Goal: Task Accomplishment & Management: Complete application form

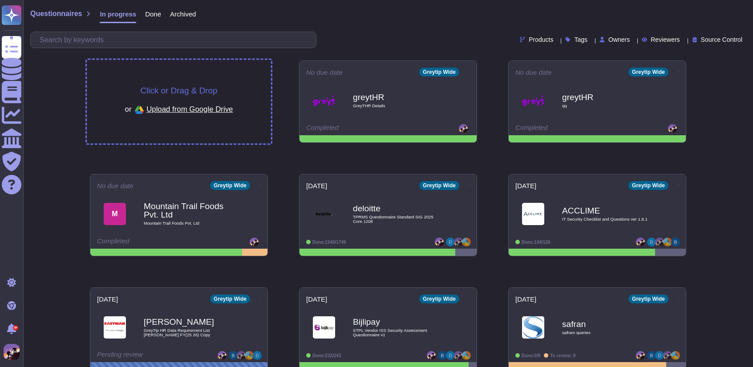
click at [240, 78] on div "Click or Drag & Drop or Upload from Google Drive" at bounding box center [179, 102] width 184 height 84
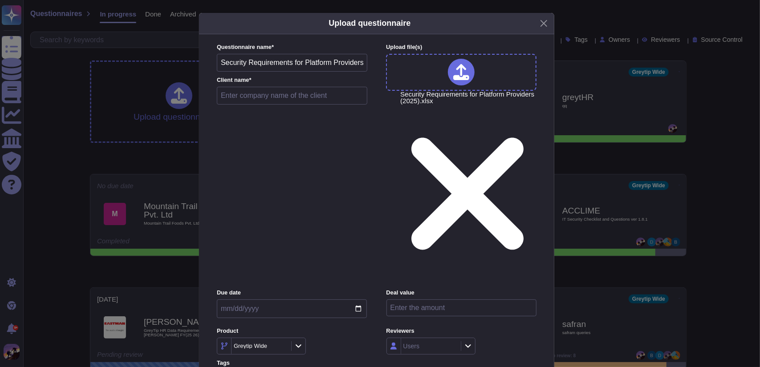
click at [267, 105] on input "text" at bounding box center [292, 96] width 150 height 18
type input "tmf"
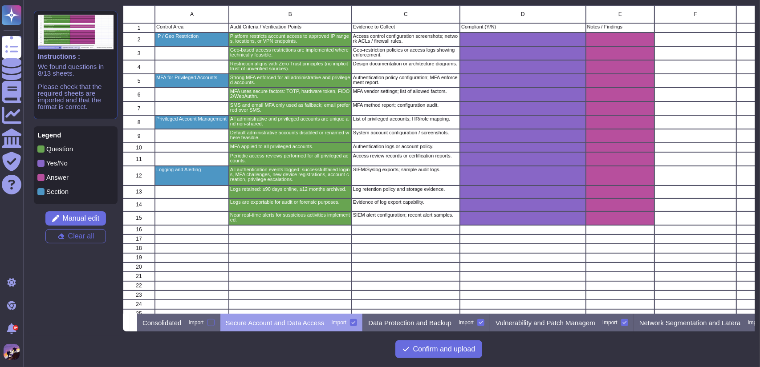
scroll to position [302, 625]
click at [430, 325] on p "Data Protection and Backup" at bounding box center [409, 323] width 83 height 7
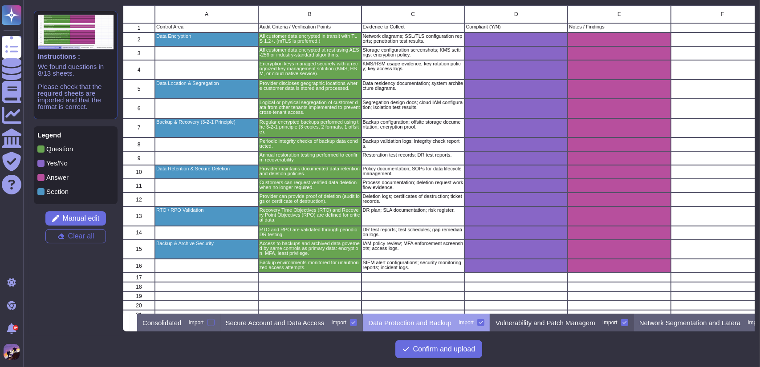
click at [527, 325] on p "Vulnerability and Patch Managem" at bounding box center [545, 323] width 100 height 7
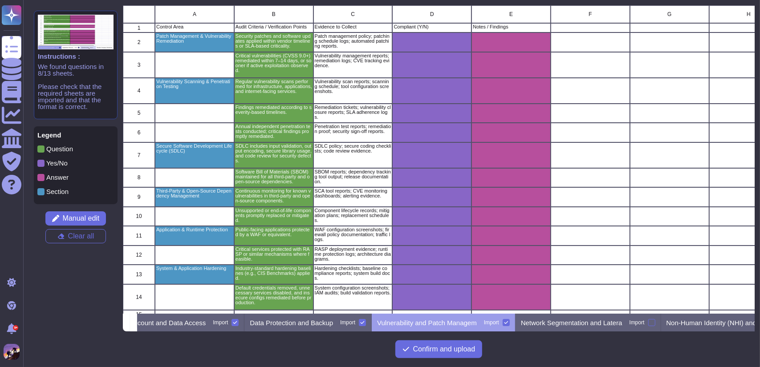
scroll to position [0, 119]
click at [545, 328] on div "Network Segmentation and Latera Import" at bounding box center [588, 323] width 146 height 18
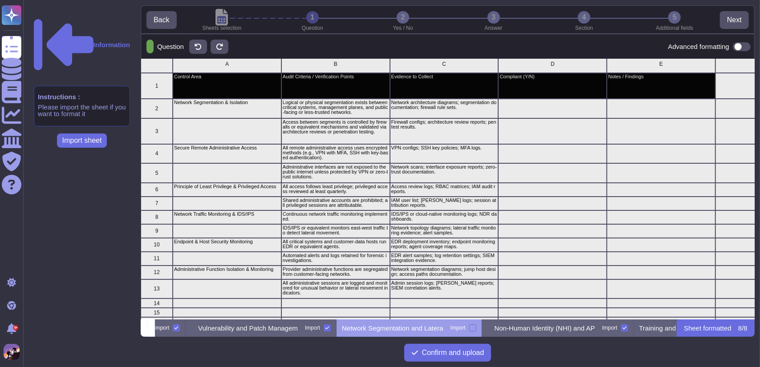
scroll to position [4, 0]
click at [476, 325] on div at bounding box center [472, 328] width 7 height 7
click at [0, 0] on input "Import" at bounding box center [0, 0] width 0 height 0
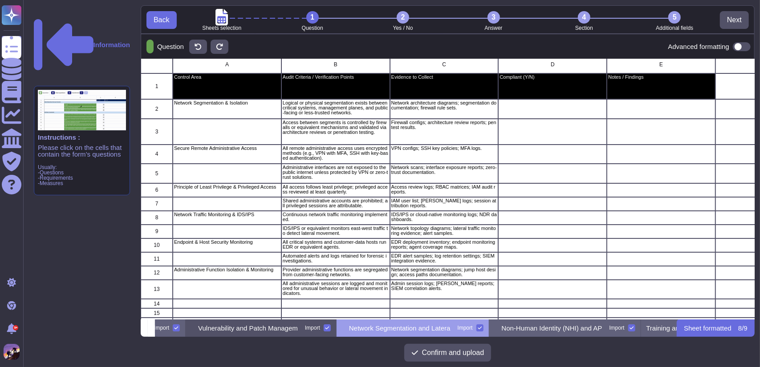
click at [263, 329] on p "Vulnerability and Patch Managem" at bounding box center [248, 328] width 100 height 7
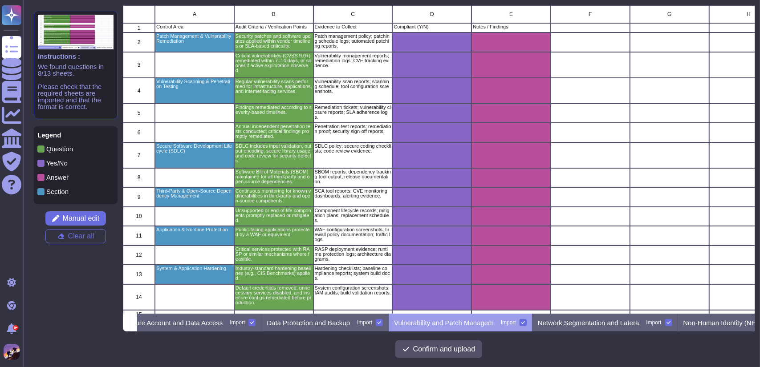
scroll to position [0, 107]
click at [441, 320] on p "Vulnerability and Patch Managem" at bounding box center [439, 323] width 100 height 7
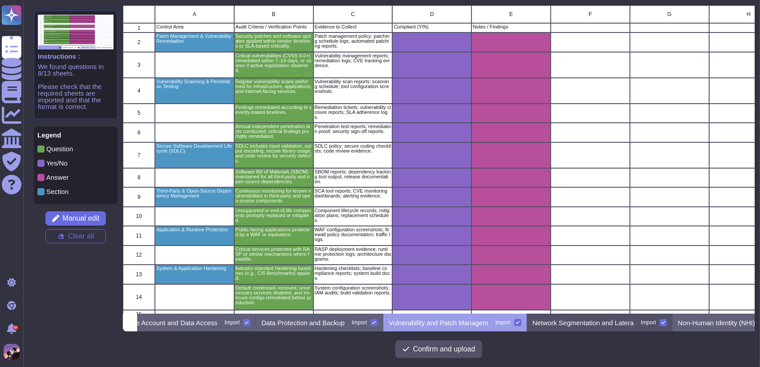
click at [564, 321] on p "Network Segmentation and Latera" at bounding box center [582, 323] width 101 height 7
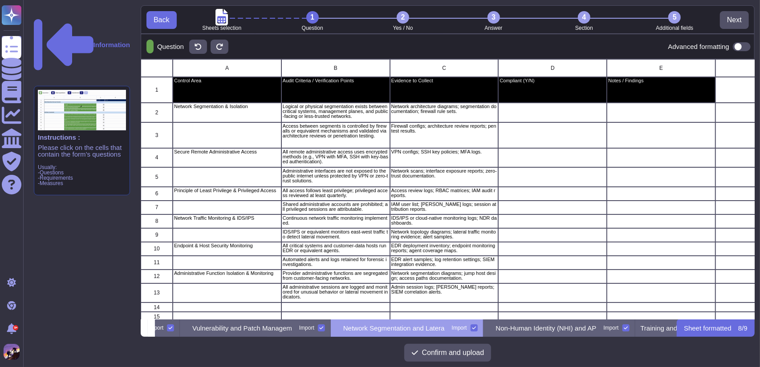
scroll to position [0, 343]
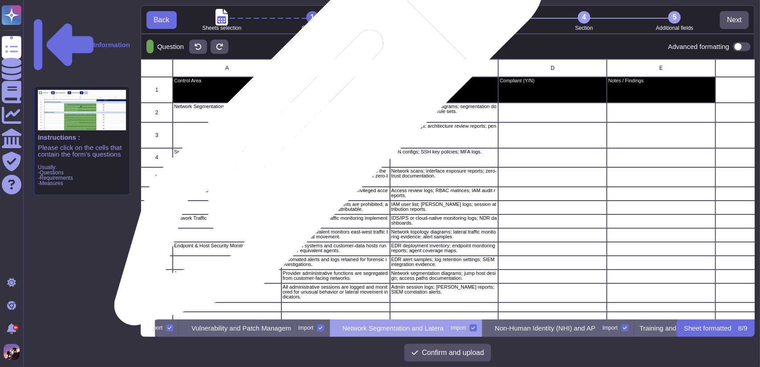
click at [326, 115] on p "Logical or physical segmentation exists between critical systems, management pl…" at bounding box center [336, 111] width 106 height 15
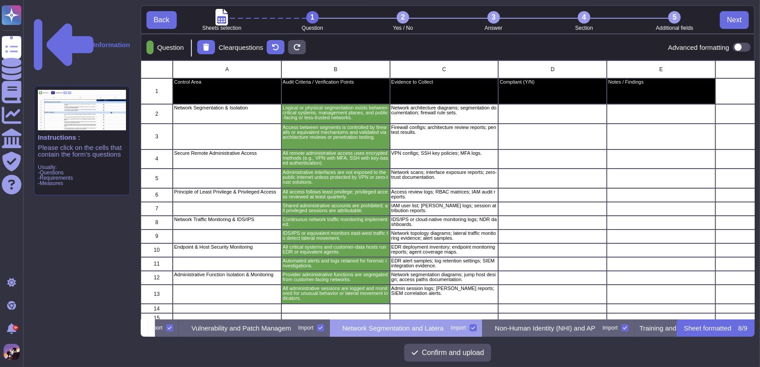
click at [740, 44] on span at bounding box center [742, 47] width 18 height 9
click at [729, 47] on input "checkbox" at bounding box center [729, 47] width 0 height 0
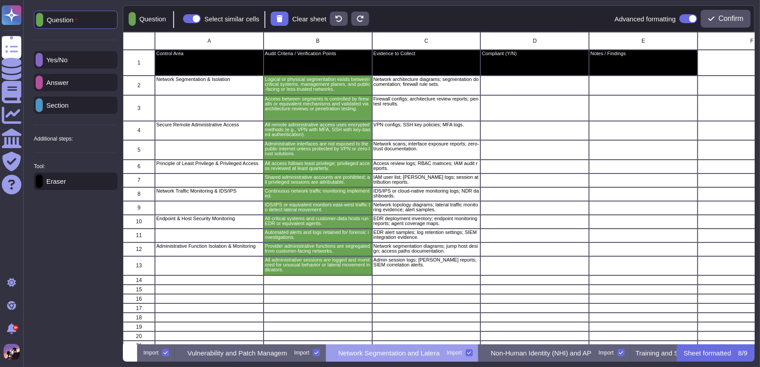
scroll to position [0, 335]
click at [60, 64] on div "Yes/No" at bounding box center [76, 59] width 84 height 17
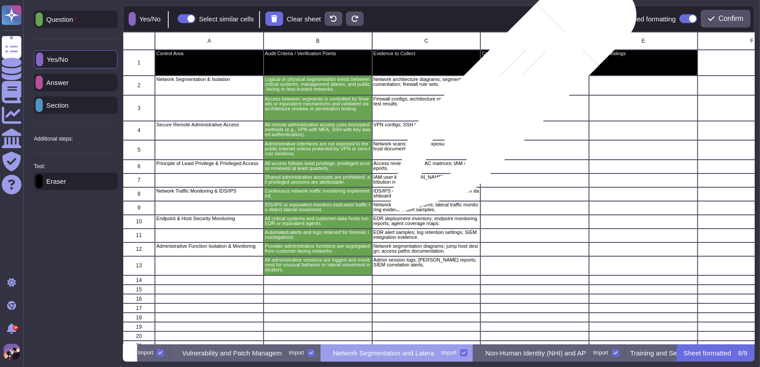
click at [510, 93] on div "grid" at bounding box center [534, 86] width 109 height 20
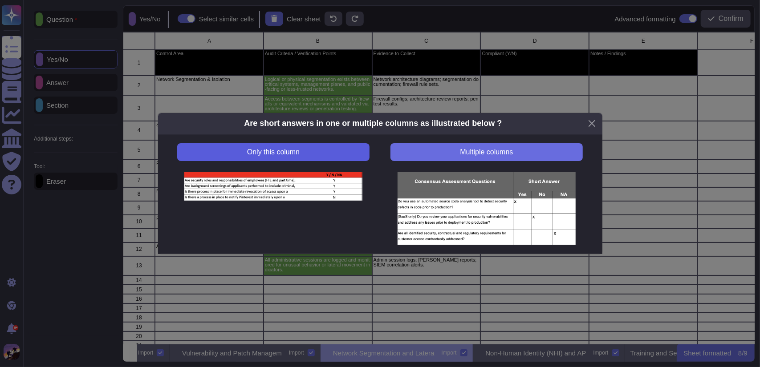
click at [329, 148] on button "Only this column" at bounding box center [273, 152] width 192 height 18
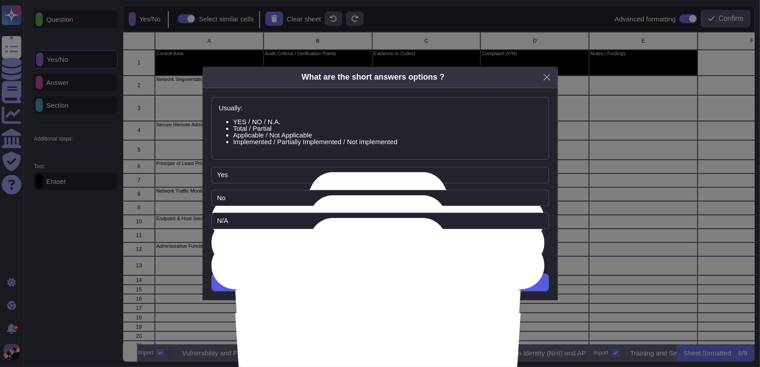
click at [410, 287] on button "Next" at bounding box center [379, 283] width 337 height 18
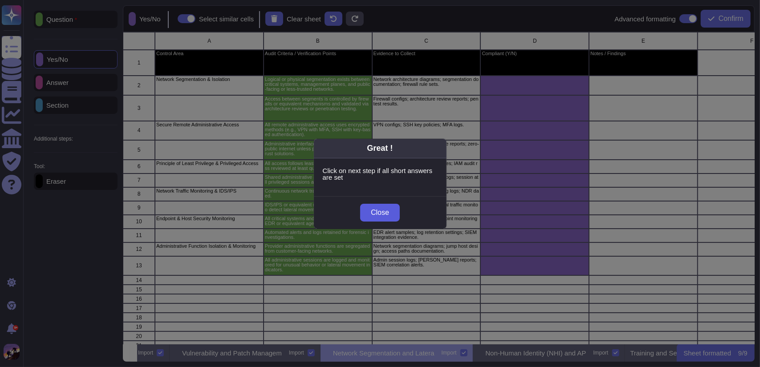
click at [390, 212] on button "Close" at bounding box center [380, 213] width 40 height 18
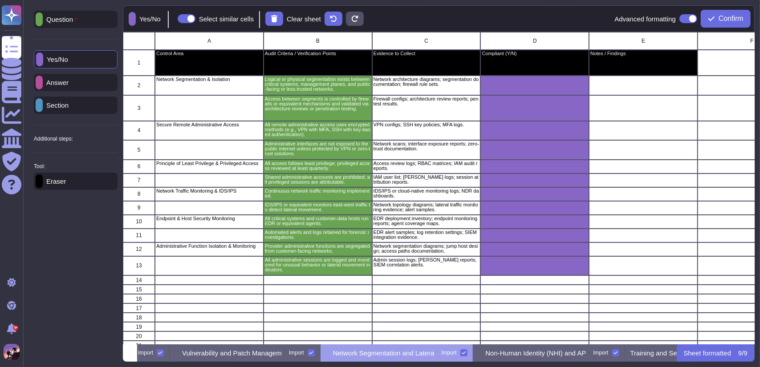
click at [69, 81] on p "Answer" at bounding box center [56, 82] width 26 height 7
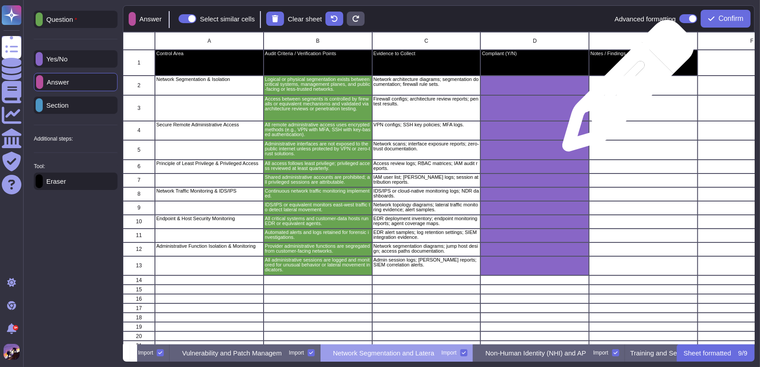
click at [625, 90] on div "grid" at bounding box center [643, 86] width 109 height 20
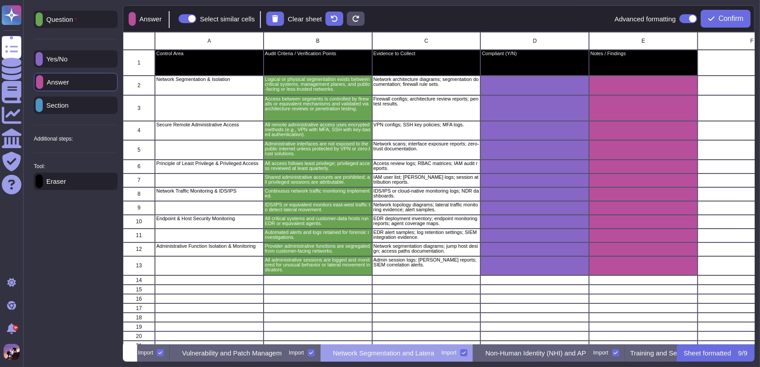
click at [43, 110] on div at bounding box center [39, 105] width 7 height 14
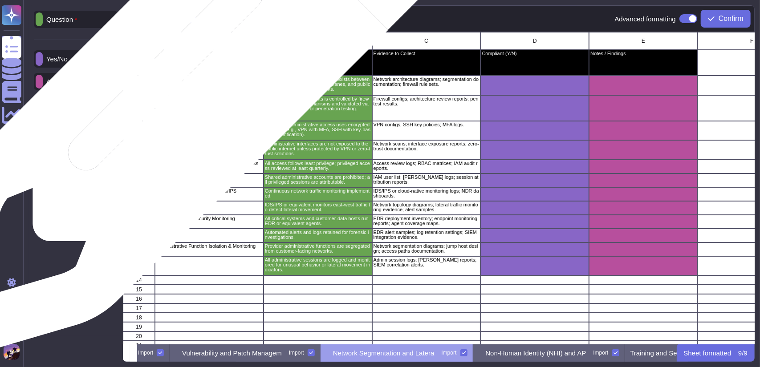
click at [189, 87] on div "Network Segmentation & Isolation" at bounding box center [209, 86] width 109 height 20
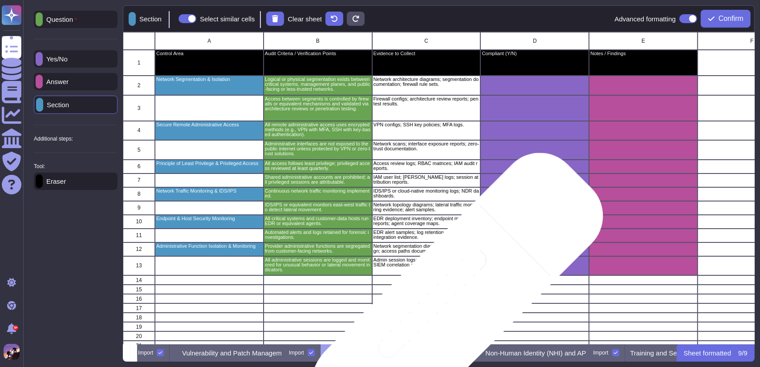
click at [443, 314] on div "grid" at bounding box center [426, 317] width 109 height 9
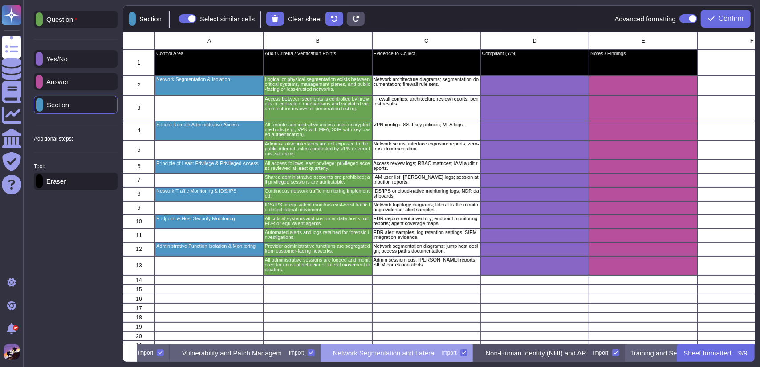
click at [539, 350] on p "Non-Human Identity (NHI) and AP" at bounding box center [536, 353] width 101 height 7
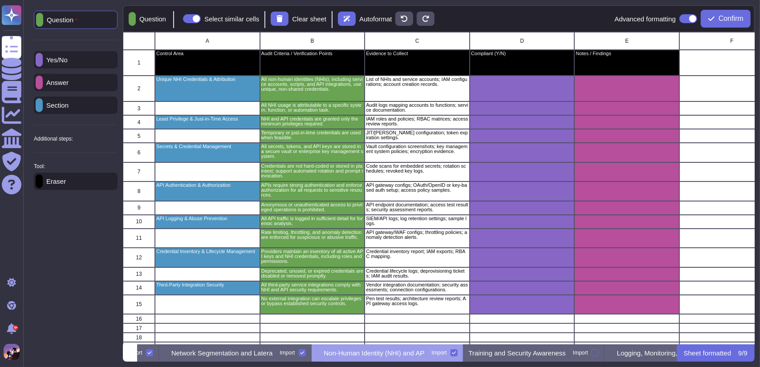
scroll to position [0, 503]
click at [539, 350] on p "Training and Security Awareness" at bounding box center [510, 353] width 97 height 7
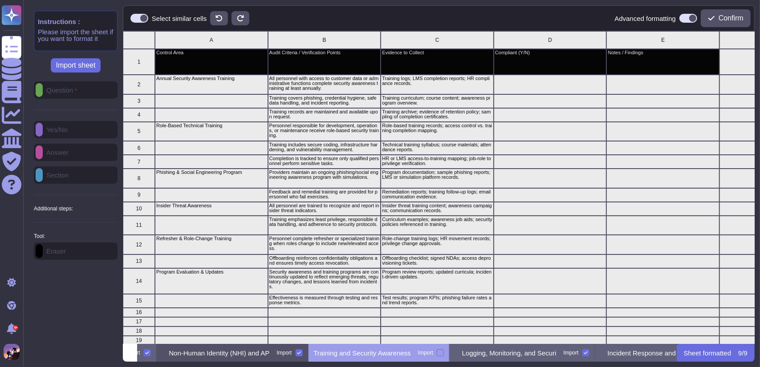
scroll to position [0, 652]
click at [73, 90] on div "Question Yes/No Answer Section Additional steps: Sub-Question Documents Instruc…" at bounding box center [76, 170] width 84 height 179
click at [59, 84] on div "Question Yes/No Answer Section Additional steps: Sub-Question Documents Instruc…" at bounding box center [76, 170] width 84 height 179
click at [443, 351] on div at bounding box center [439, 352] width 7 height 7
click at [0, 0] on input "Import" at bounding box center [0, 0] width 0 height 0
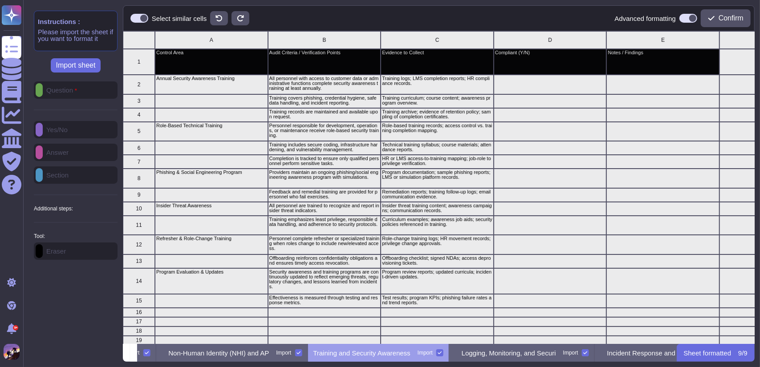
scroll to position [7, 7]
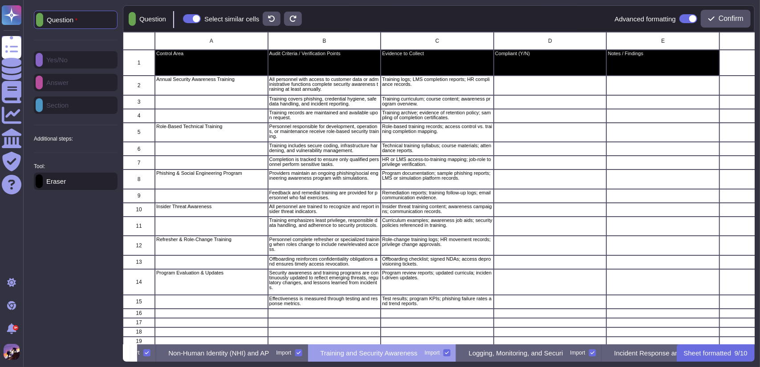
click at [65, 56] on div "Question Yes/No Answer Section Additional steps: Sub-Question Documents Instruc…" at bounding box center [76, 100] width 84 height 179
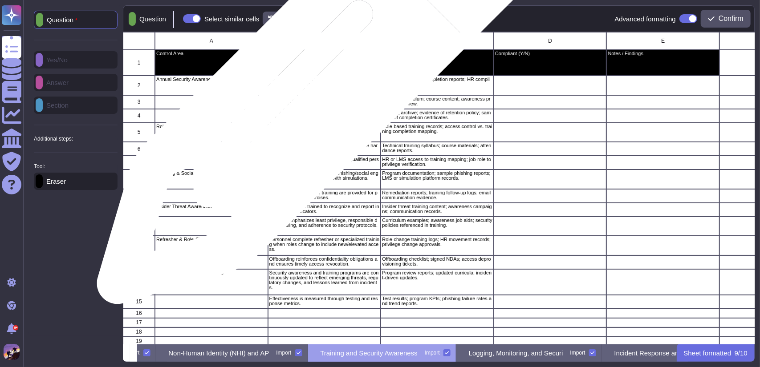
click at [314, 88] on p "All personnel with access to customer data or administrative functions complete…" at bounding box center [324, 84] width 110 height 15
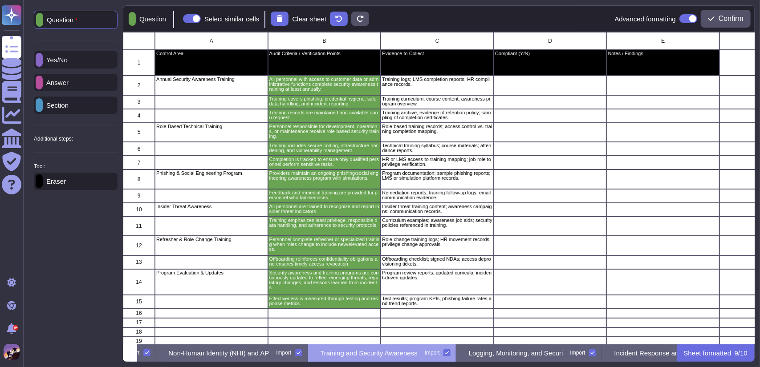
click at [81, 64] on div "Yes/No" at bounding box center [76, 59] width 84 height 17
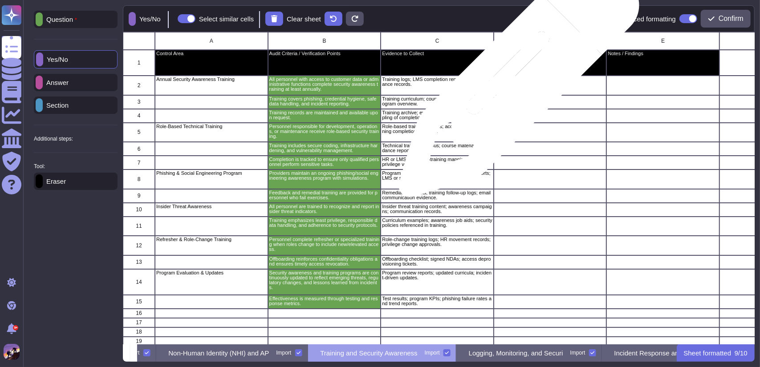
click at [515, 81] on div "grid" at bounding box center [550, 86] width 113 height 20
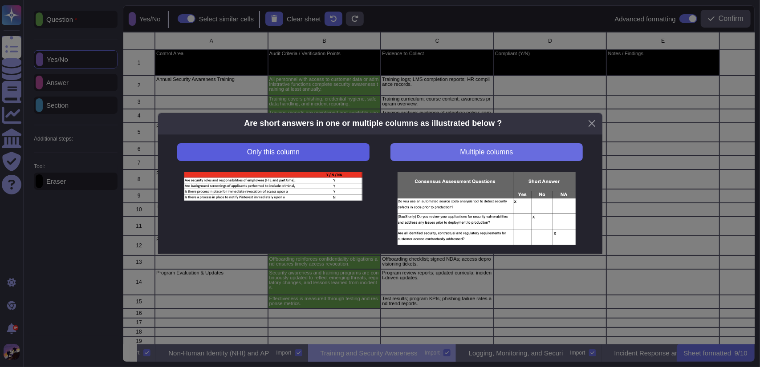
click at [298, 146] on button "Only this column" at bounding box center [273, 152] width 192 height 18
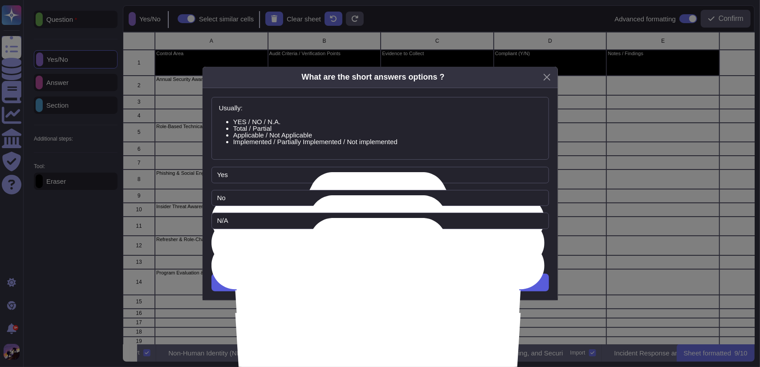
click at [357, 279] on button "Next" at bounding box center [379, 283] width 337 height 18
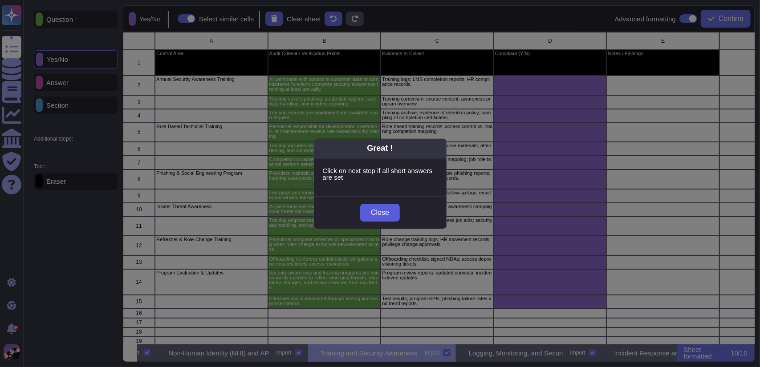
click at [384, 211] on span "Close" at bounding box center [380, 212] width 18 height 7
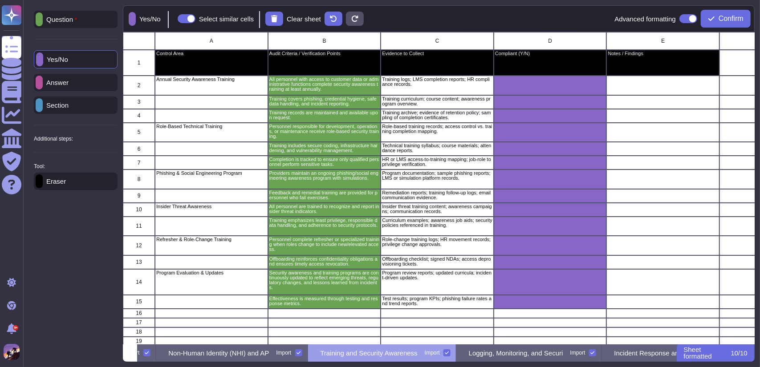
click at [61, 102] on p "Section" at bounding box center [56, 105] width 26 height 7
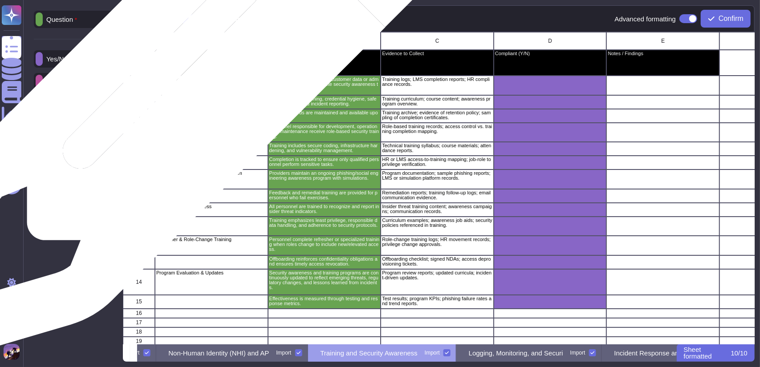
click at [184, 85] on div "Annual Security Awareness Training" at bounding box center [211, 86] width 113 height 20
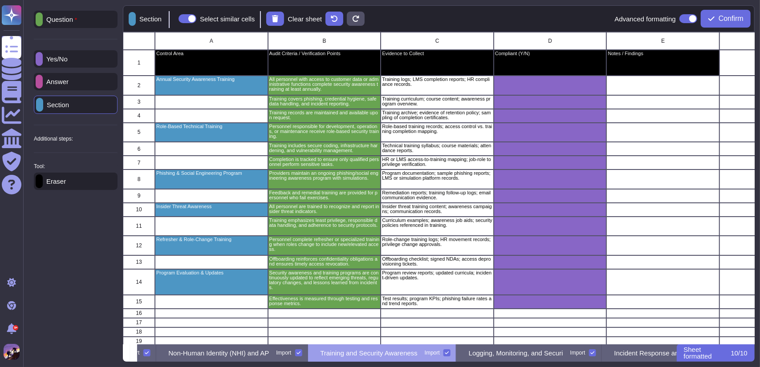
click at [65, 79] on p "Answer" at bounding box center [56, 81] width 26 height 7
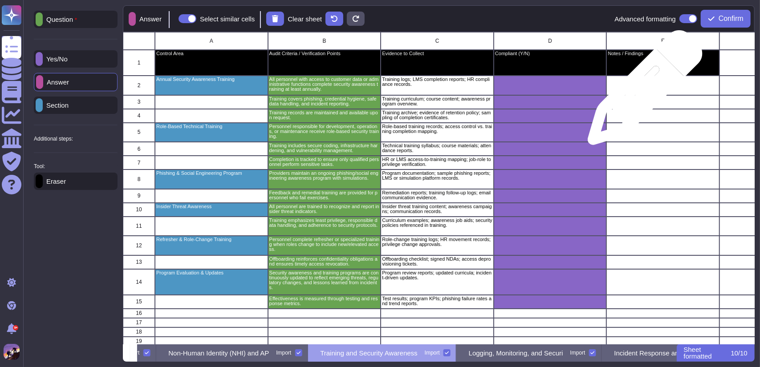
click at [641, 92] on div "grid" at bounding box center [662, 86] width 113 height 20
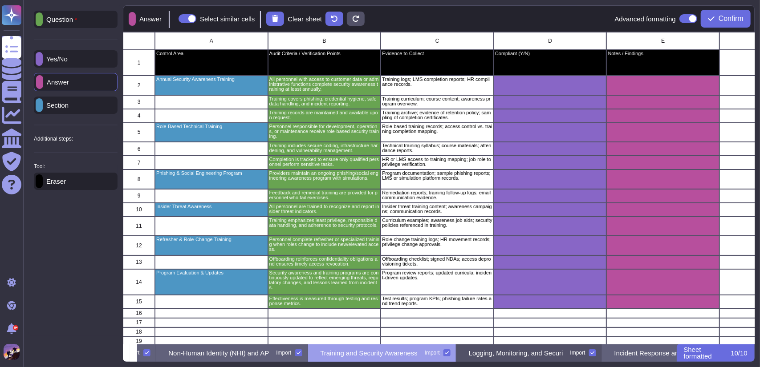
click at [540, 353] on p "Logging, Monitoring, and Securi" at bounding box center [516, 353] width 94 height 7
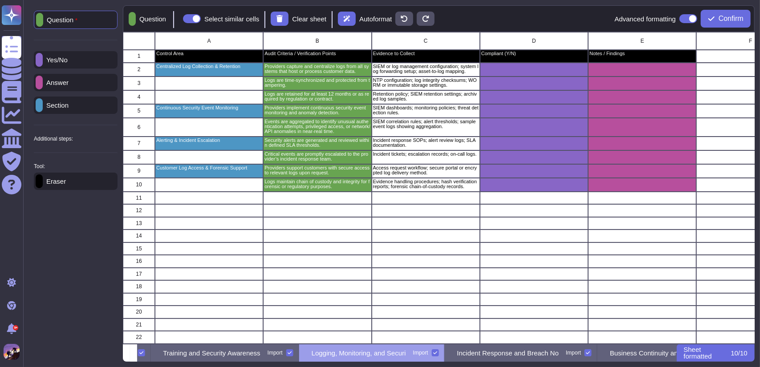
scroll to position [0, 809]
click at [558, 351] on p "Incident Response and Breach No" at bounding box center [507, 353] width 101 height 7
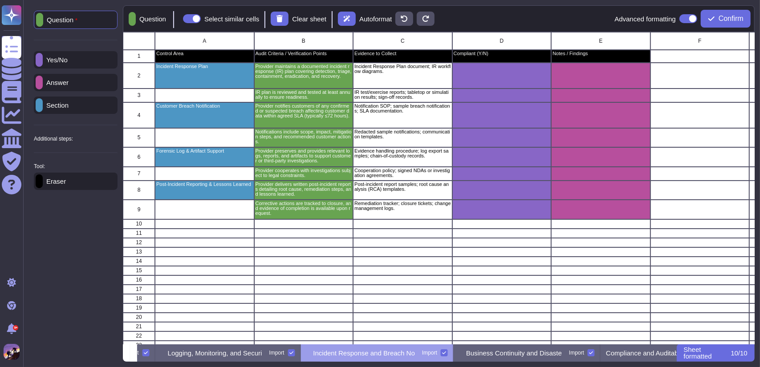
scroll to position [0, 963]
click at [552, 351] on p "Business Continuity and Disaste" at bounding box center [504, 353] width 96 height 7
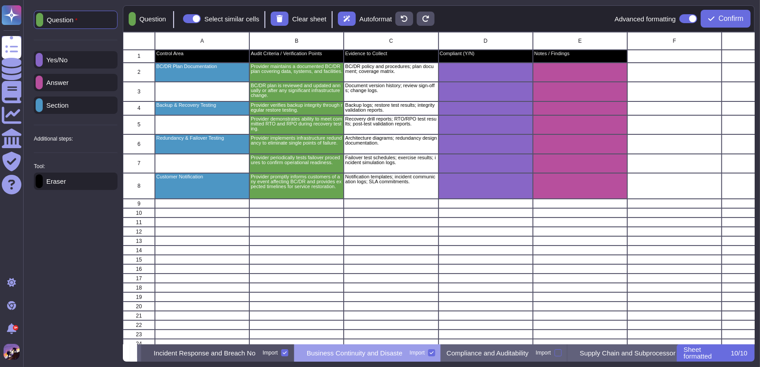
scroll to position [0, 1116]
click at [525, 351] on p "Compliance and Auditability" at bounding box center [484, 353] width 82 height 7
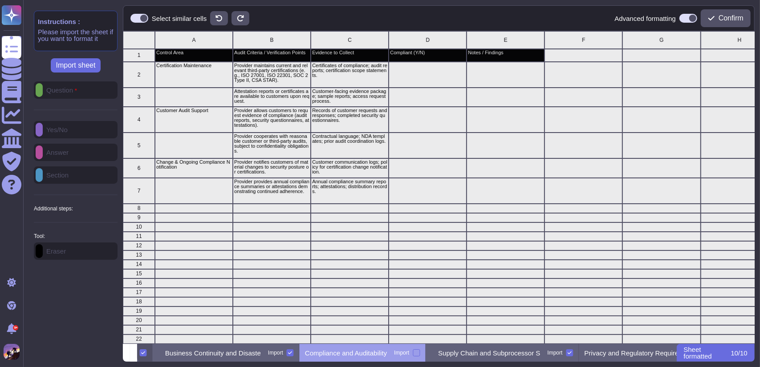
scroll to position [0, 1254]
click at [83, 89] on div "Question Yes/No Answer Section Additional steps: Sub-Question Documents Instruc…" at bounding box center [76, 170] width 84 height 179
click at [69, 89] on div "Question Yes/No Answer Section Additional steps: Sub-Question Documents Instruc…" at bounding box center [76, 170] width 84 height 179
click at [68, 91] on div "Question Yes/No Answer Section Additional steps: Sub-Question Documents Instruc…" at bounding box center [76, 170] width 84 height 179
click at [419, 356] on div at bounding box center [415, 352] width 7 height 7
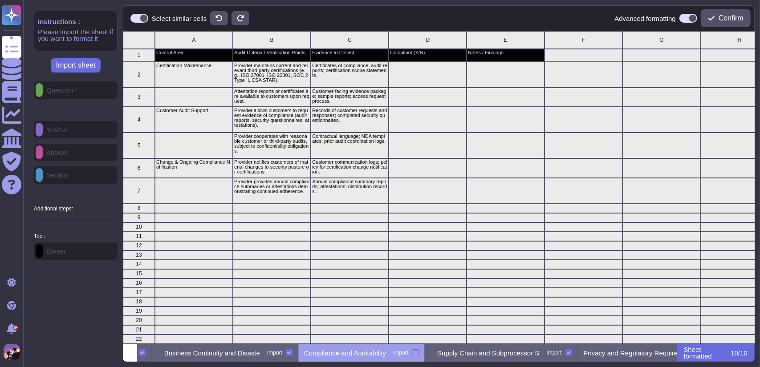
click at [0, 0] on input "Import" at bounding box center [0, 0] width 0 height 0
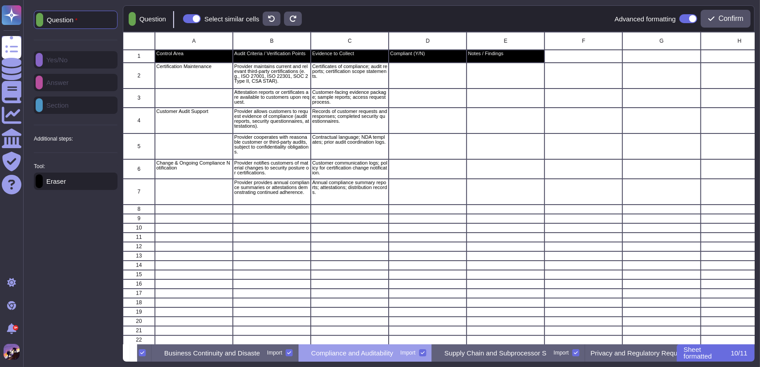
scroll to position [7, 7]
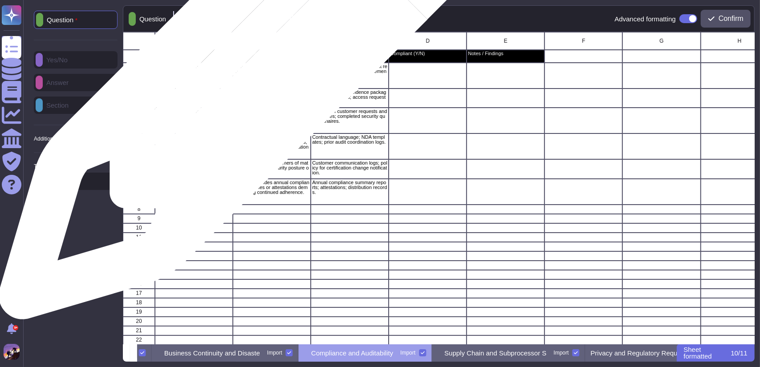
click at [249, 71] on p "Provider maintains current and relevant third-party certifications (e.g., ISO 2…" at bounding box center [271, 74] width 75 height 20
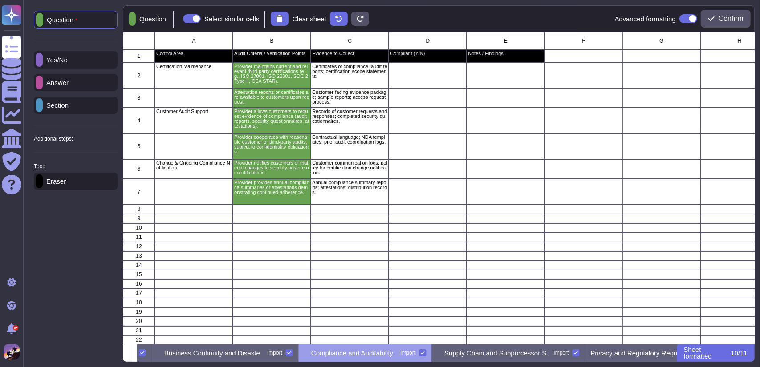
click at [89, 54] on div "Yes/No" at bounding box center [76, 59] width 84 height 17
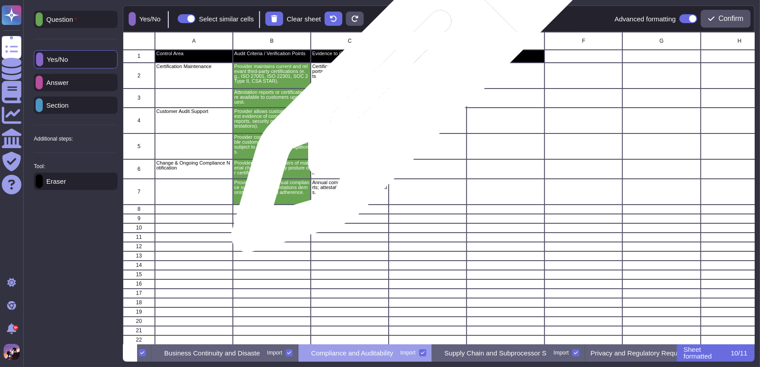
click at [404, 81] on div "grid" at bounding box center [428, 76] width 78 height 26
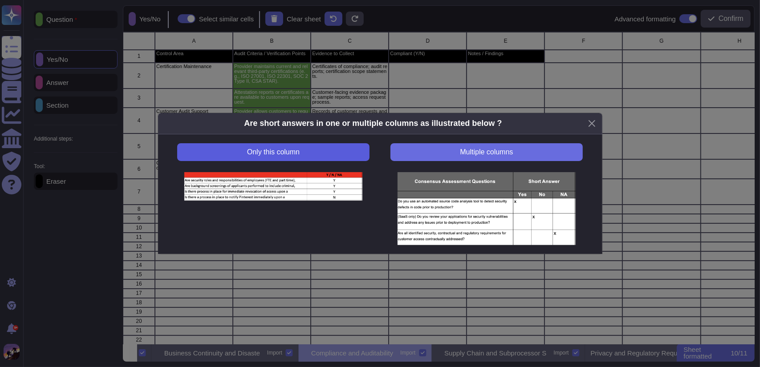
click at [275, 150] on span "Only this column" at bounding box center [273, 152] width 53 height 7
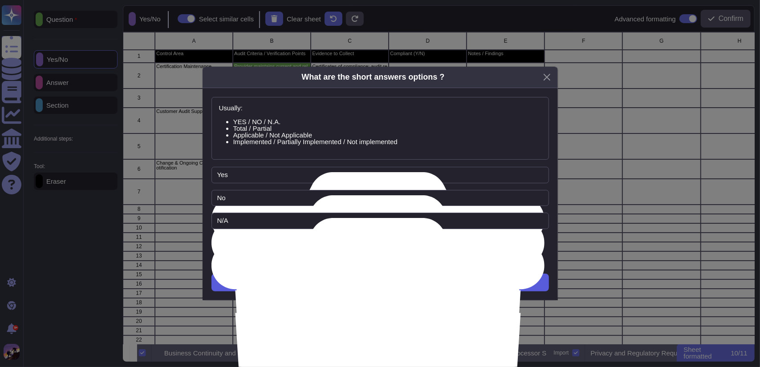
click at [256, 285] on button "Next" at bounding box center [379, 283] width 337 height 18
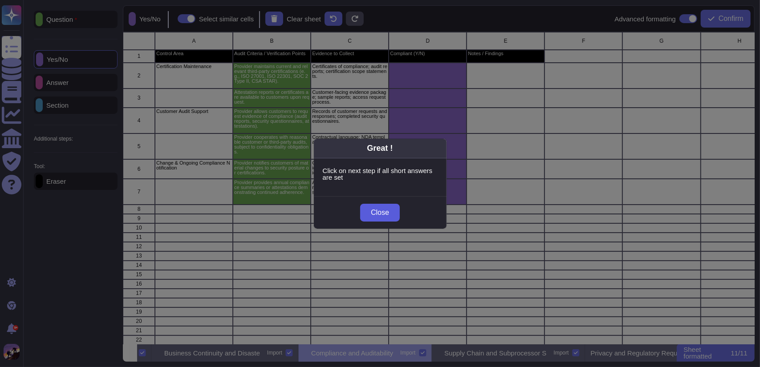
click at [372, 211] on span "Close" at bounding box center [380, 212] width 18 height 7
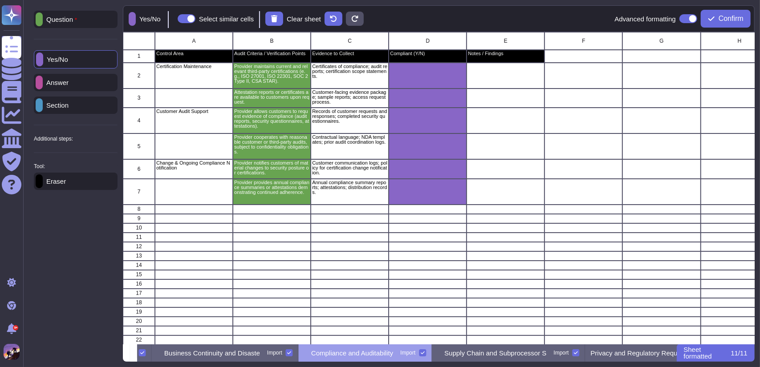
click at [66, 79] on p "Answer" at bounding box center [56, 82] width 26 height 7
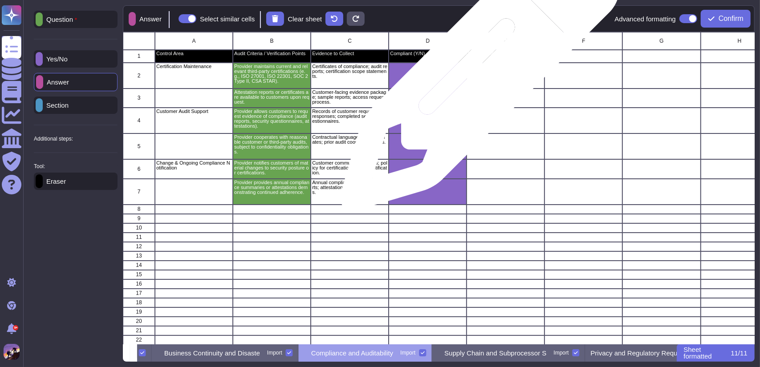
click at [476, 76] on div "grid" at bounding box center [506, 76] width 78 height 26
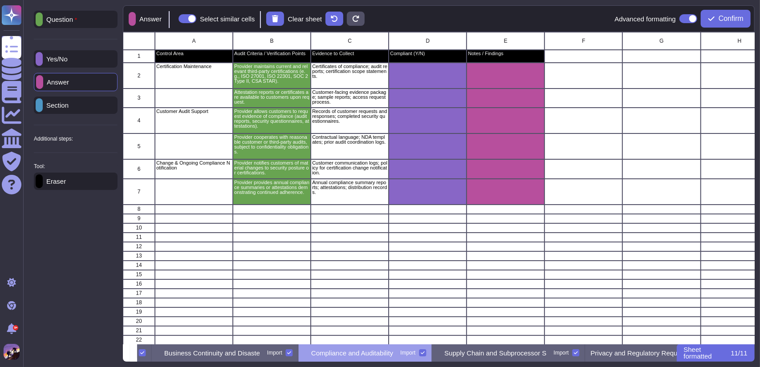
click at [66, 108] on p "Section" at bounding box center [56, 105] width 26 height 7
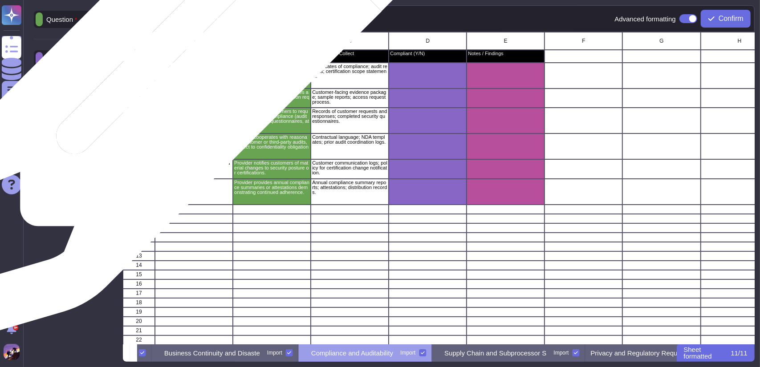
click at [179, 69] on div "Certification Maintenance" at bounding box center [194, 76] width 78 height 26
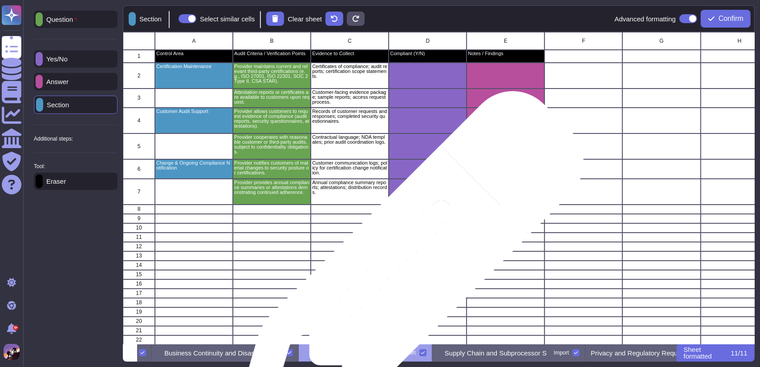
click at [405, 272] on div "grid" at bounding box center [428, 274] width 78 height 9
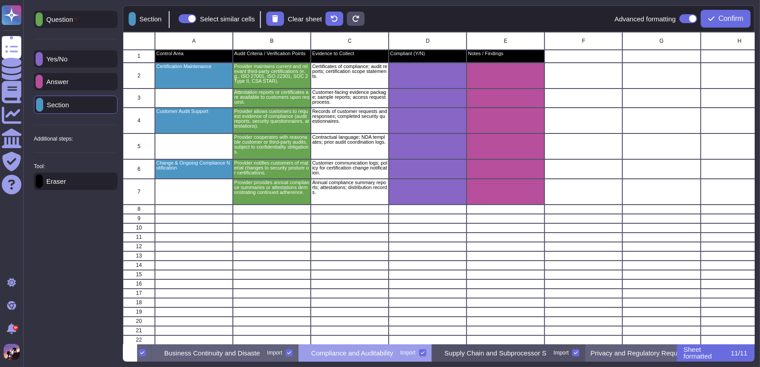
click at [540, 351] on p "Supply Chain and Subprocessor S" at bounding box center [496, 353] width 102 height 7
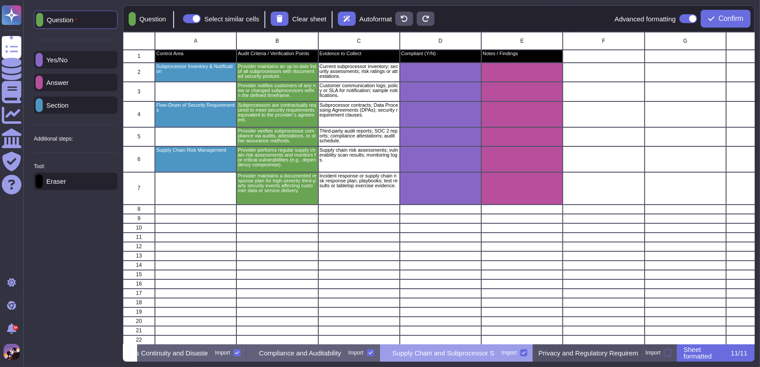
scroll to position [0, 1363]
click at [564, 352] on p "Privacy and Regulatory Requirem" at bounding box center [588, 353] width 100 height 7
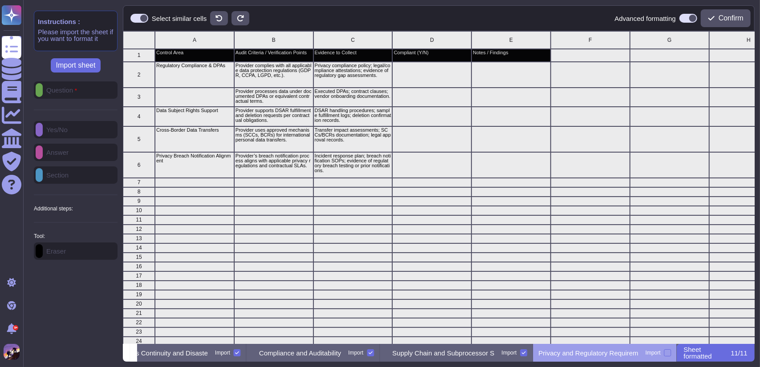
scroll to position [306, 625]
click at [54, 84] on div "Question Yes/No Answer Section Additional steps: Sub-Question Documents Instruc…" at bounding box center [76, 170] width 84 height 179
click at [670, 355] on div at bounding box center [667, 352] width 7 height 7
click at [0, 0] on input "Import" at bounding box center [0, 0] width 0 height 0
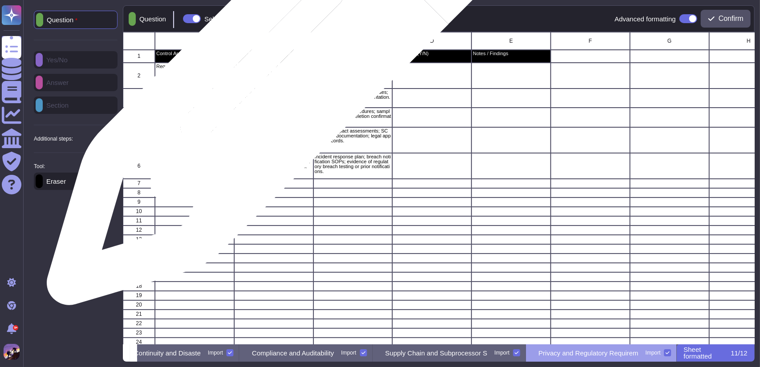
click at [281, 73] on p "Provider complies with all applicable data protection regulations (GDPR, CCPA, …" at bounding box center [273, 71] width 77 height 15
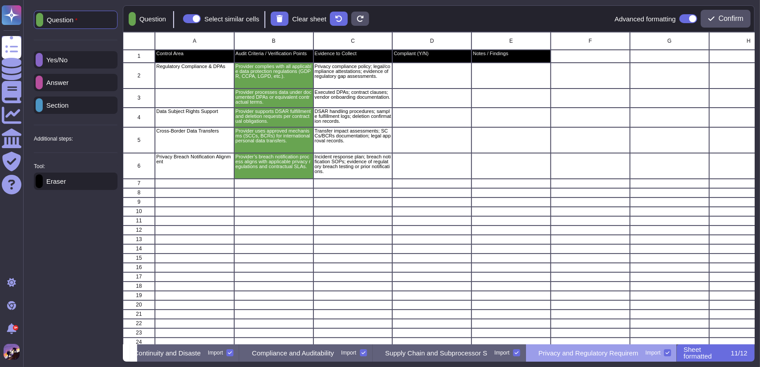
click at [69, 106] on p "Section" at bounding box center [56, 105] width 26 height 7
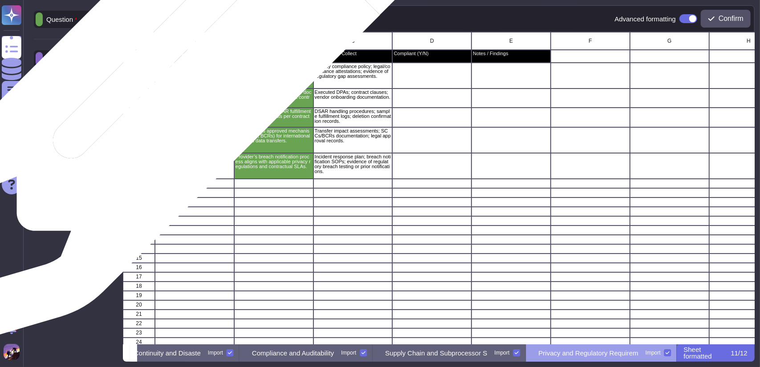
click at [176, 73] on div "Regulatory Compliance & DPAs" at bounding box center [194, 76] width 79 height 26
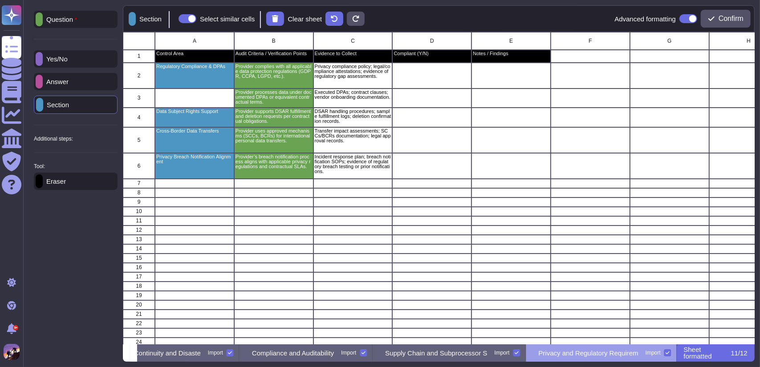
click at [68, 64] on div "Yes/No" at bounding box center [76, 58] width 84 height 17
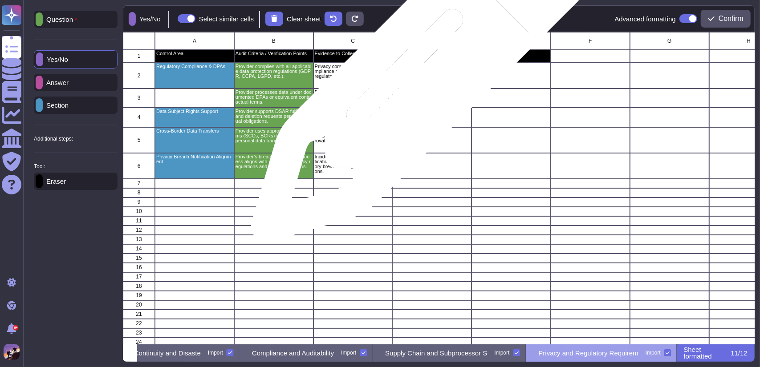
click at [417, 77] on div "grid" at bounding box center [431, 76] width 79 height 26
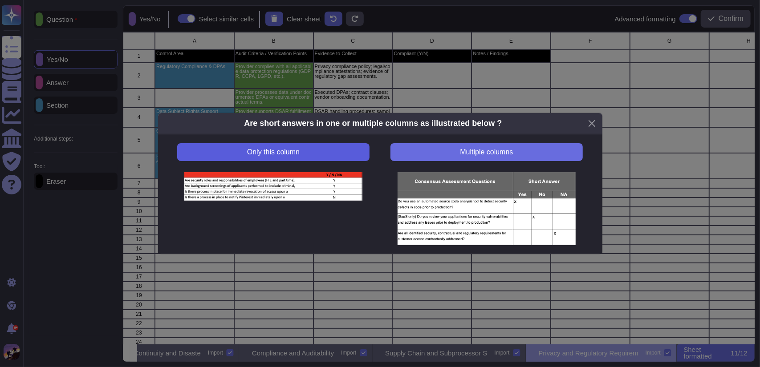
click at [286, 154] on span "Only this column" at bounding box center [273, 152] width 53 height 7
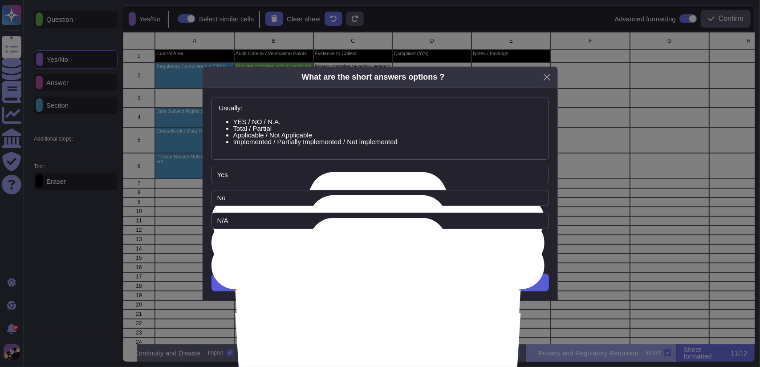
click at [331, 278] on button "Next" at bounding box center [379, 283] width 337 height 18
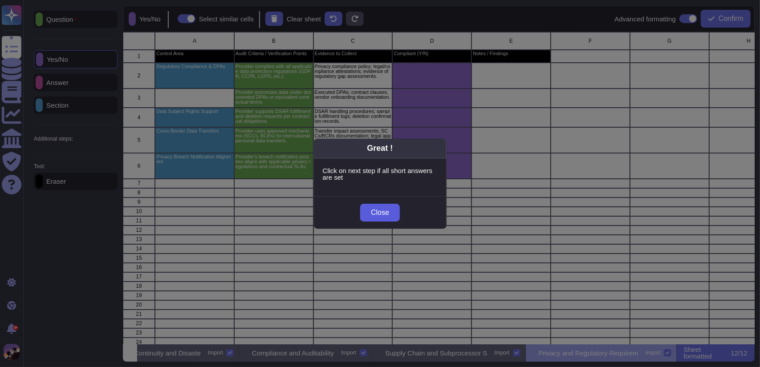
click at [379, 218] on button "Close" at bounding box center [380, 213] width 40 height 18
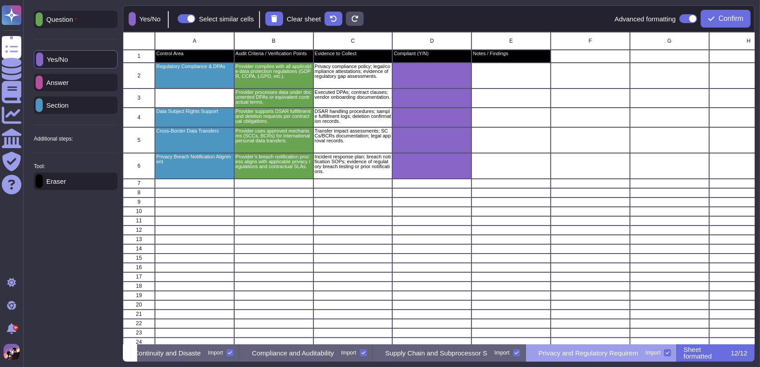
click at [53, 76] on div "Answer" at bounding box center [76, 82] width 84 height 17
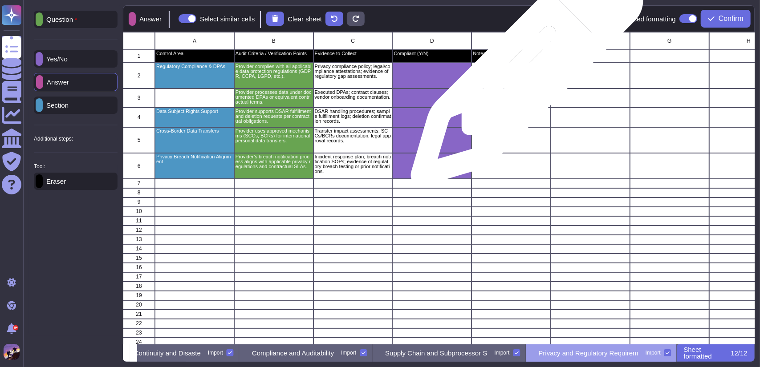
click at [523, 74] on div "grid" at bounding box center [510, 76] width 79 height 26
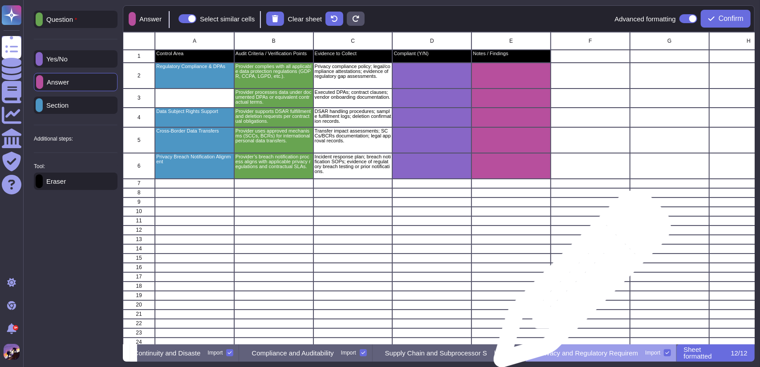
click at [579, 284] on div "grid" at bounding box center [590, 286] width 79 height 9
click at [579, 287] on div "grid" at bounding box center [590, 286] width 79 height 9
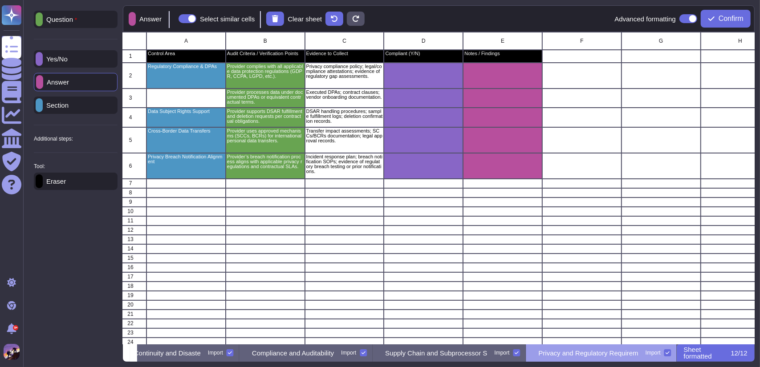
scroll to position [0, 0]
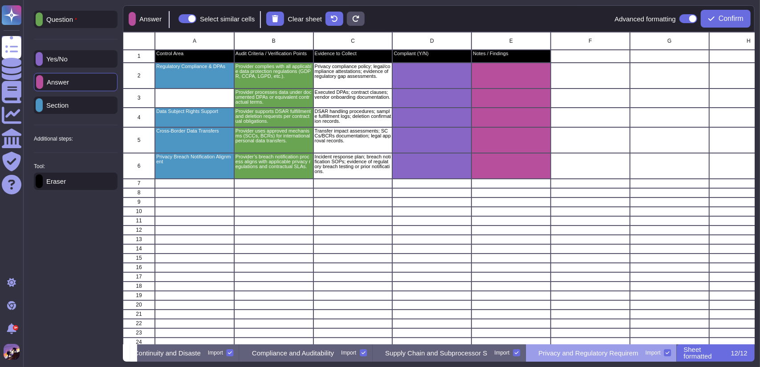
click at [613, 352] on p "Privacy and Regulatory Requirem" at bounding box center [588, 353] width 100 height 7
click at [729, 22] on span "Confirm" at bounding box center [730, 18] width 25 height 7
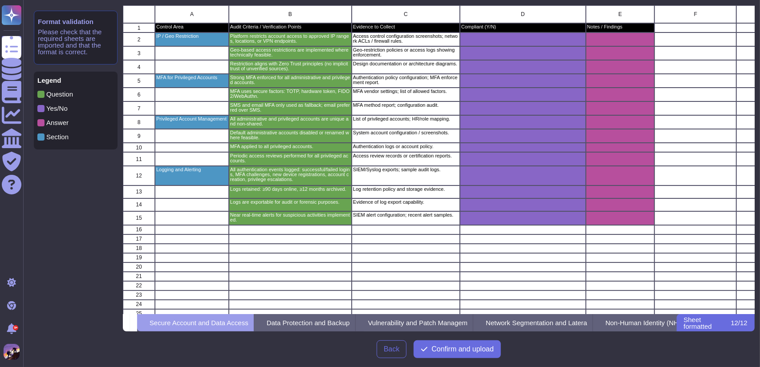
scroll to position [302, 625]
click at [455, 348] on span "Confirm and upload" at bounding box center [462, 349] width 62 height 7
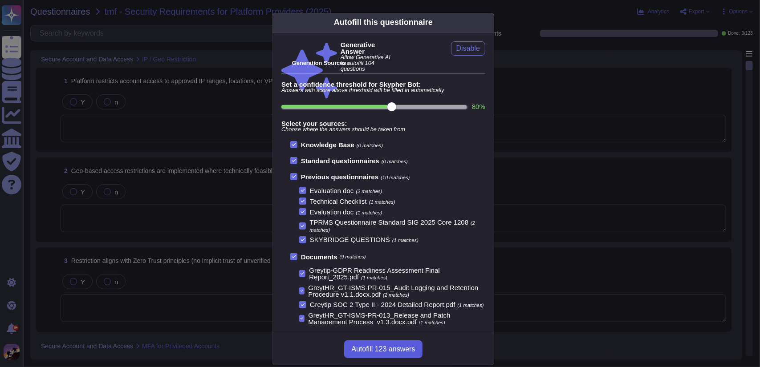
click at [406, 347] on span "Autofill 123 answers" at bounding box center [383, 349] width 64 height 7
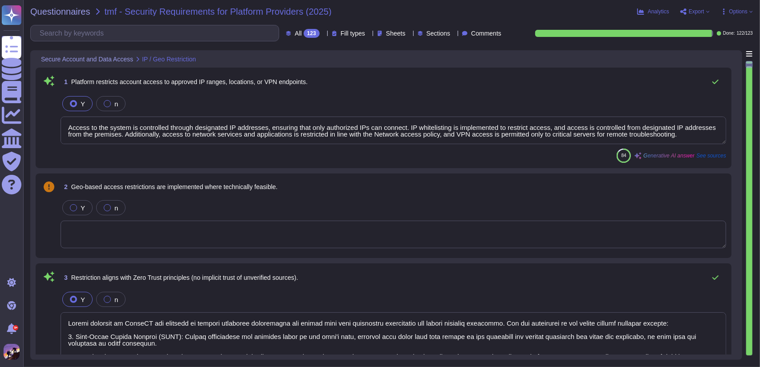
type textarea "Access to the system is controlled through designated IP addresses, ensuring th…"
type textarea "Access controls at GreytHR are designed to protect sensitive information and en…"
type textarea "Multi-Factor Authentication (MFA) is enforced for administrative and power user…"
click at [300, 251] on div "2 Geo-based access restrictions are implemented where technically feasible. Y n" at bounding box center [383, 216] width 685 height 74
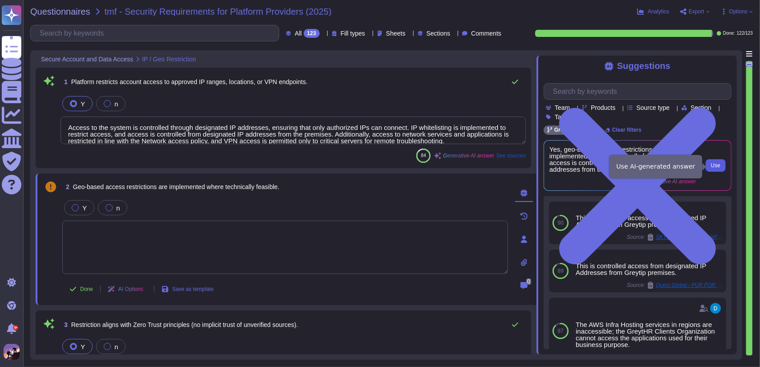
click at [710, 164] on button "Use" at bounding box center [716, 165] width 20 height 12
type textarea "Yes, geo-based access restrictions are implemented where technically feasible, …"
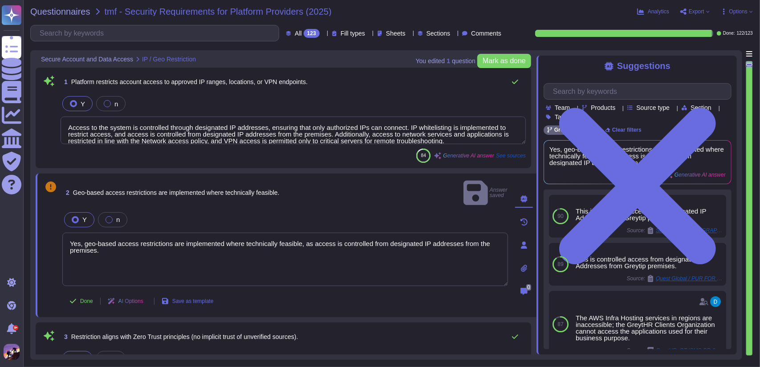
click at [345, 211] on div "Y n" at bounding box center [285, 220] width 446 height 19
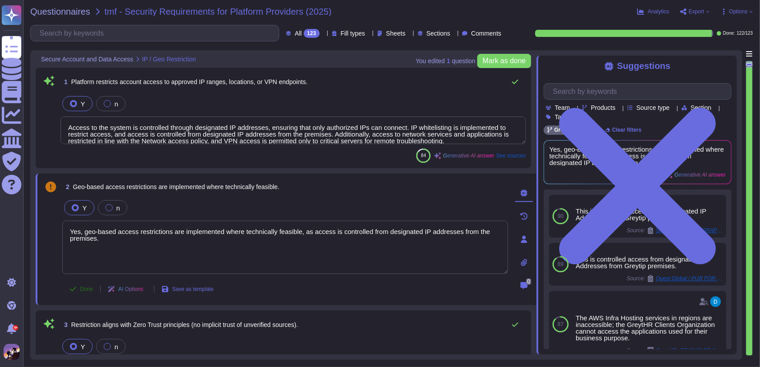
click at [82, 287] on span "Done" at bounding box center [86, 289] width 13 height 5
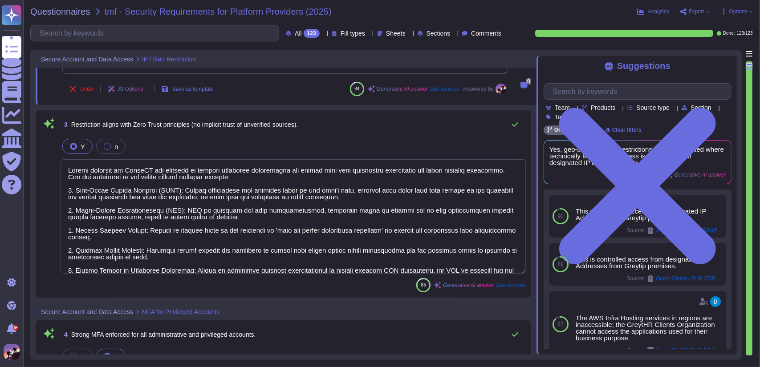
type textarea "Multi-Factor Authentication (MFA) is enforced for administrative and power user…"
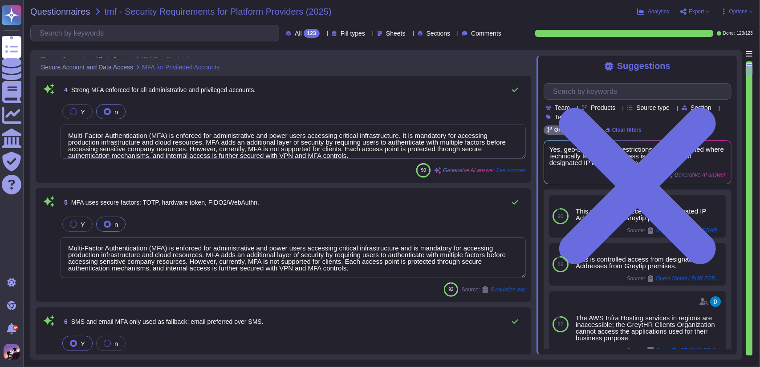
type textarea "Yes, all administrative and privileged accounts are unique and non-shared, ensu…"
type textarea "Default administrative accounts are disabled or renamed where feasible to enhan…"
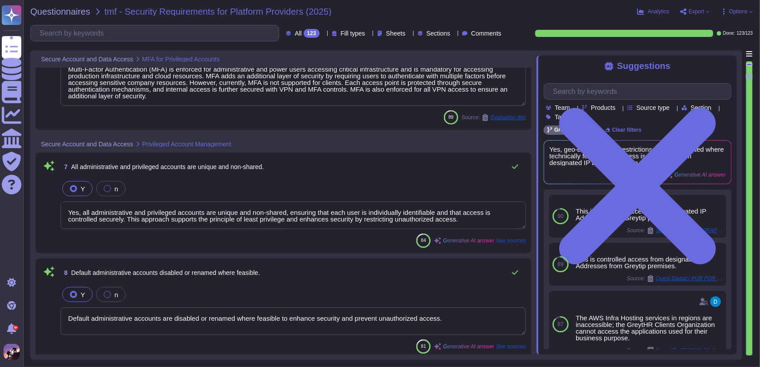
type textarea "Multi-Factor Authentication (MFA) is enforced for administrative and power user…"
type textarea "Periodic access reviews for all privileged accounts are conducted on a monthly …"
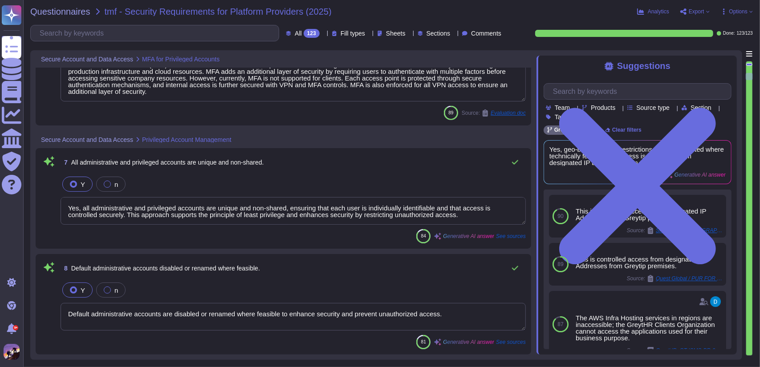
scroll to position [0, 0]
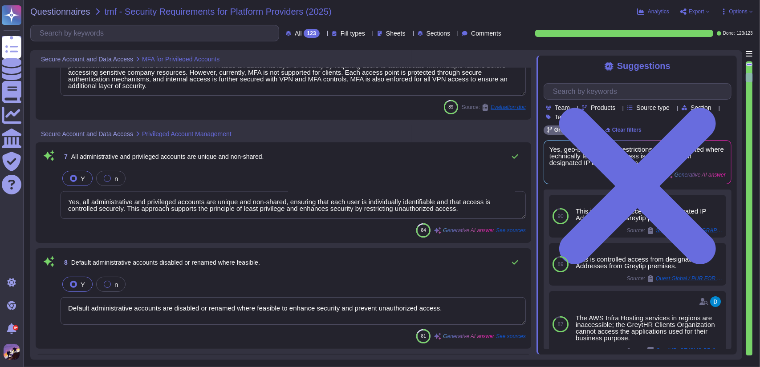
type textarea "All authentication events, including successful and failed login attempts, are …"
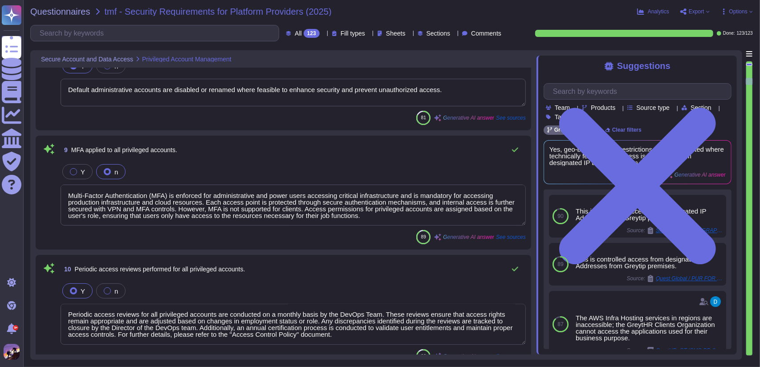
type textarea "Audit logs are preserved for at least 90 days as part of our audit logging and …"
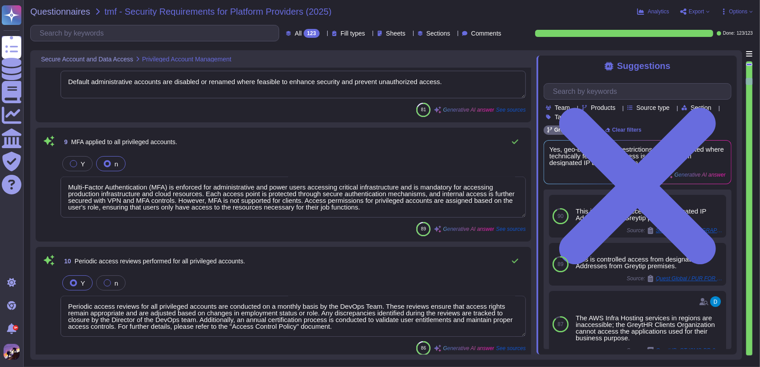
type textarea "Audit logging is configured as set out above."
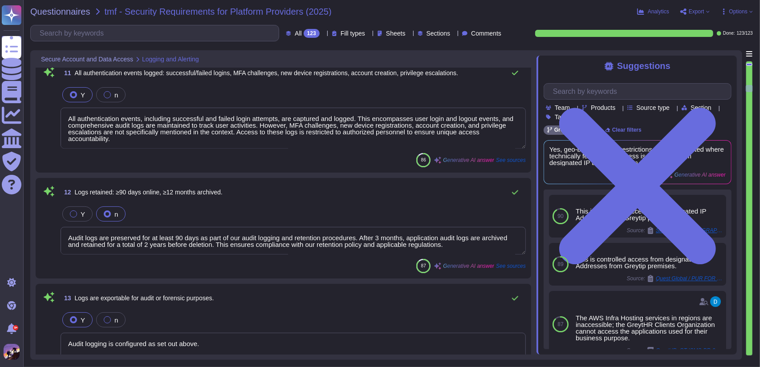
type textarea "We have implemented automated systems for anomaly detection to promptly identif…"
type textarea "All customer data is encrypted in transit using TLS 1.2 encryption protocols, e…"
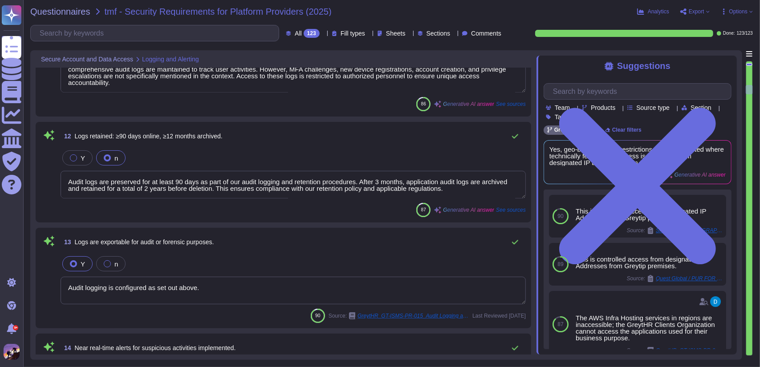
type textarea "Yes, all customer data is encrypted at rest using AES-256 encryption, which is …"
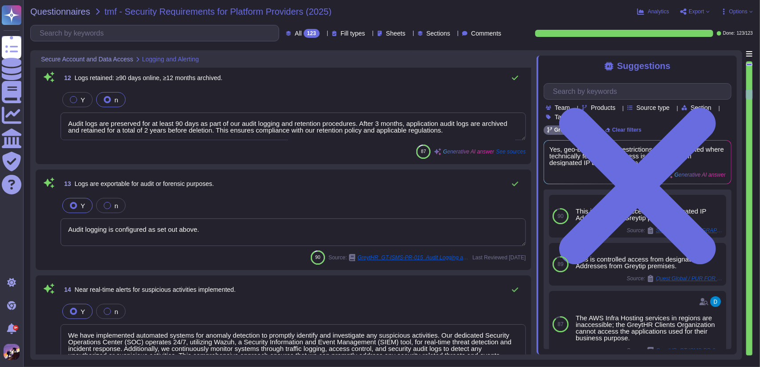
type textarea "We utilize AWS Key Management Service (KMS) and Google Key Management Service (…"
type textarea "Customer data is stored and processed in the following geographic locations: - …"
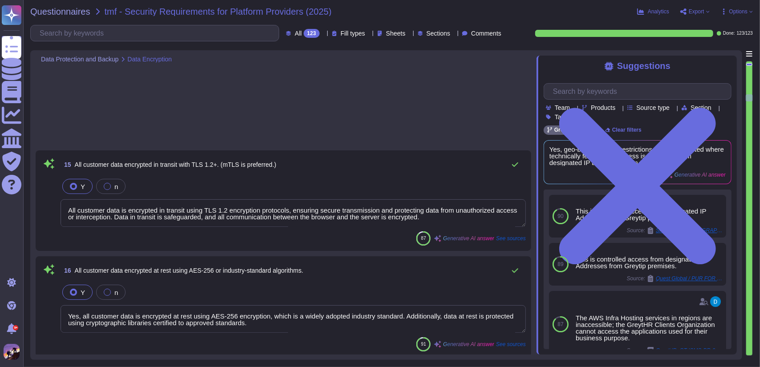
type textarea "GreytHR employs a multi-tenancy architecture where each client’s data is logica…"
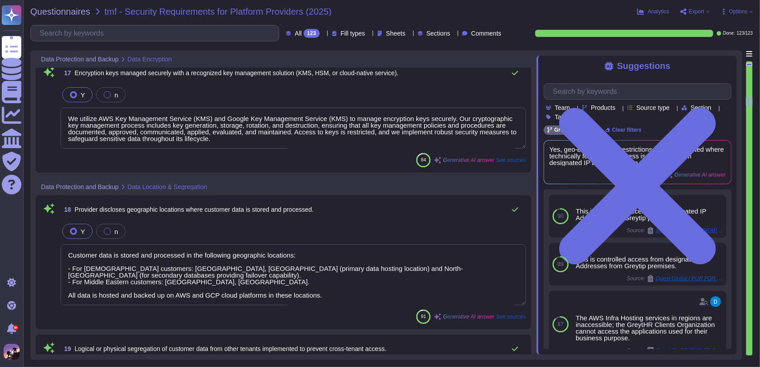
scroll to position [1905, 0]
type textarea "We follow a comprehensive backup strategy that aligns with the principles of da…"
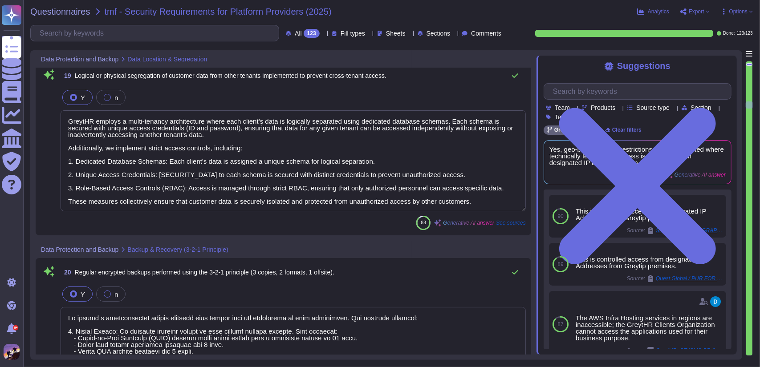
type textarea "We perform monthly backup consistency checks between master and slave through s…"
type textarea "Annual restoration testing is conducted to confirm recoverability, ensuring tha…"
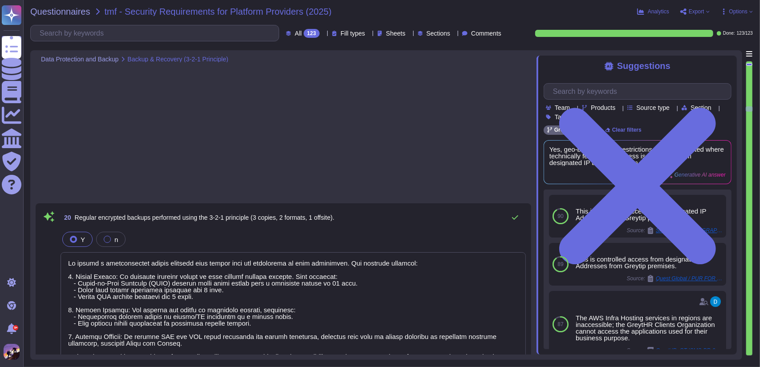
type textarea "Yes, we have a comprehensive Data Retention Policy that governs the retention a…"
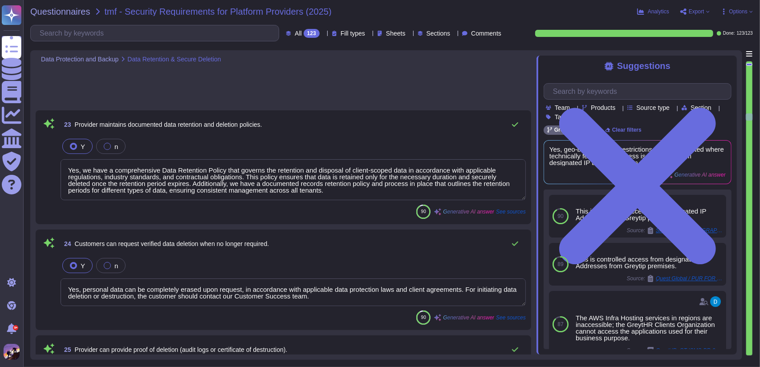
type textarea "Yes, personal data can be completely erased upon request, in accordance with ap…"
type textarea "We maintain comprehensive documentation regarding the policies and procedures f…"
type textarea "- Recovery Time Objective (RTO): 1.5 hours - Recovery Point Objective (RPO): 5 …"
type textarea "Yes, the Recovery Time Objective (RTO) of 1.5 hours and Recovery Point Objectiv…"
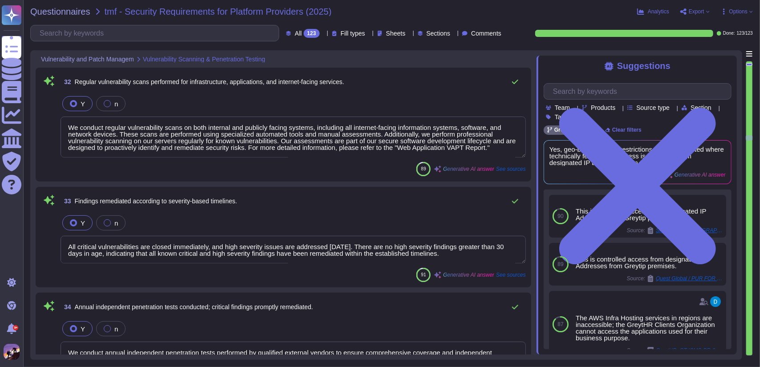
type textarea "The Secure Software Development Lifecycle (SDLC) includes several key processes…"
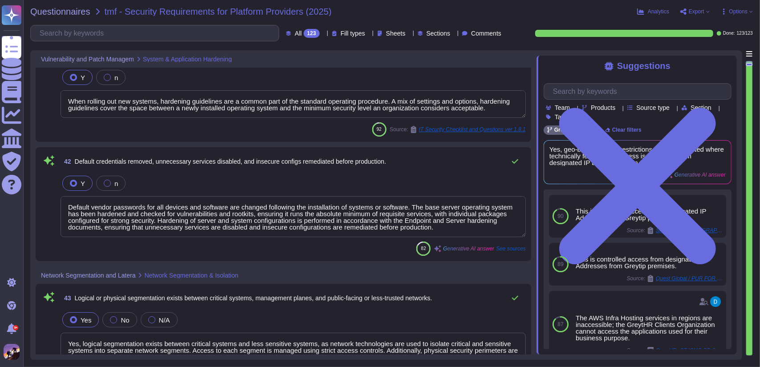
type textarea "Yes, logical segmentation exists between critical systems and less sensitive sy…"
type textarea "Access between segments is managed using strict access controls, ensuring that …"
type textarea "All remote administrative access is secured through encrypted methods, specific…"
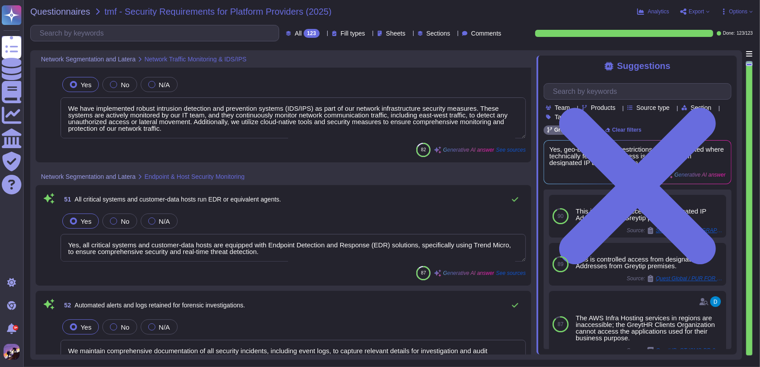
type textarea "Yes, all critical systems and customer-data hosts are equipped with Endpoint De…"
type textarea "We maintain comprehensive documentation of all security incidents, including ev…"
type textarea "Yes, administrative functions are segregated from customer-facing networks to e…"
type textarea "Yes, all administrative access and use of privileged commands are logged. The c…"
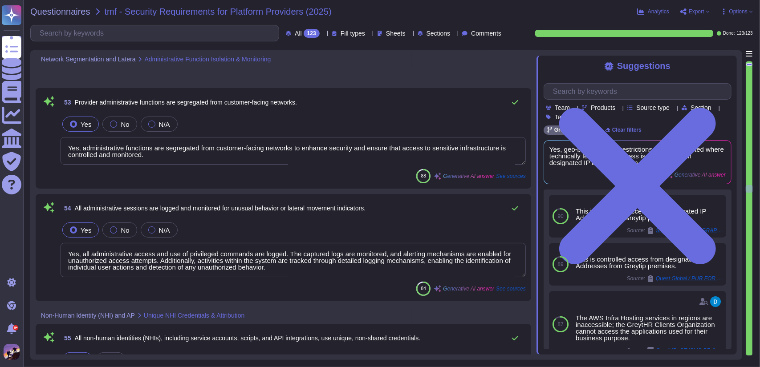
type textarea "Access permissions are assigned based on the user's role, ensuring that users o…"
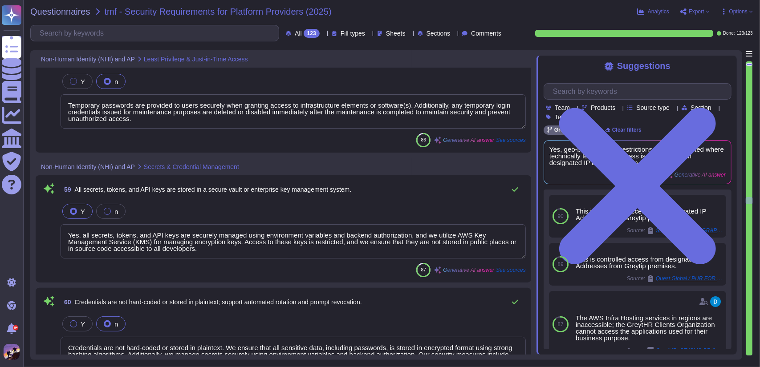
type textarea "Yes, all secrets, tokens, and API keys are securely managed using environment v…"
type textarea "Credentials are not hard-coded or stored in plaintext. We ensure that all sensi…"
type textarea "Our APIs are designed with strong authentication and authorization mechanisms t…"
type textarea "Anonymous or unauthenticated access to privileged operations is indeed prohibit…"
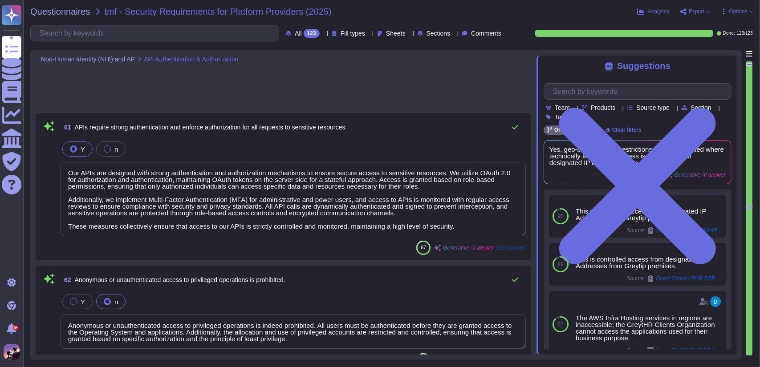
type textarea "Particularly (but not exclusively) if foul play is suspected in the incident, a…"
type textarea "Yes, we have implemented automated systems for anomaly detection to promptly id…"
type textarea "The cryptographic key management process establishes requirements for key gener…"
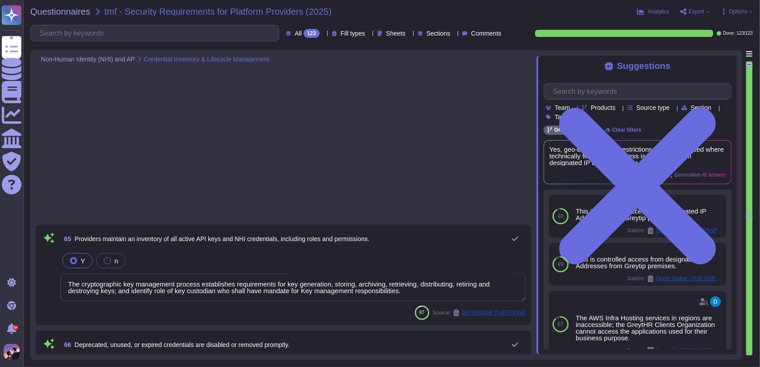
type textarea "All employees, including those with access to customer data or administrative f…"
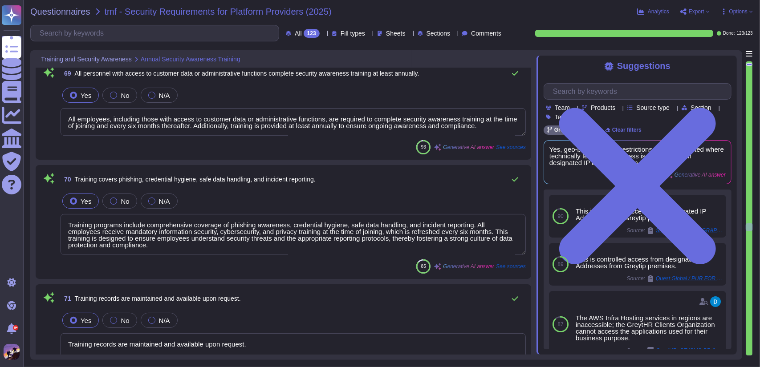
type textarea "Training programs include comprehensive coverage of phishing awareness, credent…"
type textarea "Training records are maintained and available upon request."
type textarea "Yes, employees receive role-based security training tailored to their specific …"
type textarea "Training programs include secure coding practices, which are essential for ensu…"
type textarea "Completion is tracked to ensure that all activities are conducted by qualified …"
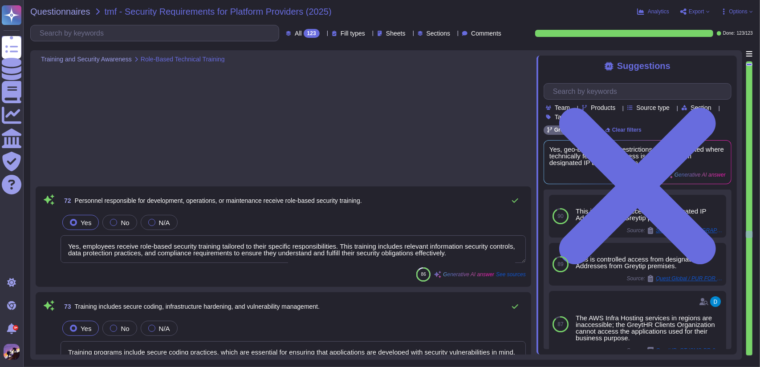
type textarea "Yes, datacenter personnel are trained to respond to unauthorized access or egre…"
type textarea "Training emphasizes the principle of least privilege, responsible data handling…"
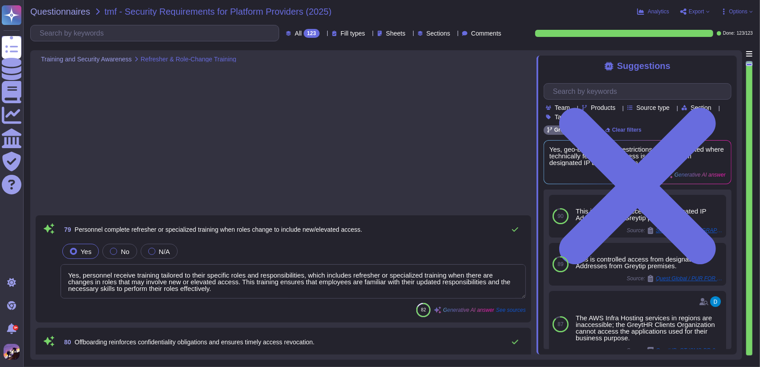
type textarea "Yes, security awareness and training programs are regularly reviewed and update…"
type textarea "Effectiveness is measured through a variety of testing and response metrics, in…"
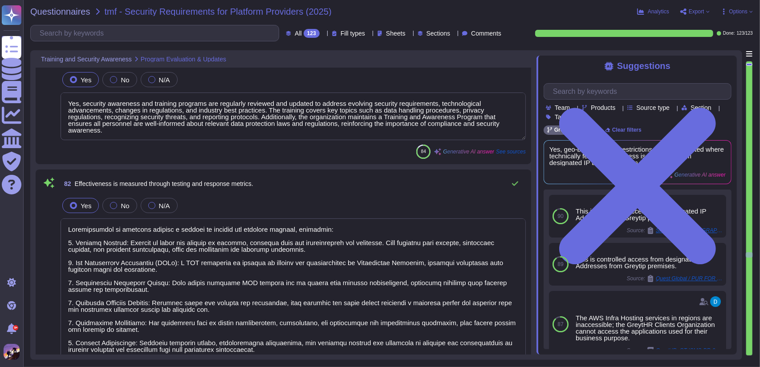
type textarea "Yes, we capture and centralize logs from all systems that host or process custo…"
type textarea "Logs are time-synchronized, with the system time zone initially set by the IT t…"
type textarea "Logs are retained for 1 year automatically. Additionally, audit logs are archiv…"
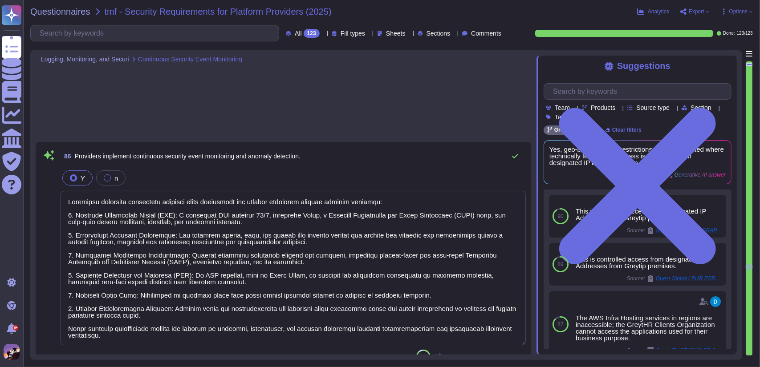
type textarea "Providers implement continuous security event monitoring and anomaly detection …"
type textarea "Events are monitored and aggregated to identify unusual authentication attempts…"
type textarea "Security alerts are generated and reviewed within defined SLA thresholds. Criti…"
type textarea "Yes, critical events are promptly escalated to the Incident Response Team (IRT)…"
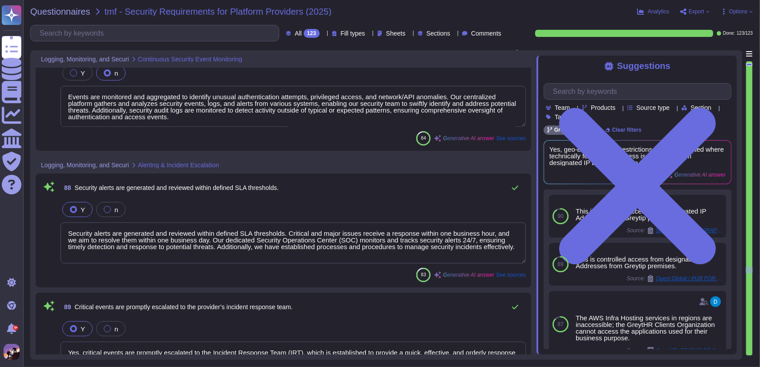
type textarea "Access to audit trail logs is restricted to authorized personnel with a legitim…"
type textarea "The audit trail logs policy establishes guidelines for maintaining the integrit…"
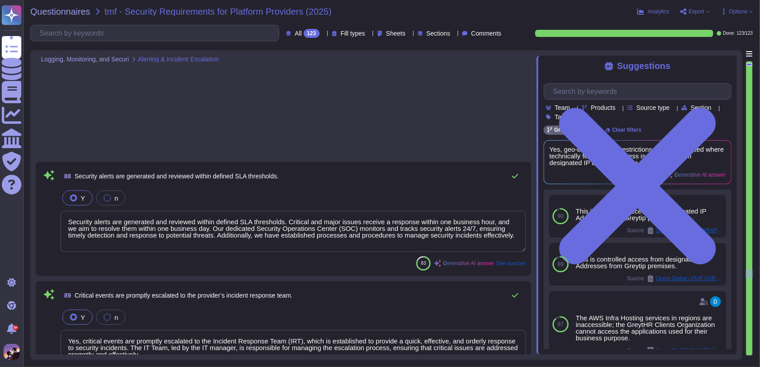
type textarea "Yes, we have a comprehensive security incident response plan that is documented…"
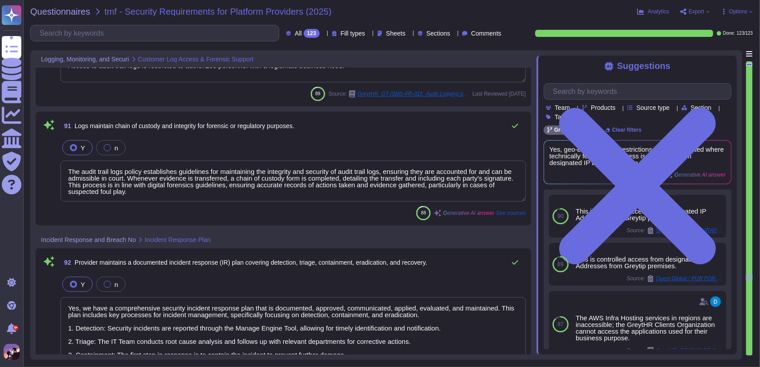
type textarea "Yes, we test our security incident response plans annually. Regular testing ens…"
type textarea "We commit to providing notification within 48 hours of identifying a data breac…"
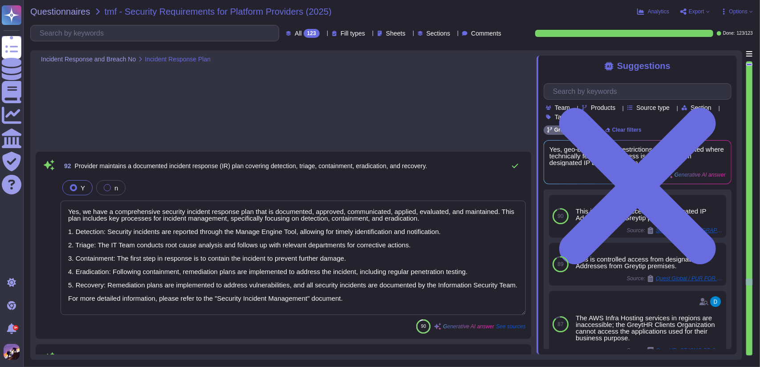
type textarea "Notifications include relevant details about the nature of the breach, the data…"
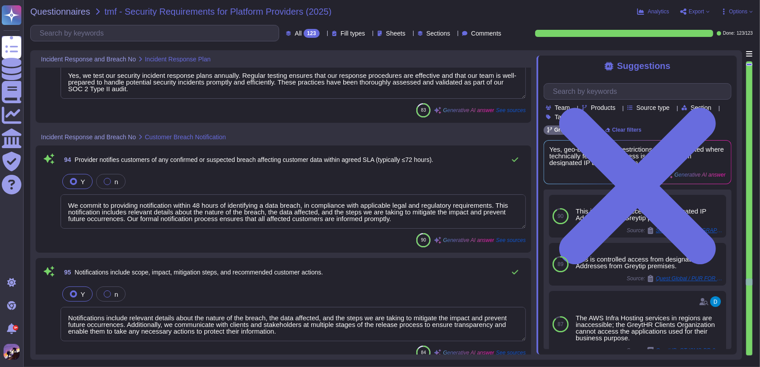
type textarea "We maintain comprehensive documentation of all security incidents, including ev…"
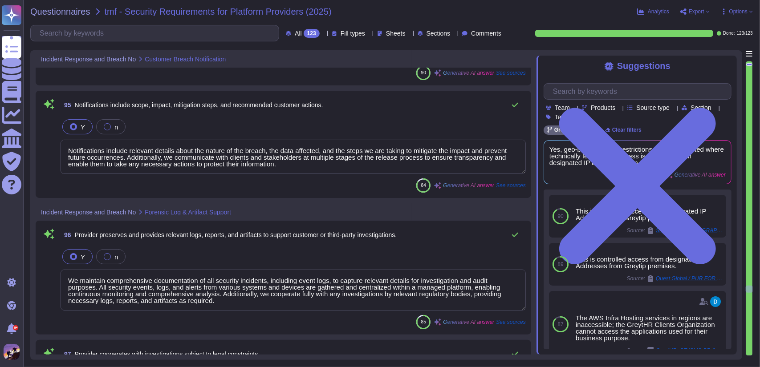
type textarea "Yes, we cooperate with investigations while adhering to legal constraints. Our …"
type textarea "We submit a report on the damage to the CMT & BCM detailing the disaster, its c…"
type textarea "Corrective actions are tracked to closure by the Director of the DevOps team. E…"
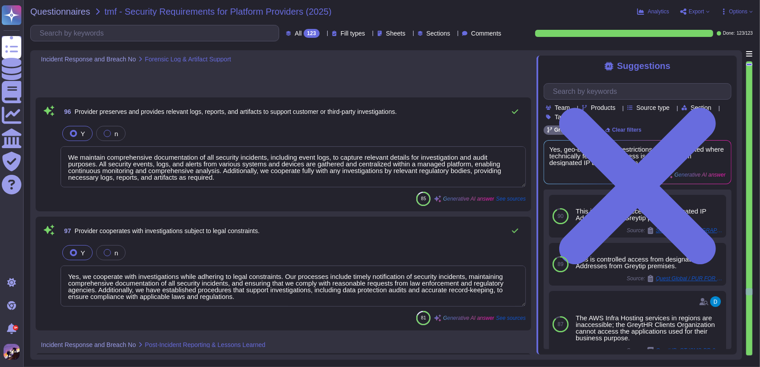
type textarea "Yes, we maintain a documented Business Continuity and Disaster Recovery (BC/DR)…"
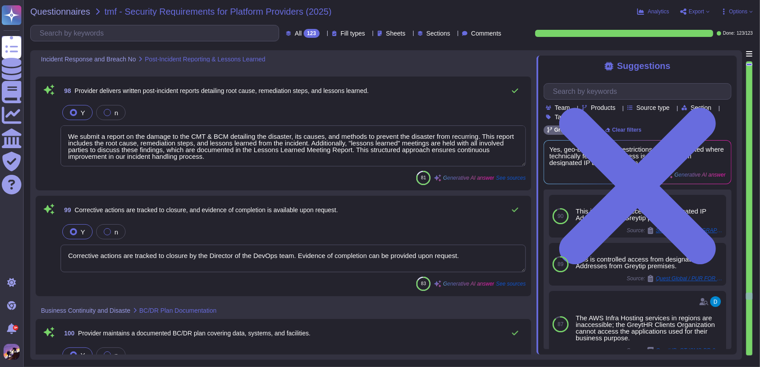
type textarea "Yes, the Business Continuity and Disaster Recovery (BC/DR) plan is reviewed and…"
type textarea "Yes, we conduct regular backup restoration tests to verify backup integrity. Th…"
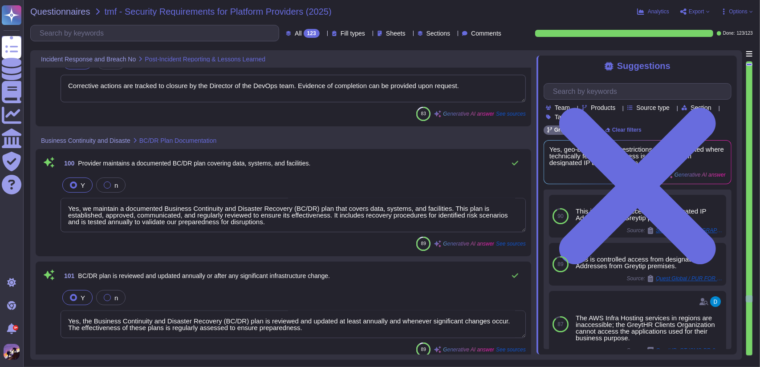
type textarea "We have successfully demonstrated our ability to meet the committed Recovery Ti…"
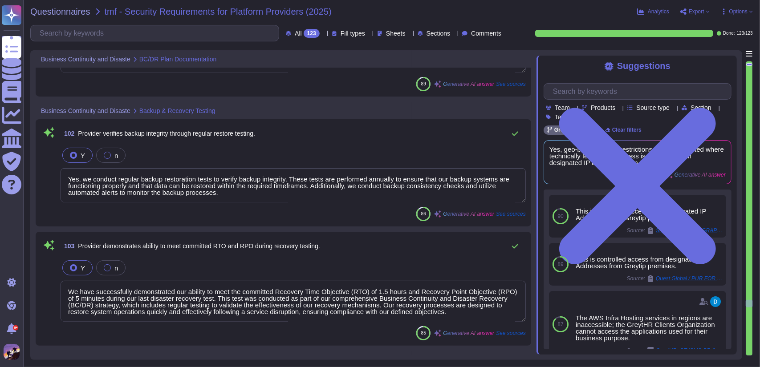
type textarea "GreytHR implements infrastructure redundancy through a robust setup hosted on A…"
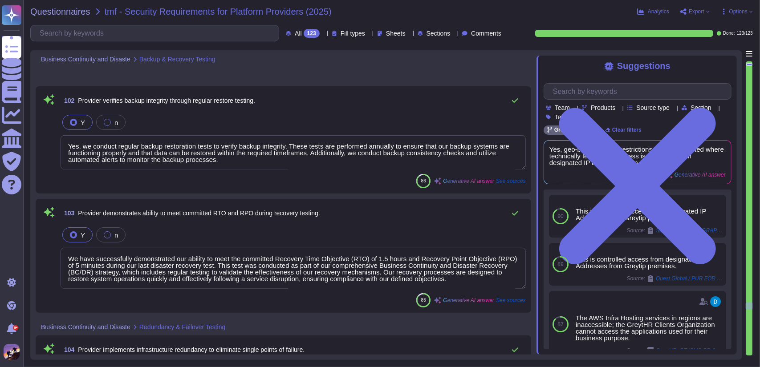
type textarea "Yes, we conduct regular testing of our Business Continuity and Disaster Recover…"
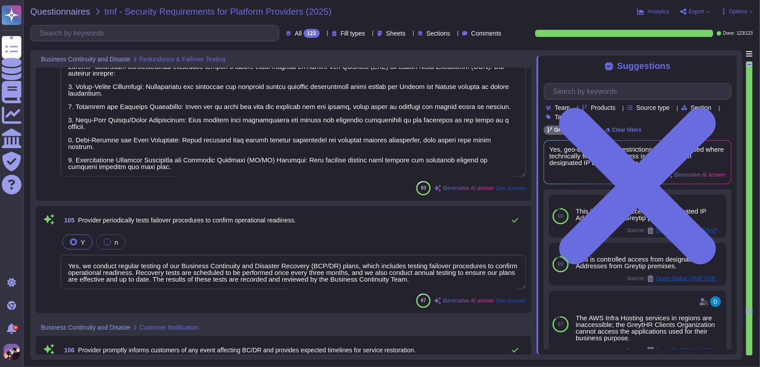
type textarea "We have a documented process to notify stakeholders and participants in a timel…"
type textarea "We maintain current and relevant third-party certifications, including: 1. ISO/…"
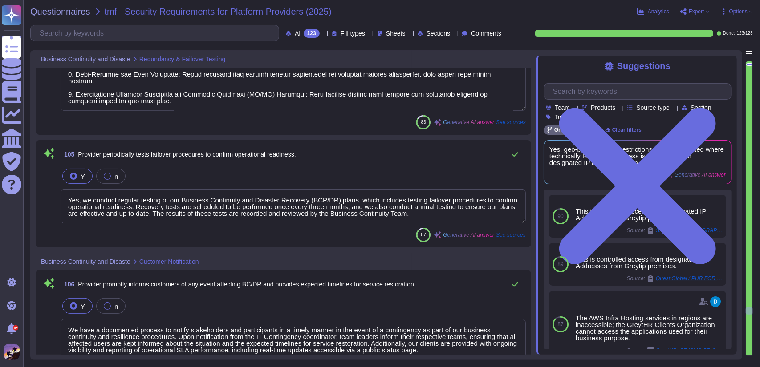
type textarea "Yes, attestation reports, including our ISO 27001 Certificate and SOC 2 Type II…"
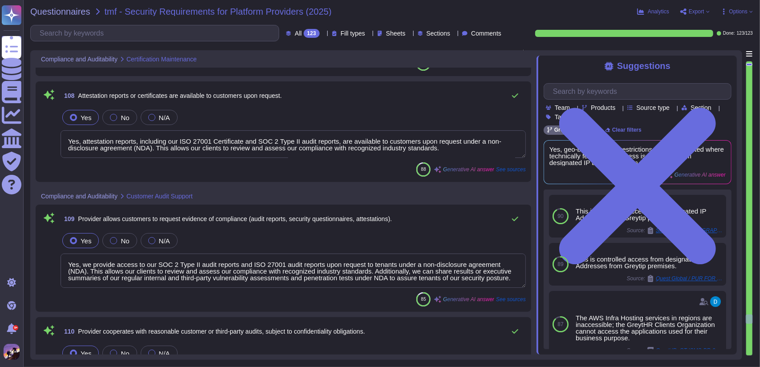
type textarea "Yes, we provide access to our SOC 2 Type II audit reports and ISO 27001 audit r…"
type textarea "Yes, we have a cloud audit program in place to support client audit and assessm…"
type textarea "We inform our customers promptly about any significant updates or changes to ou…"
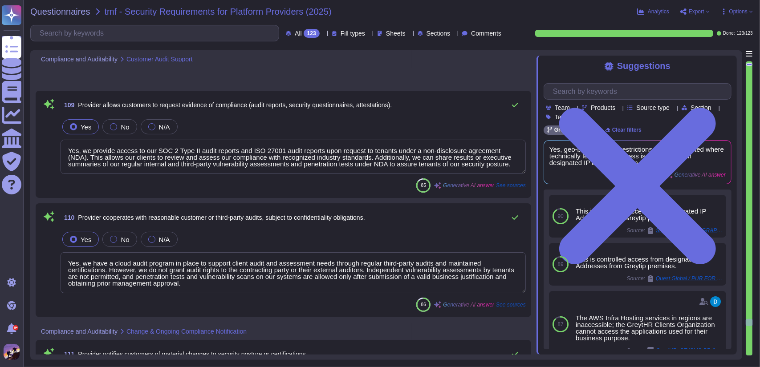
scroll to position [13726, 0]
type textarea "We conduct external third-party audits annually to evaluate the security, avail…"
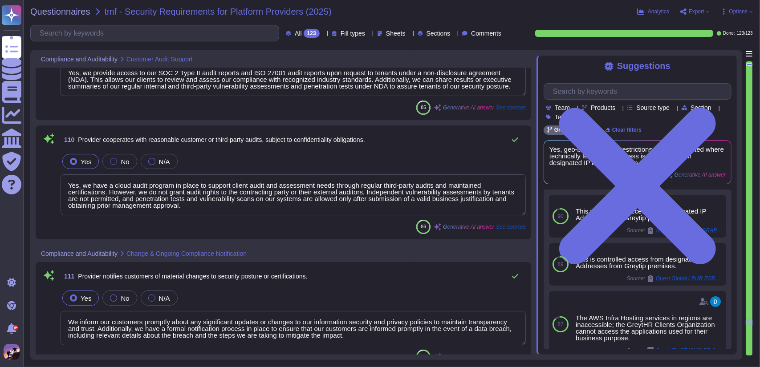
type textarea "The list mentioned below reflects service providers and other third parties wit…"
click at [696, 10] on span "Export" at bounding box center [697, 11] width 16 height 5
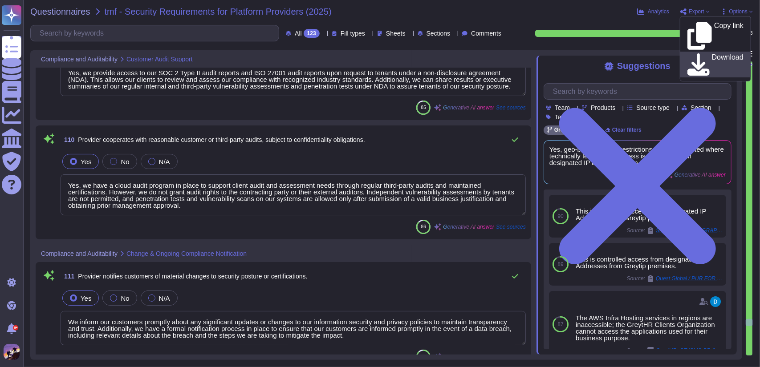
click at [696, 53] on div "Download" at bounding box center [715, 64] width 56 height 22
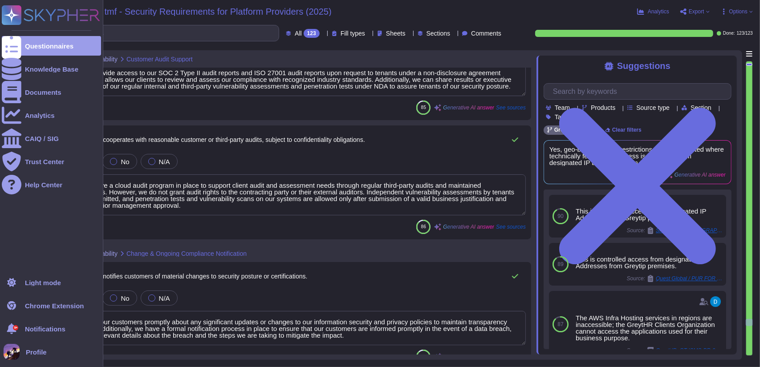
click at [6, 14] on rect at bounding box center [12, 15] width 20 height 20
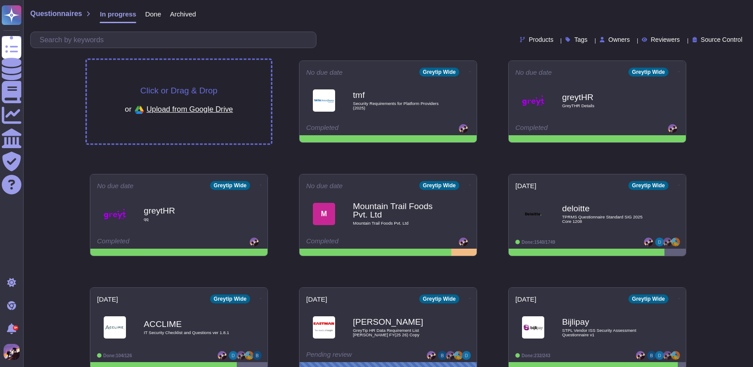
click at [170, 89] on span "Click or Drag & Drop" at bounding box center [178, 90] width 77 height 8
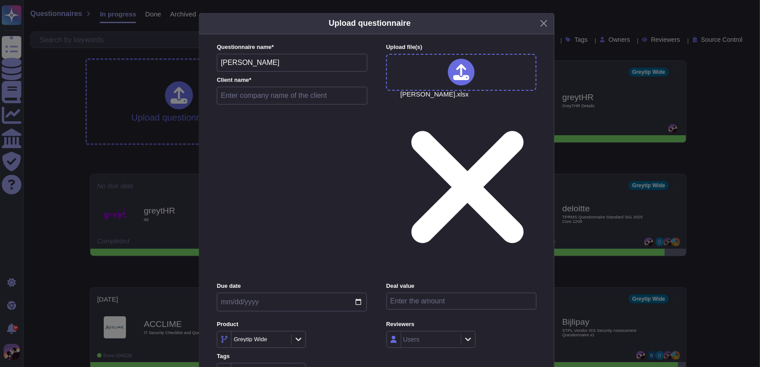
click at [255, 105] on input "text" at bounding box center [292, 96] width 150 height 18
type input "[PERSON_NAME]"
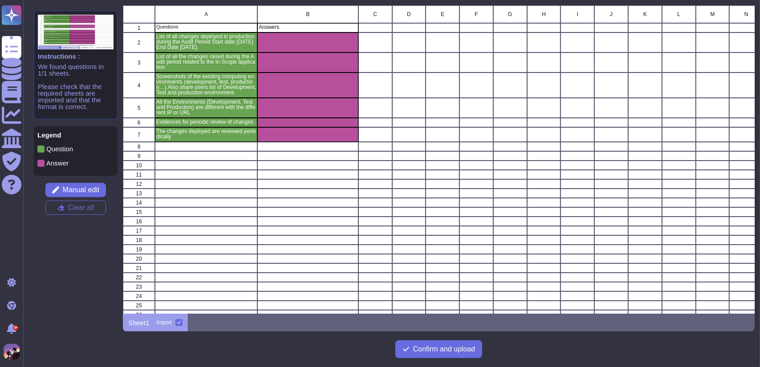
scroll to position [302, 625]
click at [424, 346] on span "Confirm and upload" at bounding box center [444, 349] width 62 height 7
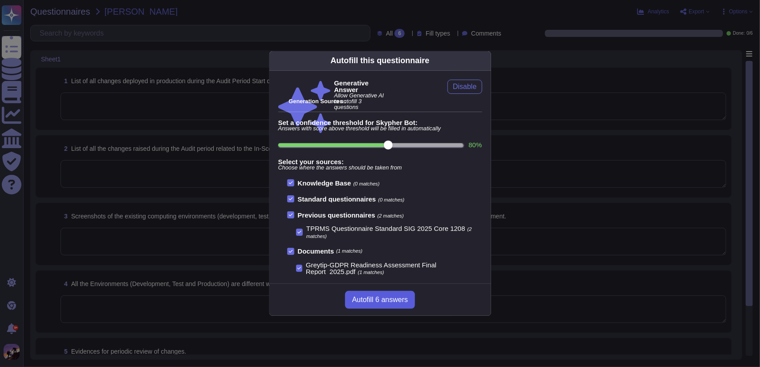
click at [395, 299] on span "Autofill 6 answers" at bounding box center [380, 299] width 56 height 7
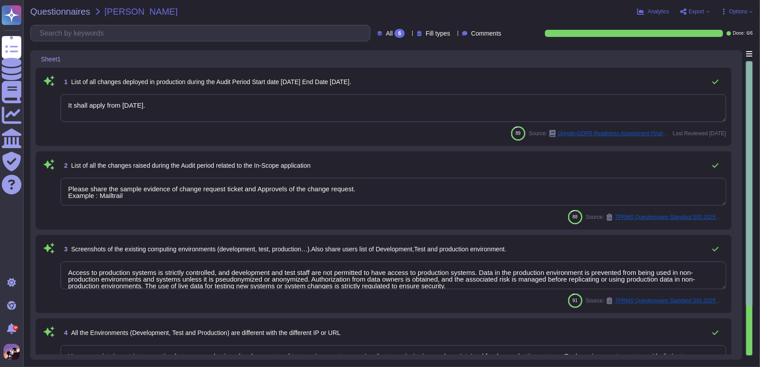
type textarea "It shall apply from [DATE]."
type textarea "Please share the sample evidence of change request ticket and Approvels of the …"
type textarea "Access to production systems is strictly controlled, and development and test s…"
type textarea "Yes, we maintain a strict separation between production, development, and test …"
type textarea "- A review process begins once a Change Request is submitted, which includes a …"
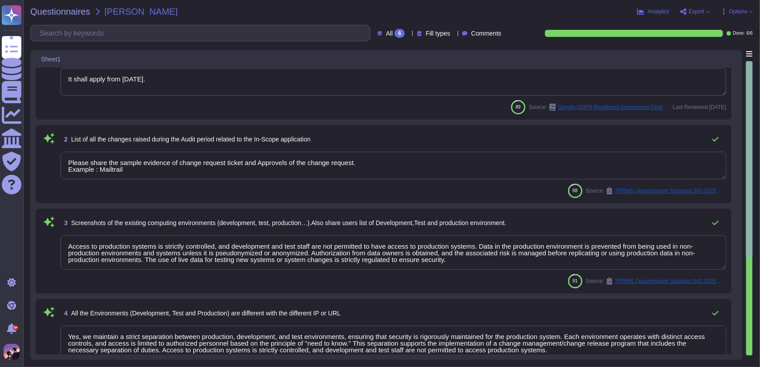
type textarea "Please share the sample evidence of change request ticket and Approvels of the …"
type textarea "Yes, changes are reviewed periodically as part of our defined Change Management…"
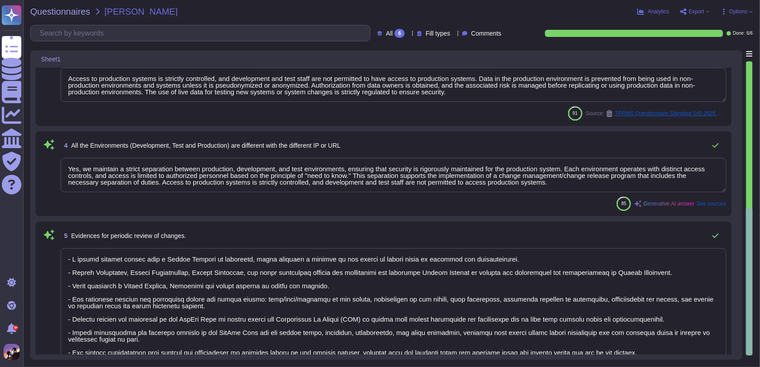
scroll to position [303, 0]
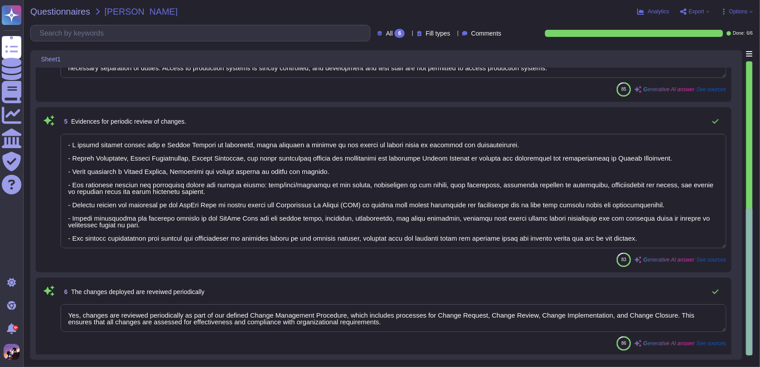
drag, startPoint x: 70, startPoint y: 313, endPoint x: 364, endPoint y: 320, distance: 294.3
click at [364, 320] on textarea "Yes, changes are reviewed periodically as part of our defined Change Management…" at bounding box center [393, 318] width 665 height 28
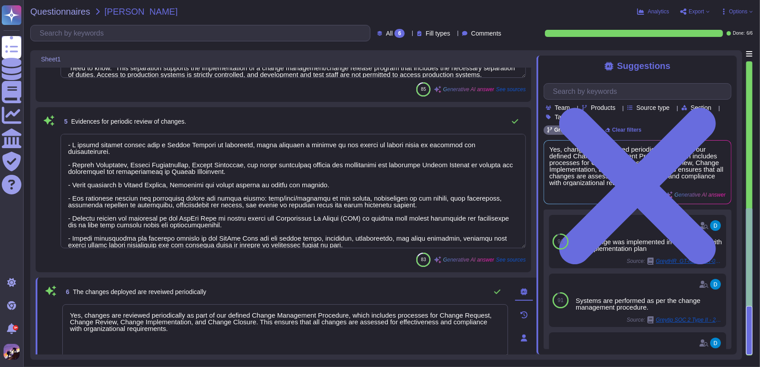
click at [222, 333] on textarea "Yes, changes are reviewed periodically as part of our defined Change Management…" at bounding box center [285, 330] width 446 height 53
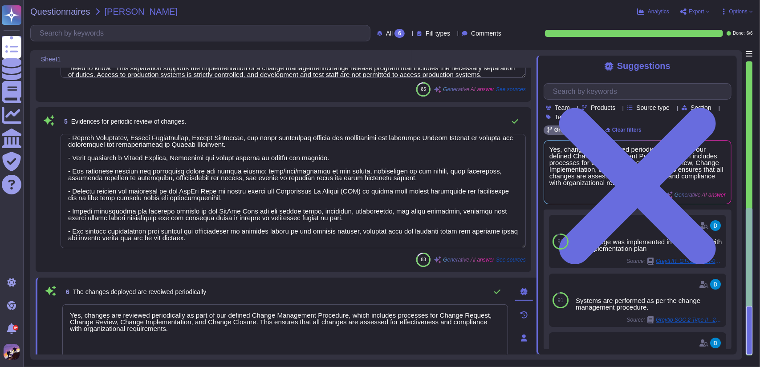
drag, startPoint x: 69, startPoint y: 147, endPoint x: 369, endPoint y: 248, distance: 316.3
click at [369, 248] on div "5 Evidences for periodic review of changes. 83 Generative AI answer See sources" at bounding box center [283, 190] width 485 height 154
type textarea "Please share the sample evidence of change request ticket and Approvels of the …"
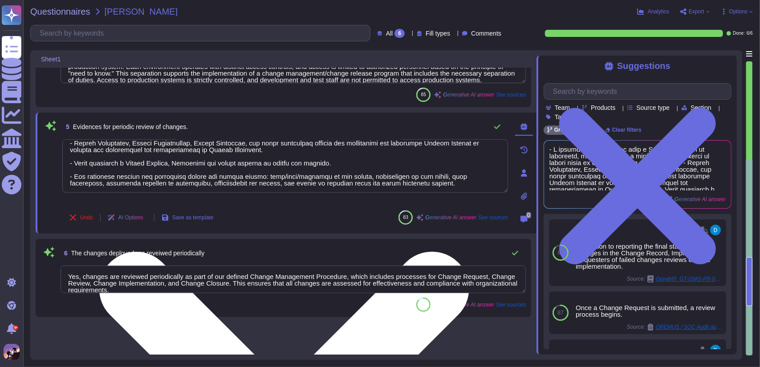
type textarea "-"
type textarea "Please share the sample evidence of change request ticket and Approvels of the …"
type textarea "It shall apply from [DATE]."
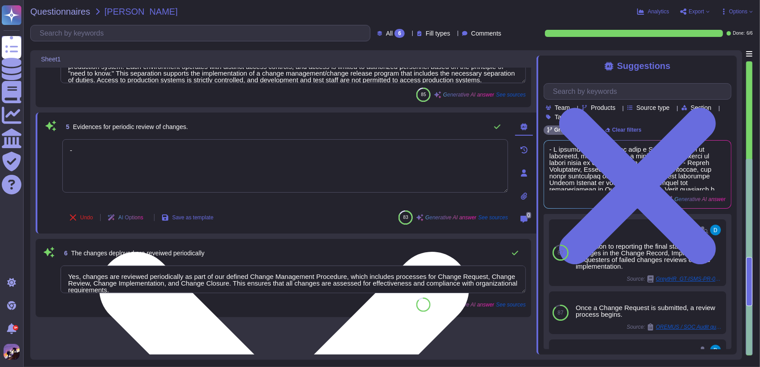
scroll to position [208, 0]
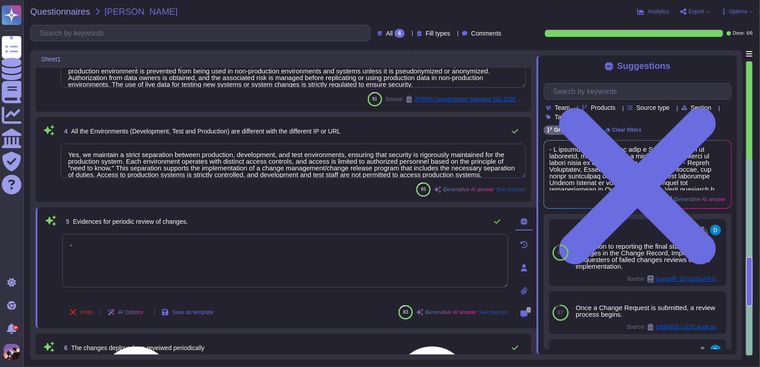
type textarea "Please share the sample evidence of change request ticket and Approvels of the …"
click at [227, 148] on textarea "Yes, we maintain a strict separation between production, development, and test …" at bounding box center [293, 161] width 465 height 34
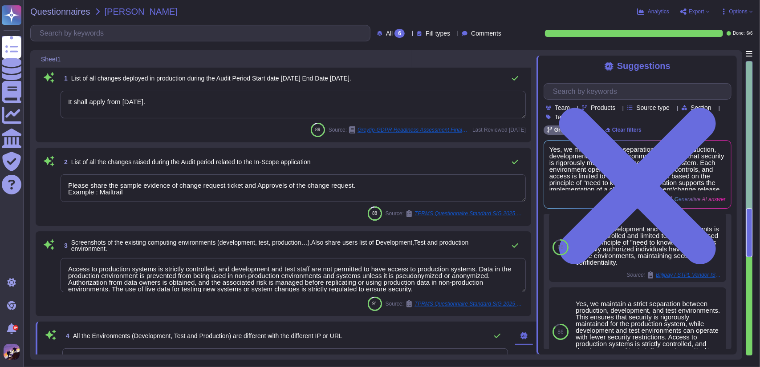
scroll to position [0, 0]
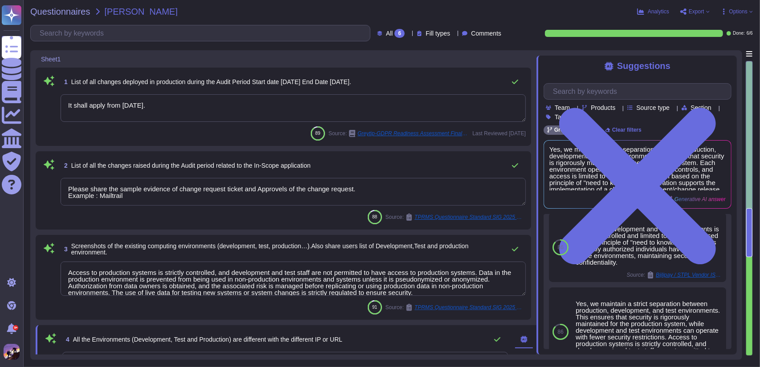
type textarea "Please share the sample evidence of change request ticket and Approvels of the …"
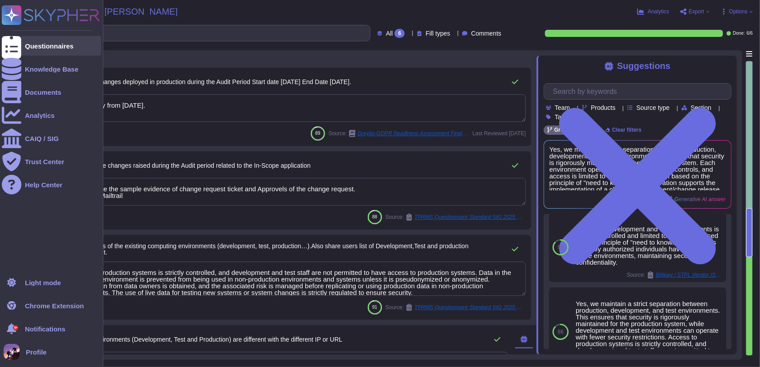
click at [9, 41] on div at bounding box center [12, 46] width 20 height 20
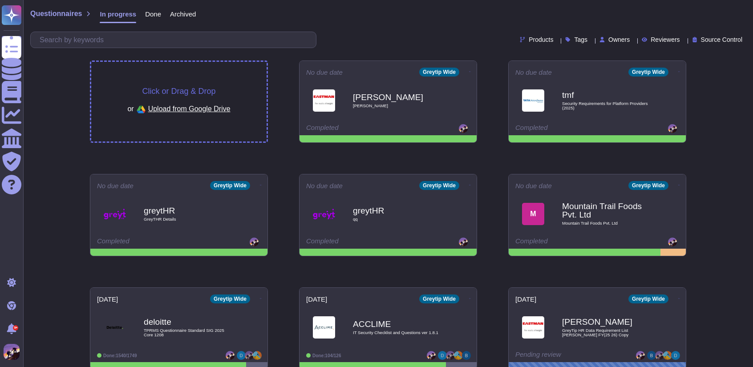
click at [153, 81] on div "Click or Drag & Drop or Upload from Google Drive" at bounding box center [178, 102] width 175 height 80
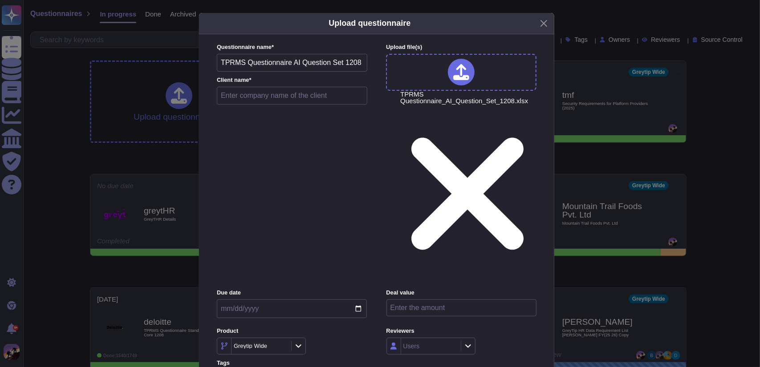
click at [248, 105] on input "text" at bounding box center [292, 96] width 150 height 18
type input "deloitte"
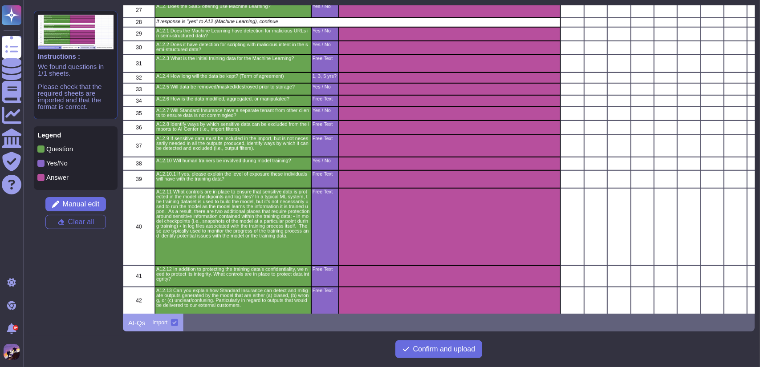
scroll to position [524, 0]
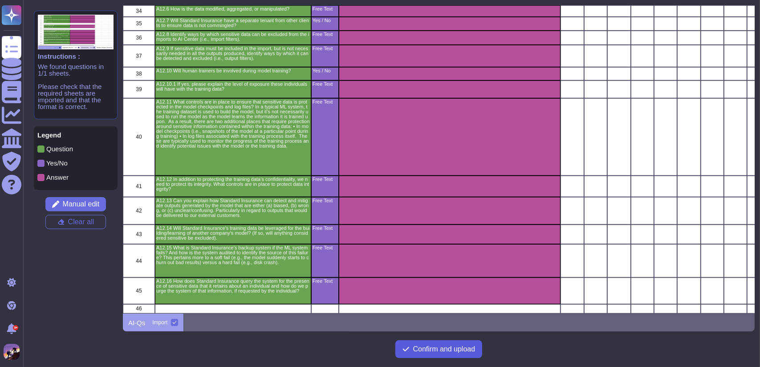
click at [436, 349] on span "Confirm and upload" at bounding box center [444, 349] width 62 height 7
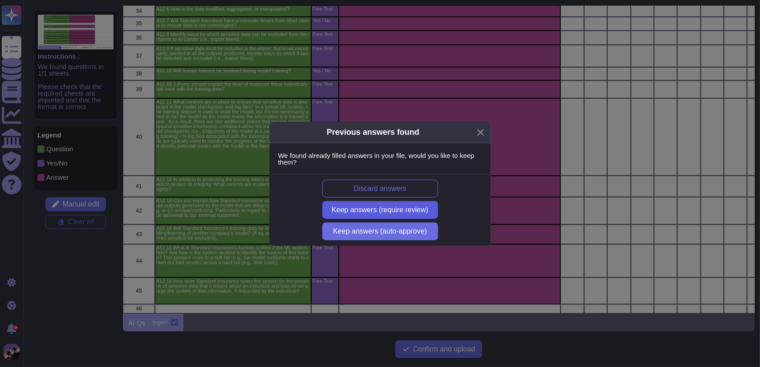
click at [385, 211] on span "Keep answers (require review)" at bounding box center [380, 210] width 97 height 7
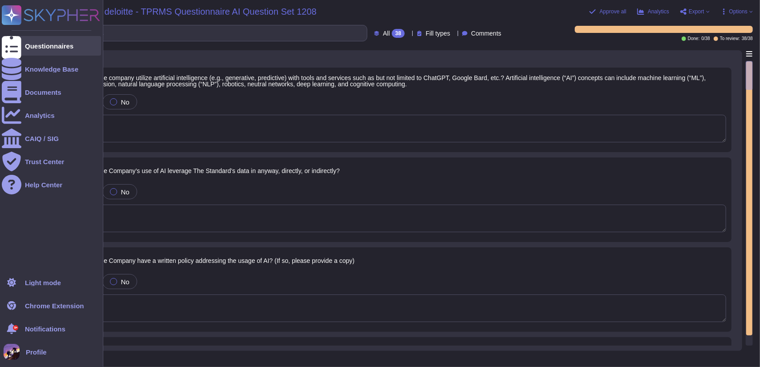
click at [25, 44] on div "Questionnaires" at bounding box center [49, 46] width 49 height 7
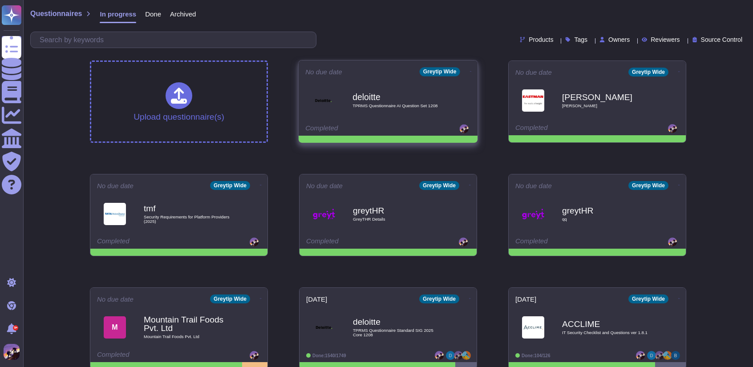
click at [470, 70] on icon at bounding box center [471, 71] width 2 height 2
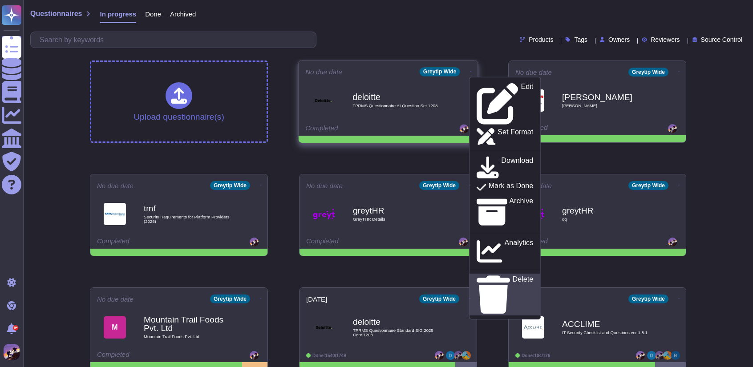
click at [503, 276] on div "Delete" at bounding box center [505, 295] width 57 height 38
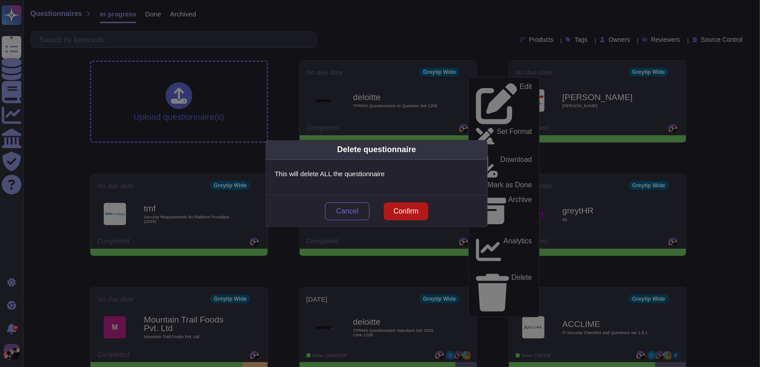
click at [412, 208] on span "Confirm" at bounding box center [406, 211] width 25 height 7
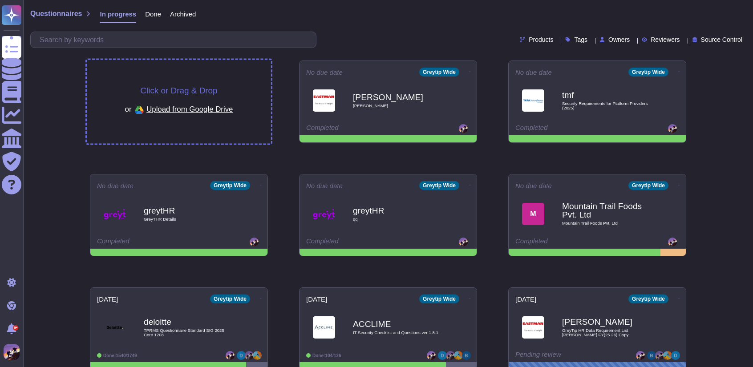
click at [194, 77] on div "Click or Drag & Drop or Upload from Google Drive" at bounding box center [179, 102] width 184 height 84
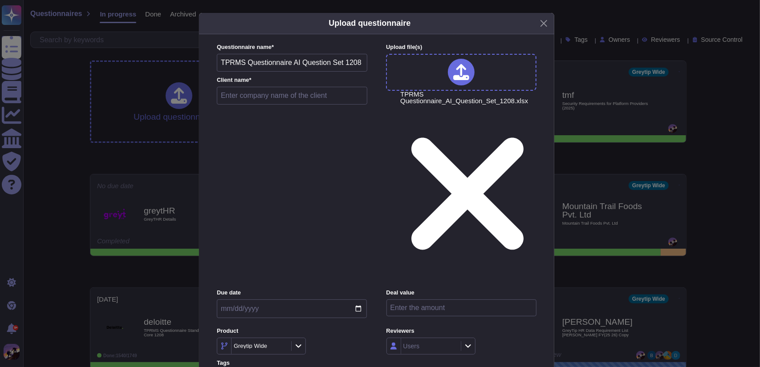
click at [266, 105] on input "text" at bounding box center [292, 96] width 150 height 18
type input "deloitte"
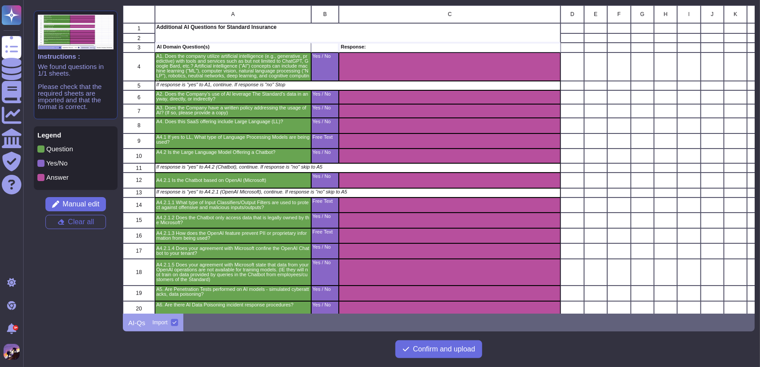
scroll to position [302, 625]
click at [450, 352] on span "Confirm and upload" at bounding box center [444, 349] width 62 height 7
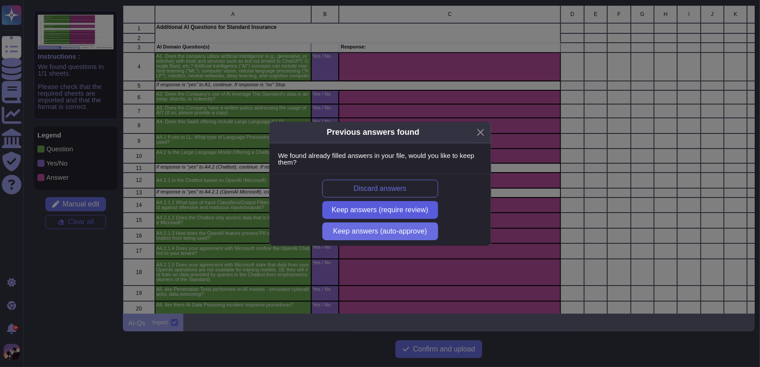
click at [361, 213] on span "Keep answers (require review)" at bounding box center [380, 210] width 97 height 7
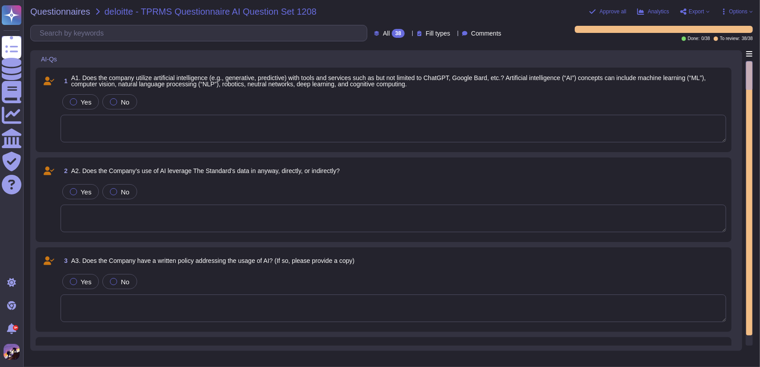
click at [273, 139] on textarea at bounding box center [393, 129] width 665 height 28
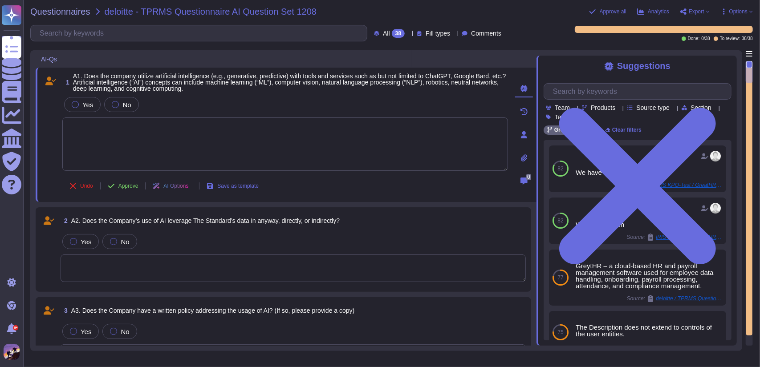
click at [300, 262] on textarea at bounding box center [293, 269] width 465 height 28
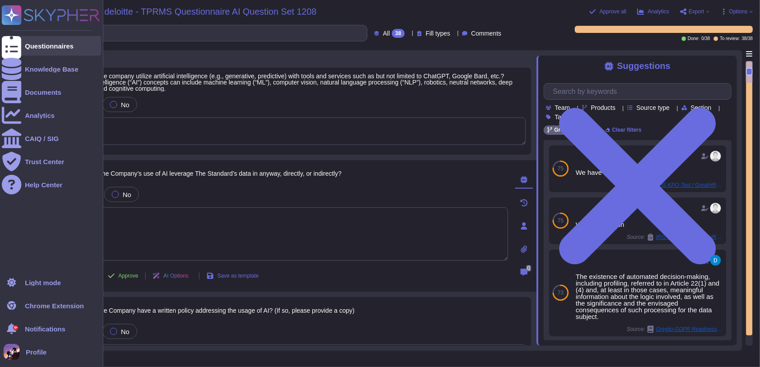
click at [4, 47] on div at bounding box center [12, 46] width 20 height 20
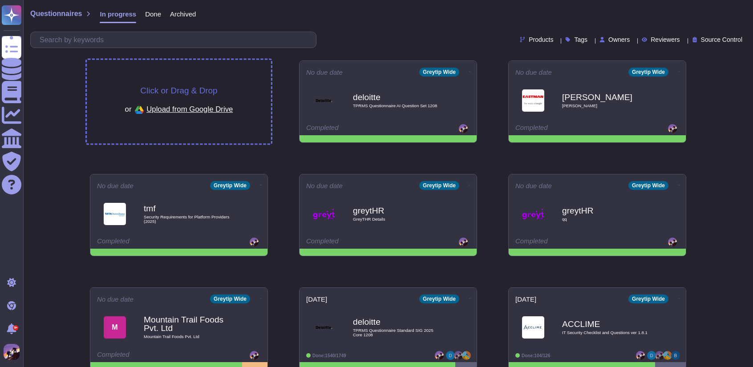
click at [102, 76] on div "Click or Drag & Drop or Upload from Google Drive" at bounding box center [179, 102] width 184 height 84
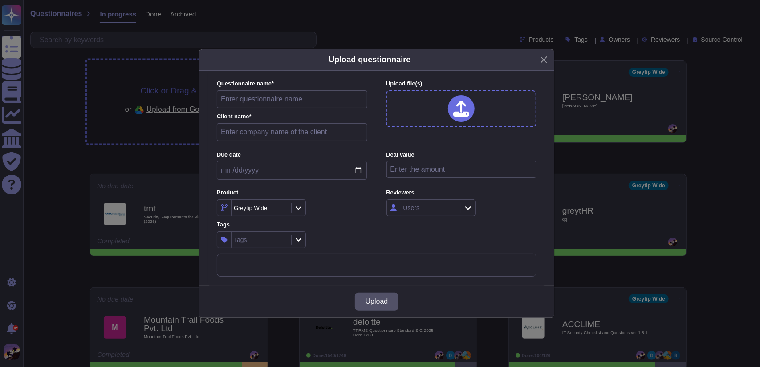
type input "Privacy Impact Assessment Processor"
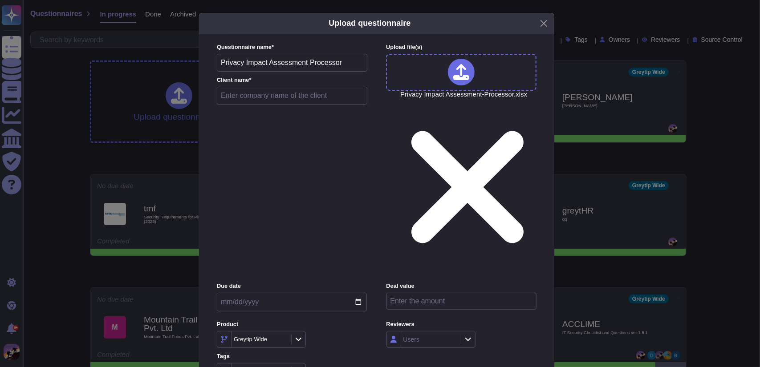
click at [296, 105] on input "text" at bounding box center [292, 96] width 150 height 18
type input "tech mahindra"
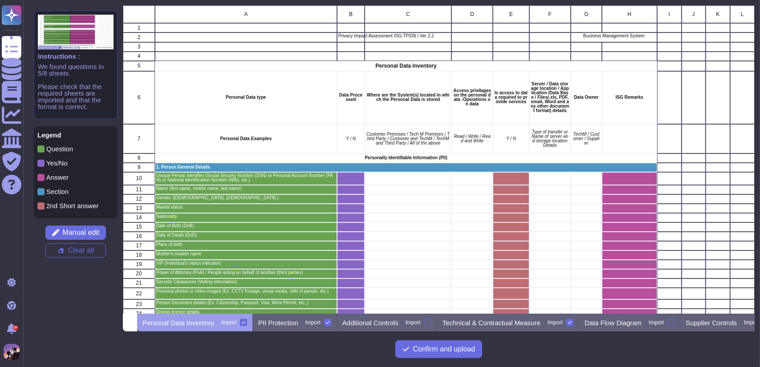
scroll to position [57, 0]
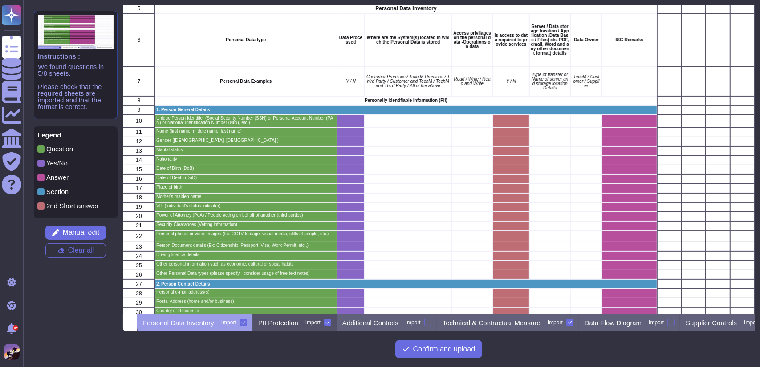
click at [284, 321] on p "PII Protection" at bounding box center [278, 323] width 40 height 7
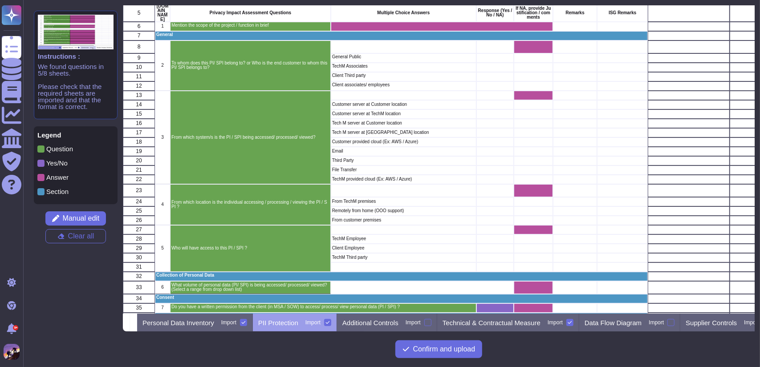
scroll to position [0, 0]
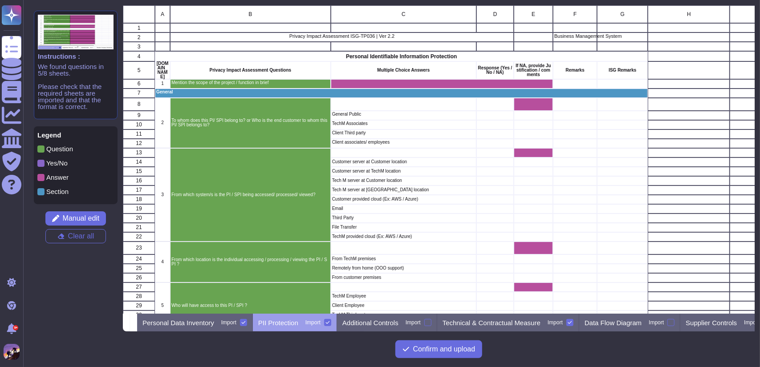
click at [499, 106] on div "grid" at bounding box center [494, 104] width 37 height 13
click at [78, 216] on span "Manual edit" at bounding box center [81, 218] width 37 height 7
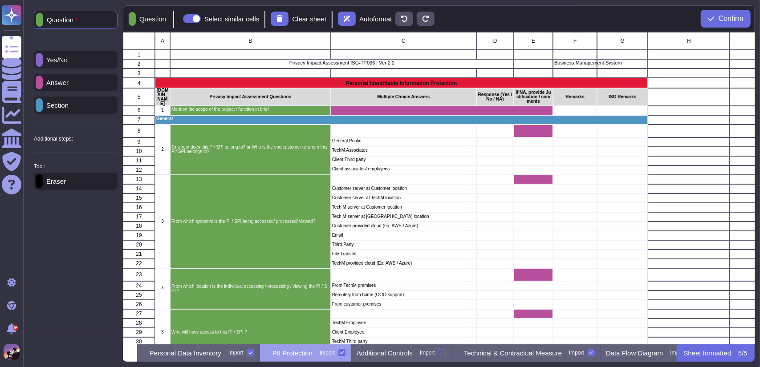
scroll to position [305, 625]
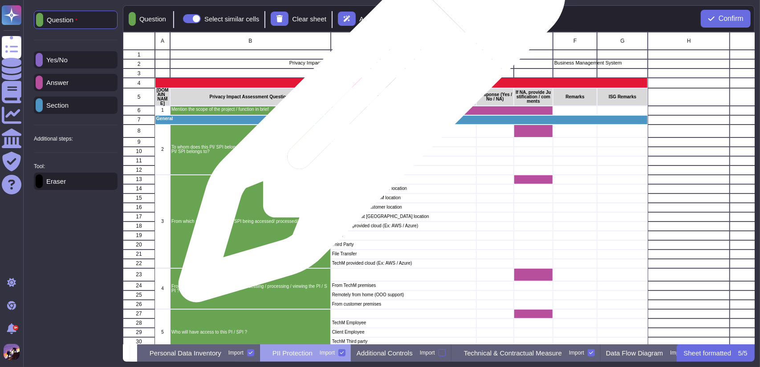
click at [369, 114] on div "grid" at bounding box center [442, 110] width 222 height 9
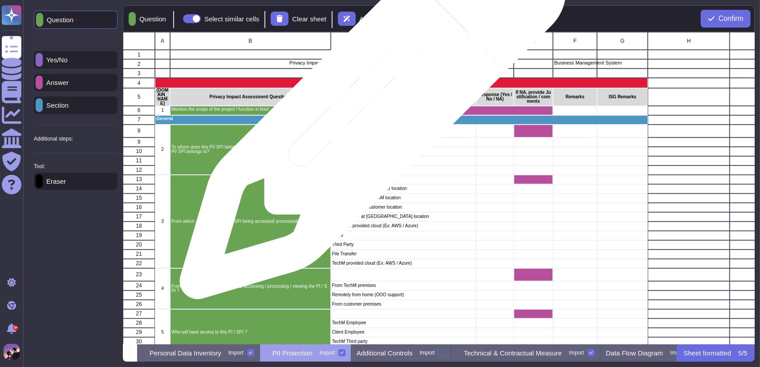
click at [369, 111] on div "grid" at bounding box center [442, 110] width 222 height 9
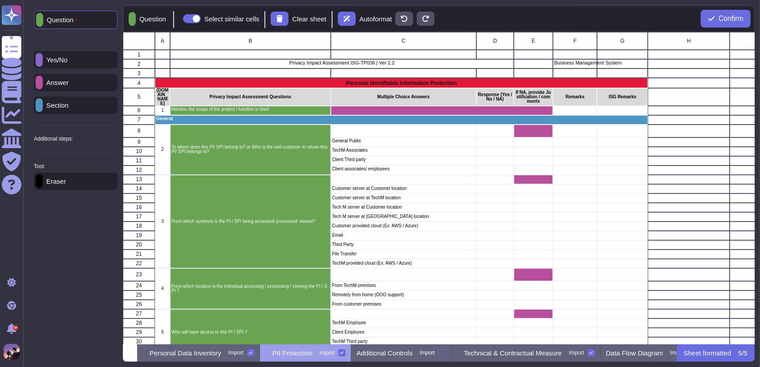
click at [39, 184] on div at bounding box center [39, 181] width 7 height 14
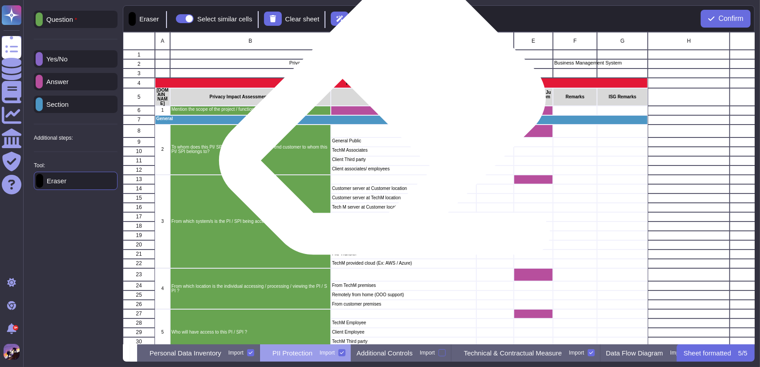
click at [379, 113] on div "grid" at bounding box center [442, 110] width 222 height 9
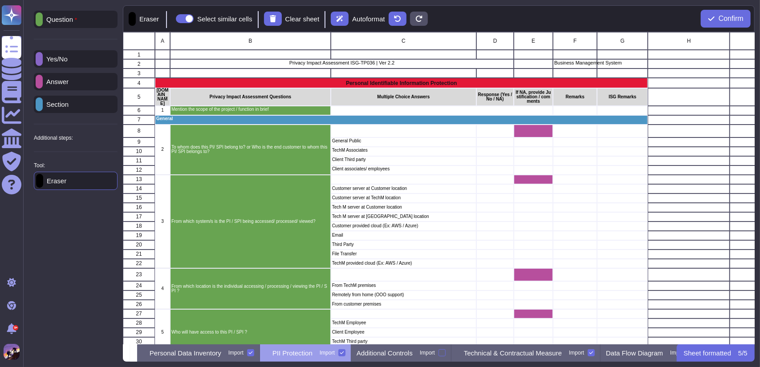
click at [77, 64] on div "Yes/No" at bounding box center [76, 58] width 84 height 17
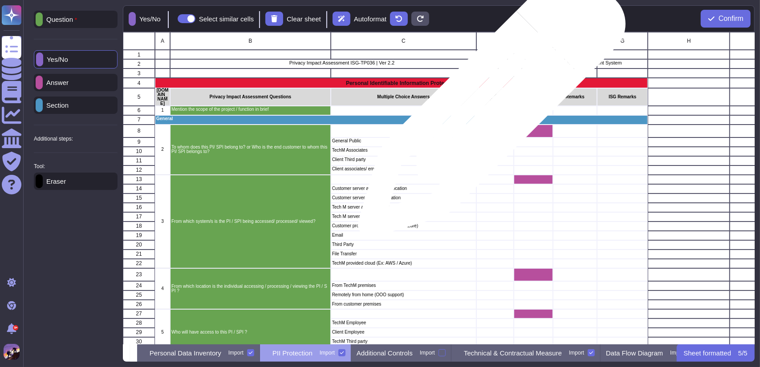
click at [488, 108] on div "grid" at bounding box center [442, 110] width 222 height 9
click at [488, 110] on div "grid" at bounding box center [442, 110] width 222 height 9
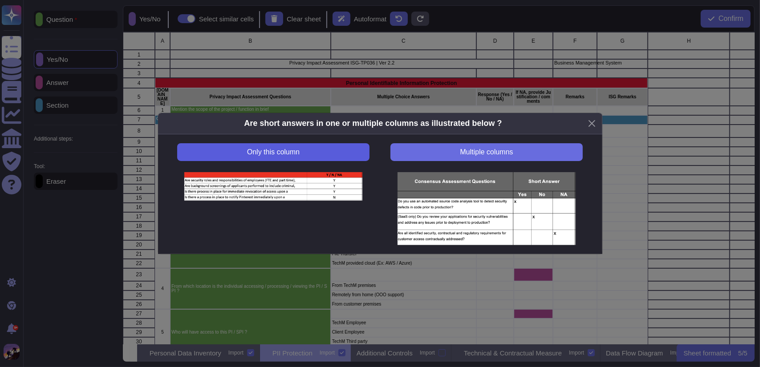
click at [306, 154] on button "Only this column" at bounding box center [273, 152] width 192 height 18
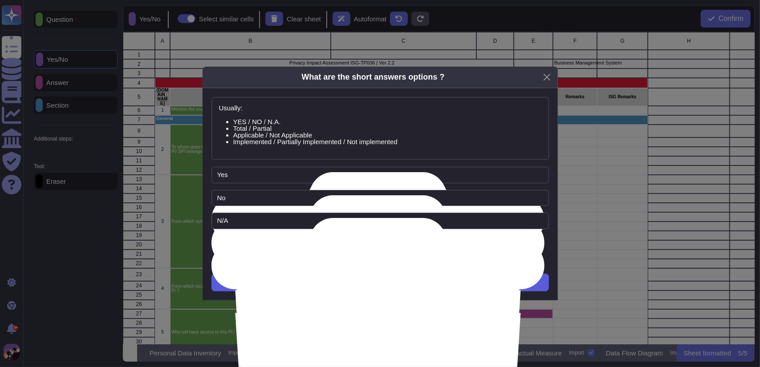
click at [348, 278] on button "Next" at bounding box center [379, 283] width 337 height 18
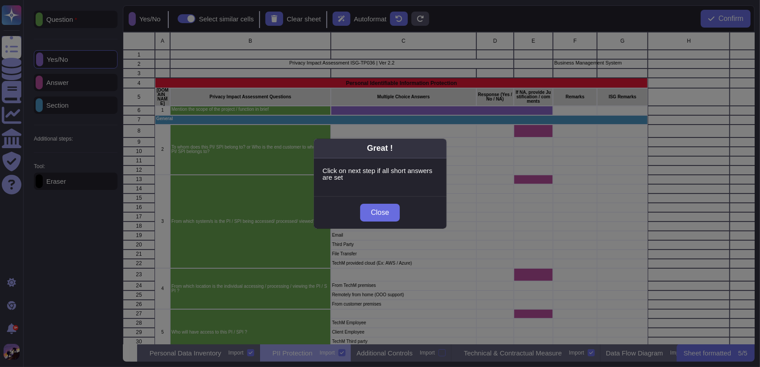
click at [383, 198] on div "Close" at bounding box center [380, 213] width 133 height 32
click at [383, 212] on span "Close" at bounding box center [380, 212] width 18 height 7
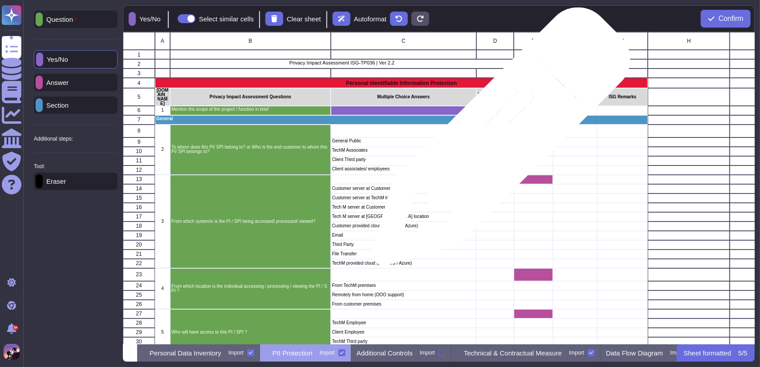
click at [498, 141] on div "grid" at bounding box center [494, 142] width 37 height 9
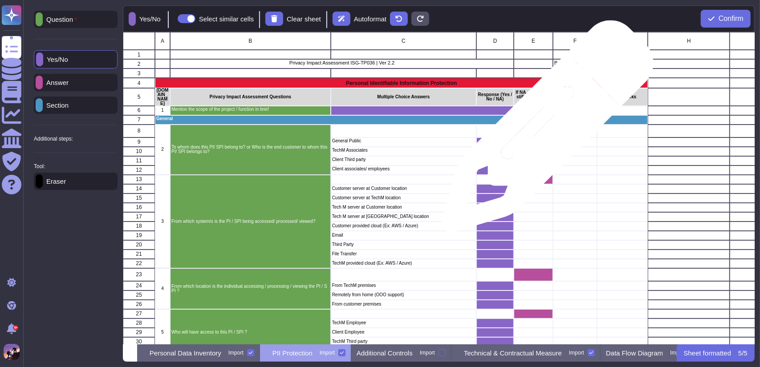
click at [544, 131] on div "grid" at bounding box center [533, 131] width 39 height 13
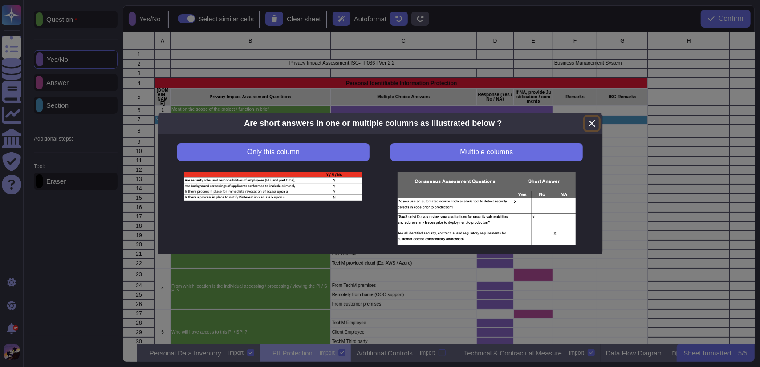
click at [588, 123] on button "Close" at bounding box center [592, 124] width 14 height 14
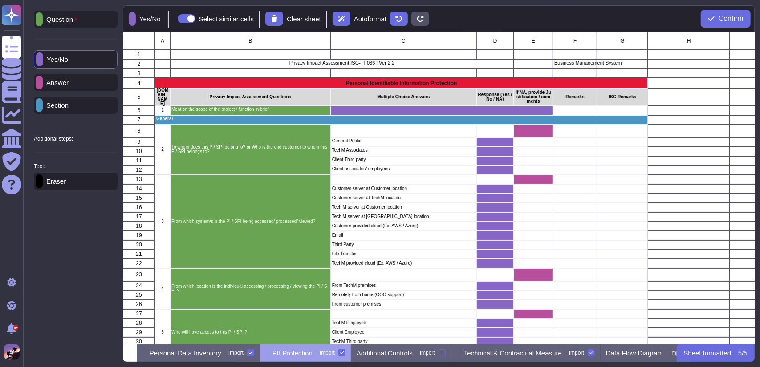
click at [75, 183] on div "Eraser" at bounding box center [76, 181] width 84 height 17
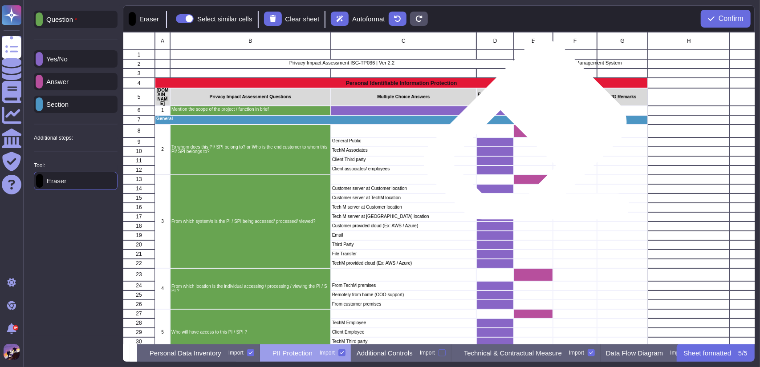
click at [522, 133] on div "grid" at bounding box center [533, 131] width 39 height 13
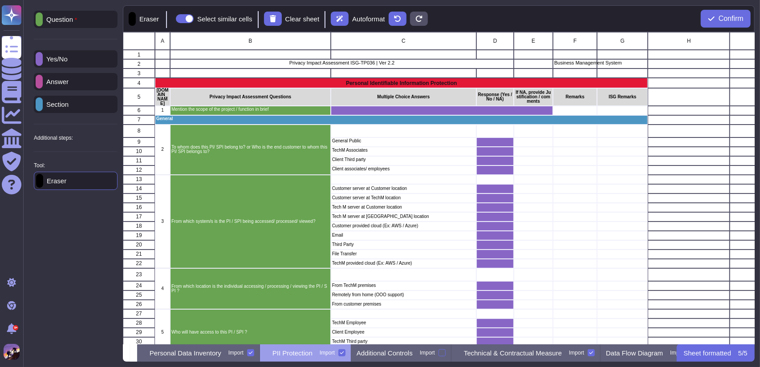
click at [55, 83] on p "Answer" at bounding box center [56, 81] width 26 height 7
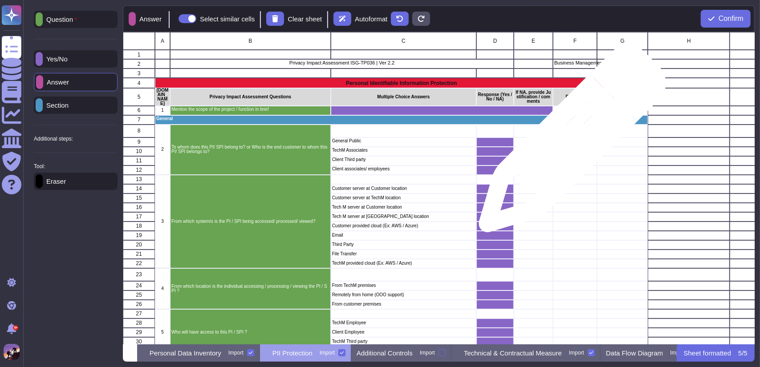
click at [569, 143] on div "grid" at bounding box center [575, 142] width 44 height 9
click at [567, 150] on div "grid" at bounding box center [575, 151] width 44 height 9
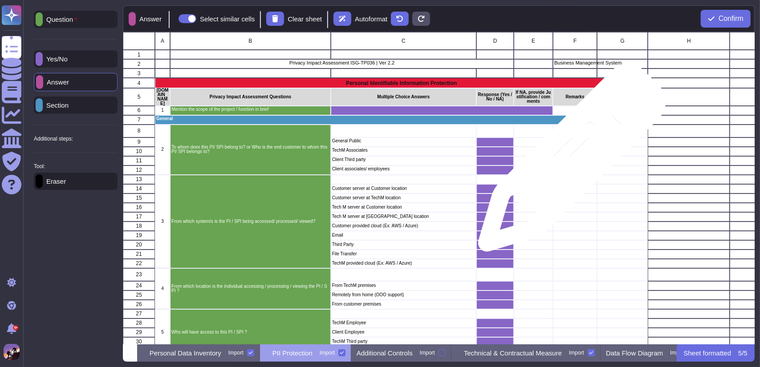
click at [568, 162] on div "grid" at bounding box center [575, 160] width 44 height 9
click at [567, 172] on div "grid" at bounding box center [575, 170] width 44 height 9
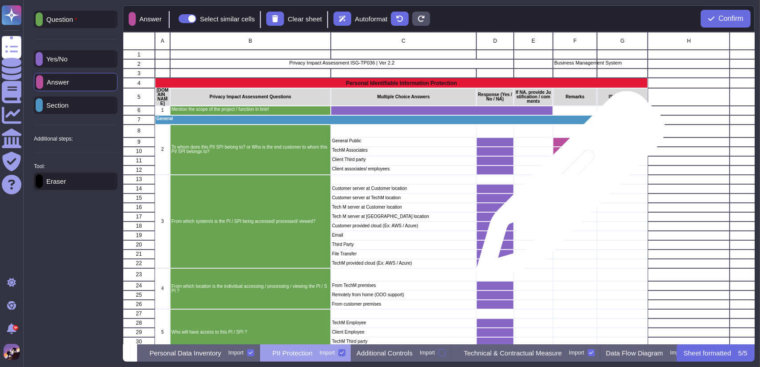
click at [567, 190] on div "grid" at bounding box center [575, 188] width 44 height 9
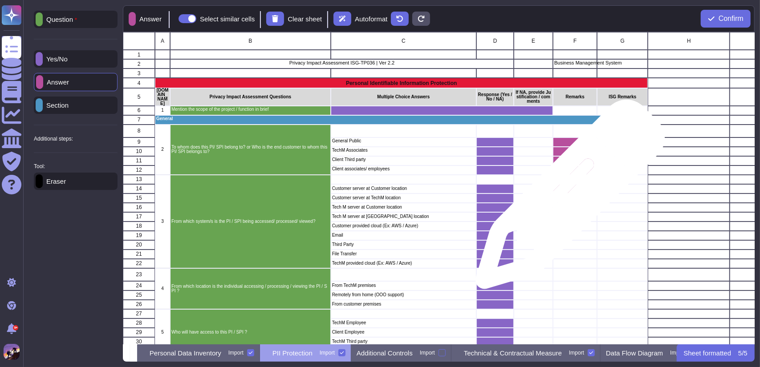
click at [567, 199] on div "grid" at bounding box center [575, 198] width 44 height 9
click at [565, 209] on div "grid" at bounding box center [575, 207] width 44 height 9
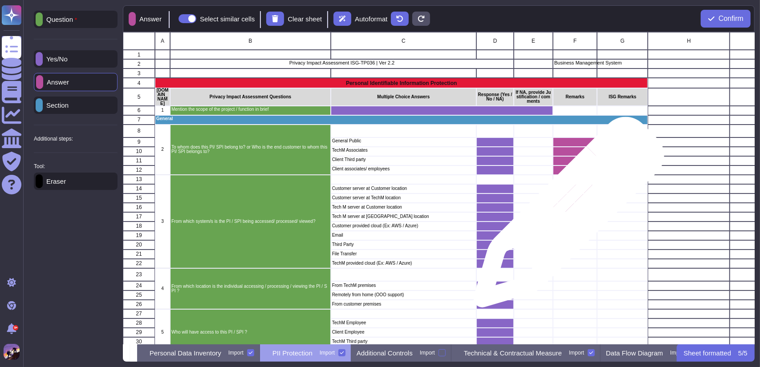
click at [565, 217] on div "grid" at bounding box center [575, 216] width 44 height 9
click at [566, 227] on div "grid" at bounding box center [575, 226] width 44 height 9
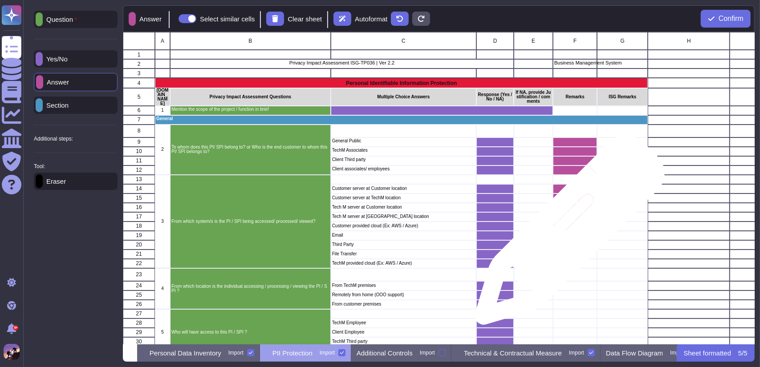
click at [566, 235] on div "grid" at bounding box center [575, 235] width 44 height 9
click at [566, 245] on div "grid" at bounding box center [575, 244] width 44 height 9
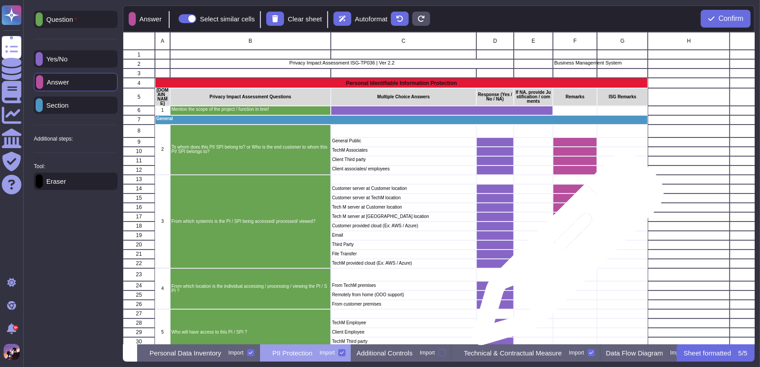
click at [564, 254] on div "grid" at bounding box center [575, 254] width 44 height 9
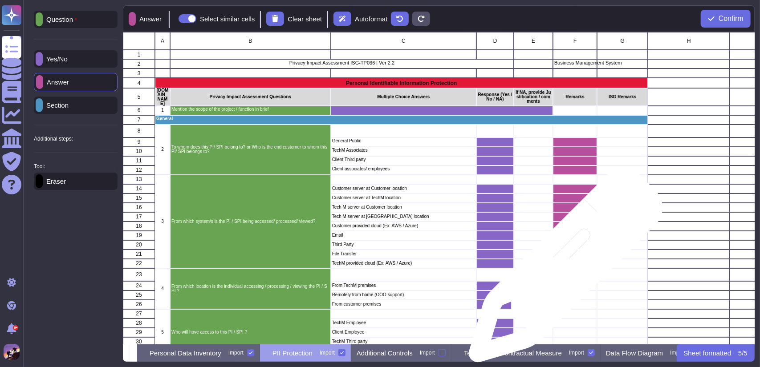
click at [562, 270] on div "grid" at bounding box center [575, 274] width 44 height 13
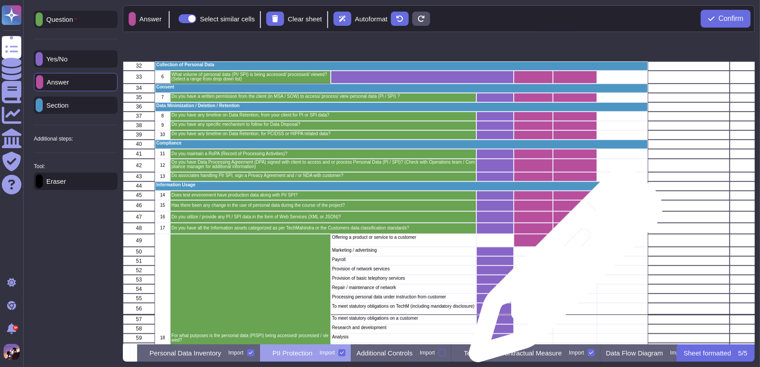
scroll to position [435, 0]
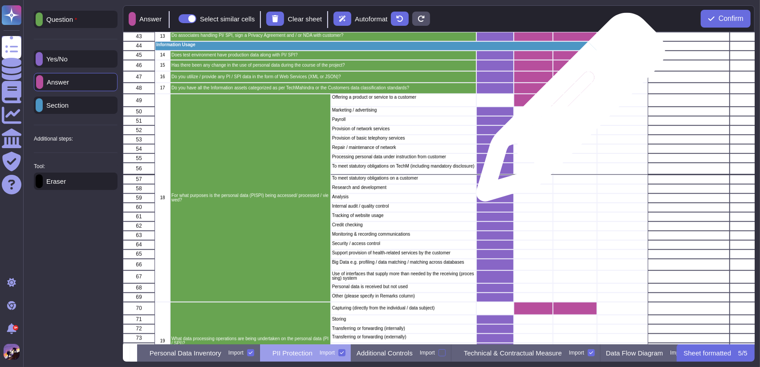
click at [567, 112] on div "grid" at bounding box center [575, 111] width 44 height 9
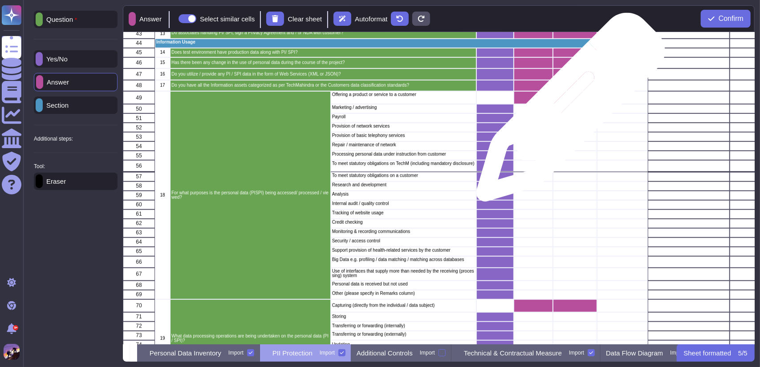
scroll to position [438, 0]
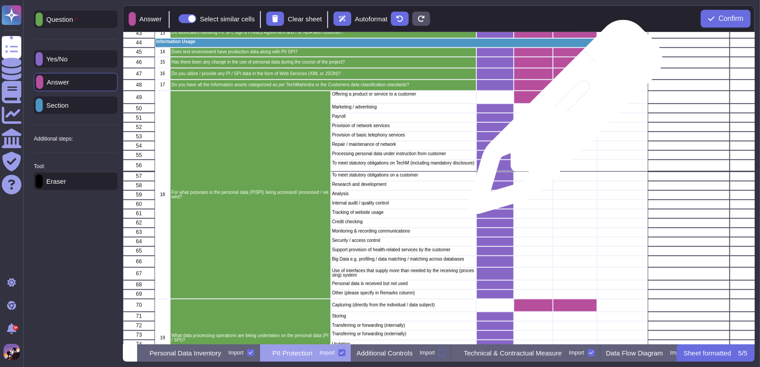
click at [562, 122] on div "grid" at bounding box center [575, 117] width 44 height 9
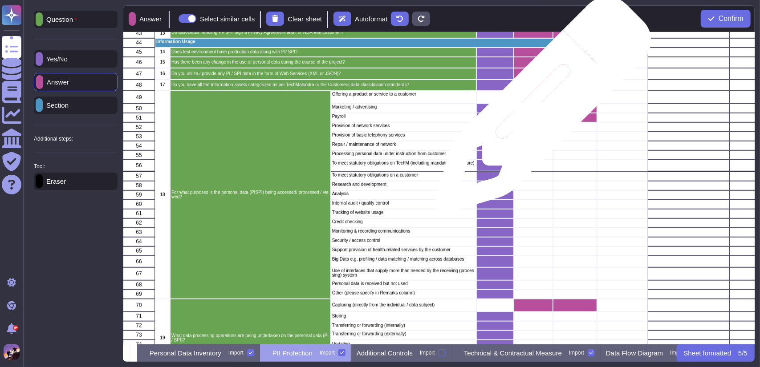
click at [540, 110] on div "grid" at bounding box center [533, 108] width 39 height 9
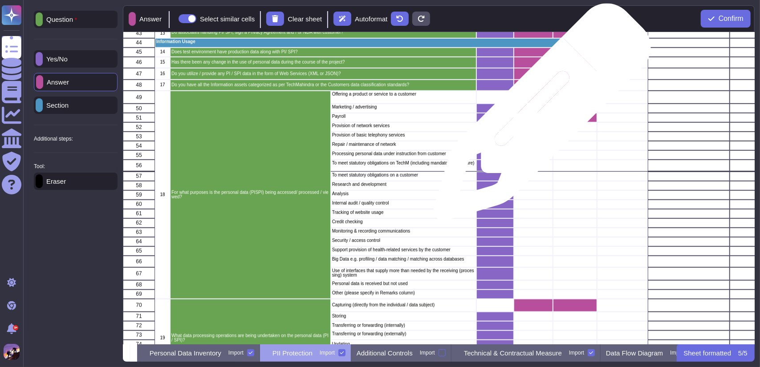
click at [539, 117] on div "grid" at bounding box center [533, 117] width 39 height 9
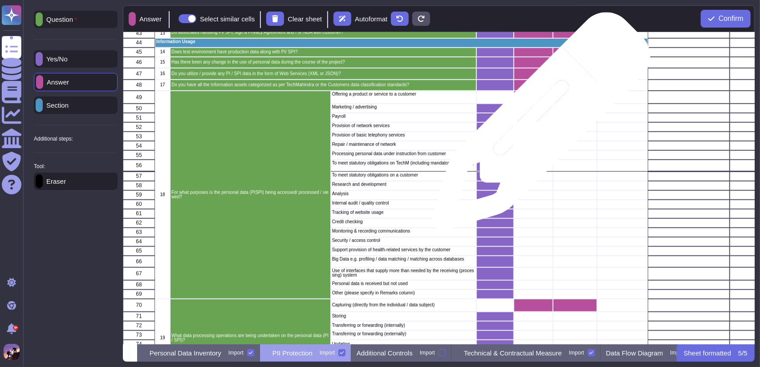
click at [538, 126] on div "grid" at bounding box center [533, 126] width 39 height 9
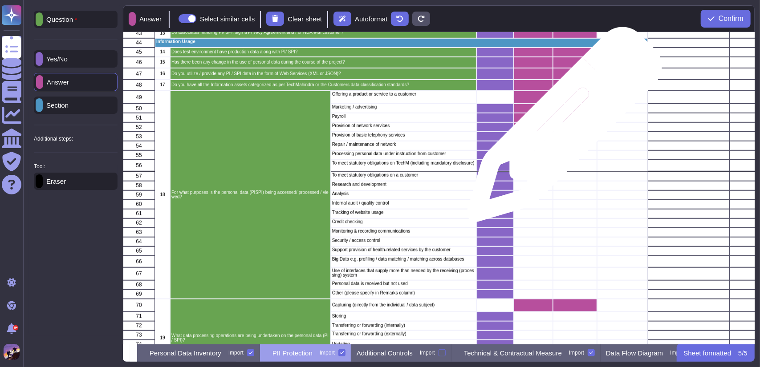
click at [561, 129] on div "grid" at bounding box center [575, 126] width 44 height 9
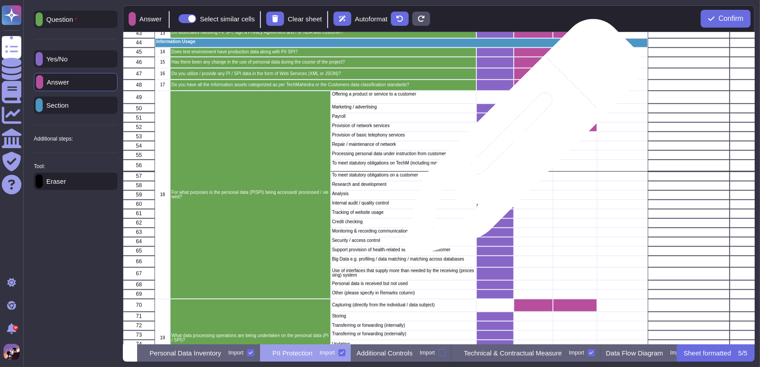
click at [519, 142] on div "grid" at bounding box center [533, 145] width 39 height 9
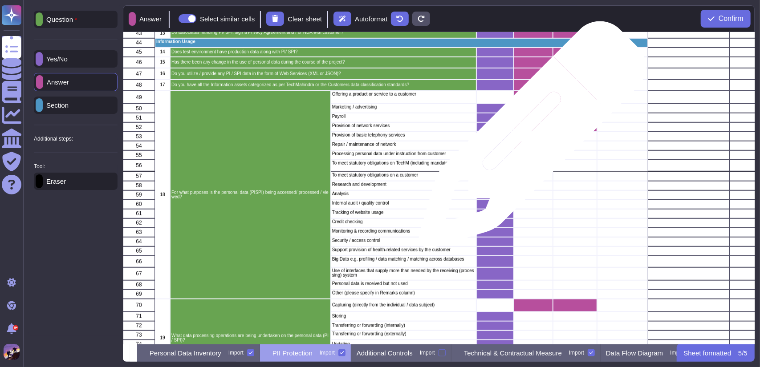
click at [529, 139] on div "grid" at bounding box center [533, 136] width 39 height 9
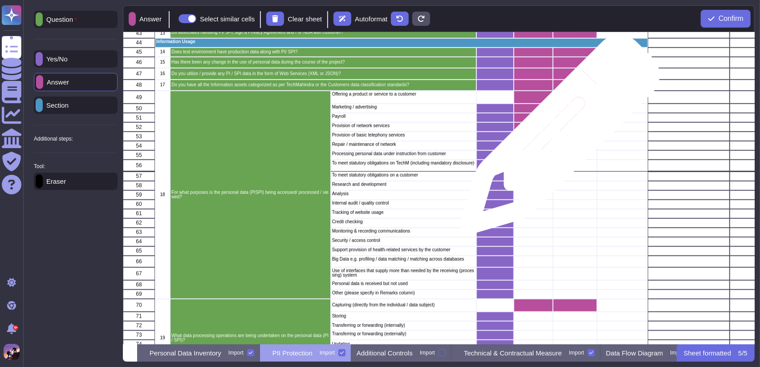
click at [556, 139] on div "grid" at bounding box center [575, 136] width 44 height 9
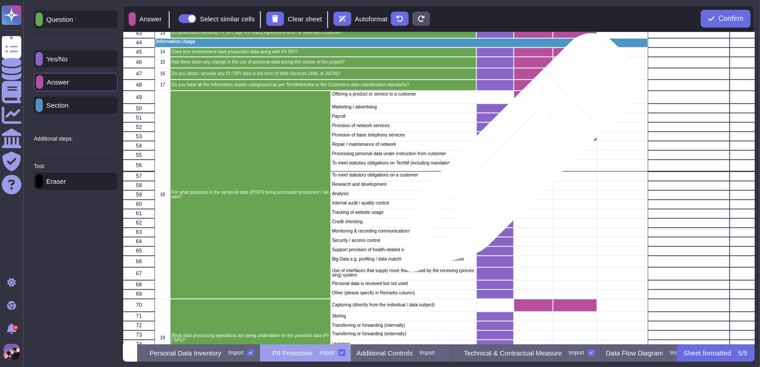
click at [517, 157] on div "grid" at bounding box center [533, 154] width 39 height 9
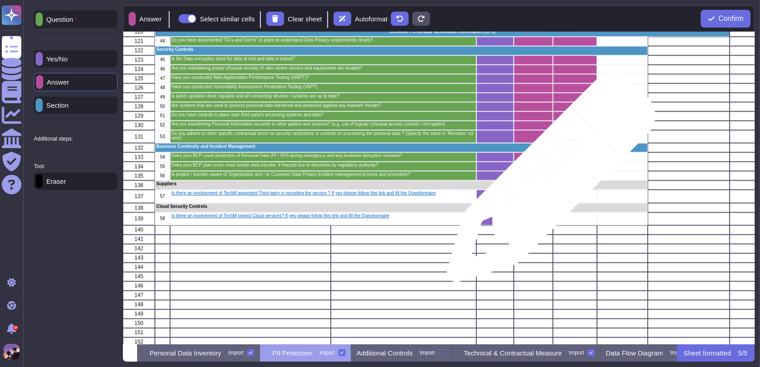
scroll to position [1205, 0]
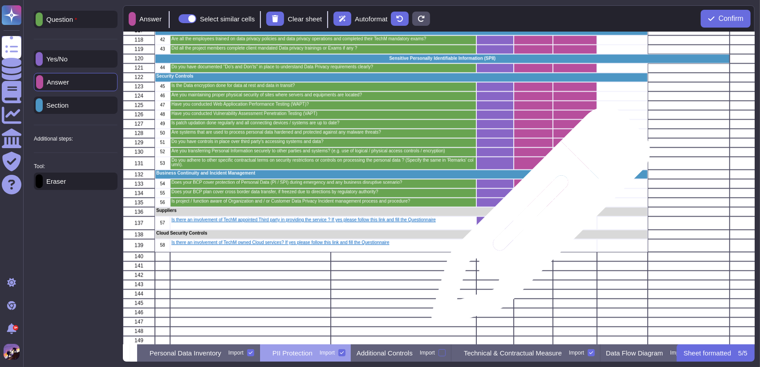
click at [537, 221] on div "grid" at bounding box center [533, 222] width 39 height 13
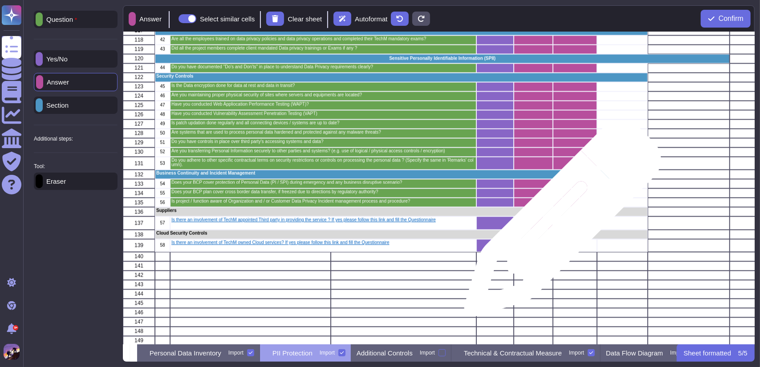
click at [559, 223] on div "grid" at bounding box center [575, 222] width 44 height 13
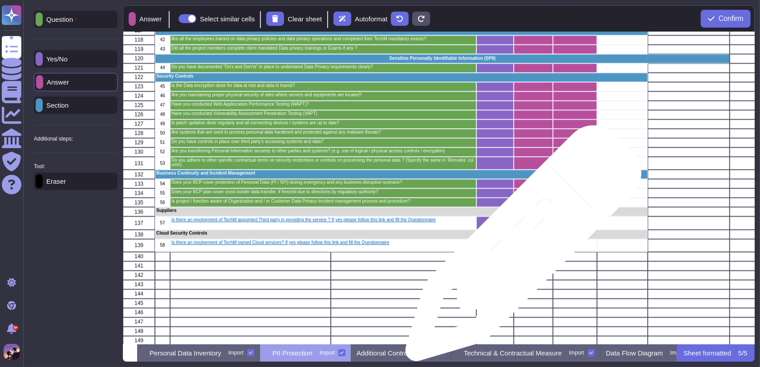
click at [520, 248] on div "grid" at bounding box center [533, 245] width 39 height 13
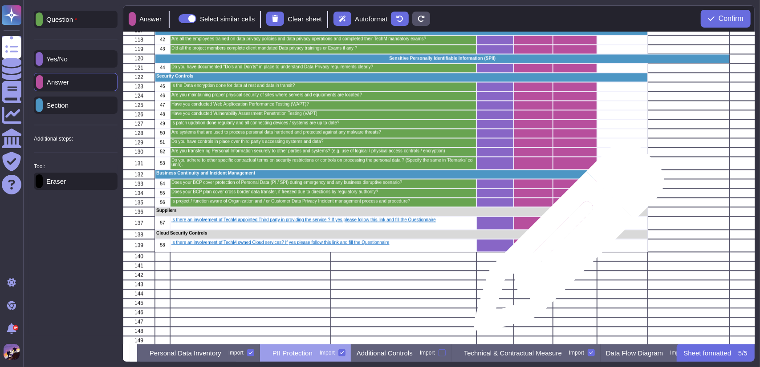
click at [565, 242] on div "grid" at bounding box center [575, 245] width 44 height 13
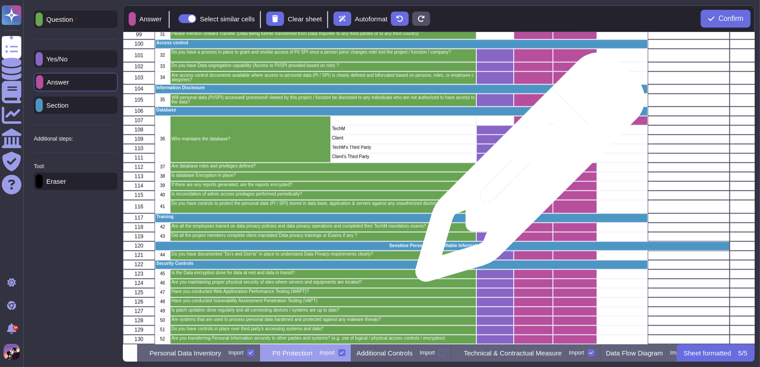
scroll to position [1024, 0]
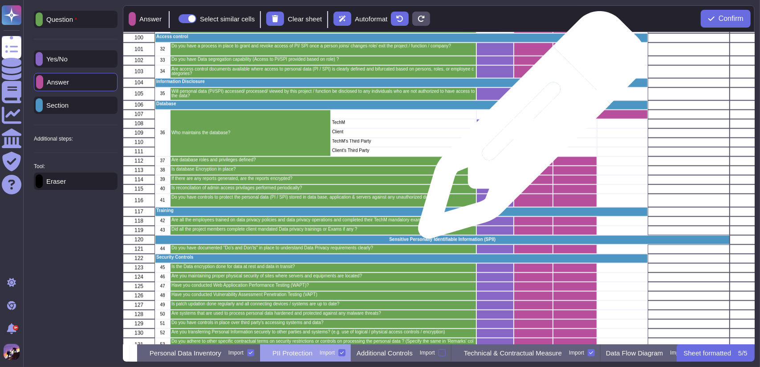
click at [528, 130] on div "grid" at bounding box center [533, 133] width 39 height 9
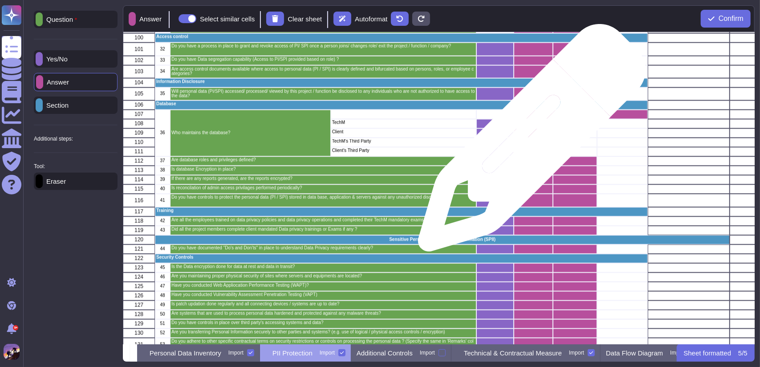
click at [528, 142] on div "grid" at bounding box center [533, 142] width 39 height 9
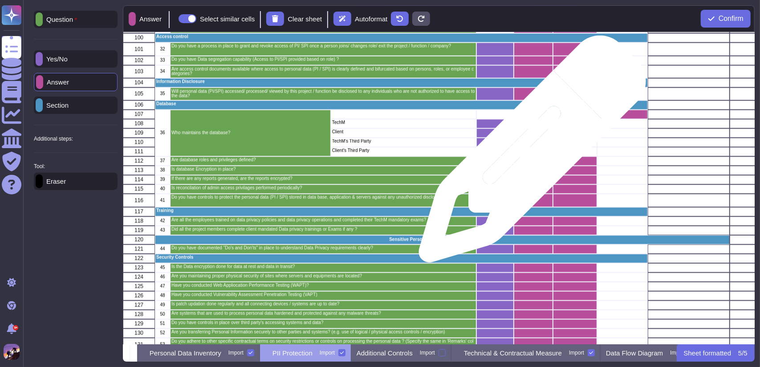
click at [529, 154] on div "grid" at bounding box center [533, 151] width 39 height 9
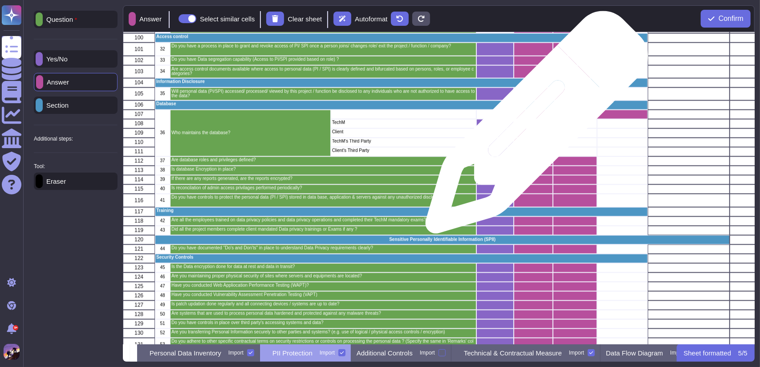
click at [533, 127] on div "grid" at bounding box center [533, 123] width 39 height 9
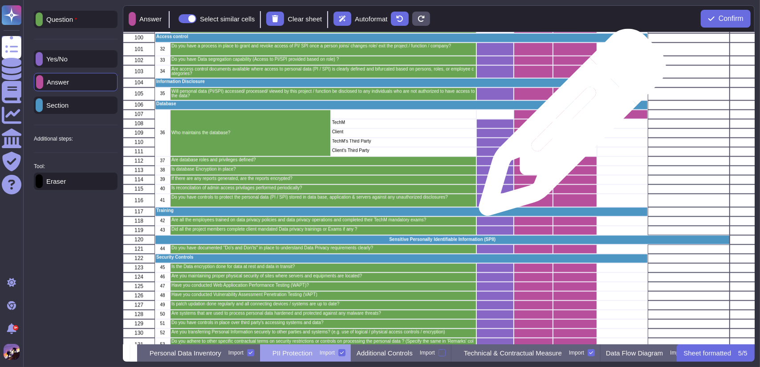
click at [569, 127] on div "grid" at bounding box center [575, 123] width 44 height 9
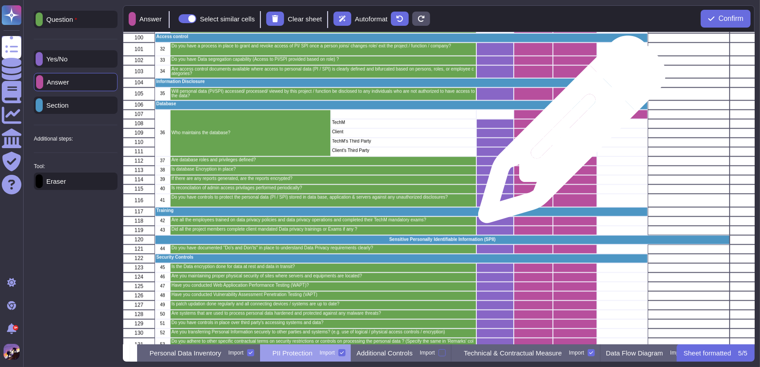
click at [568, 134] on div "grid" at bounding box center [575, 133] width 44 height 9
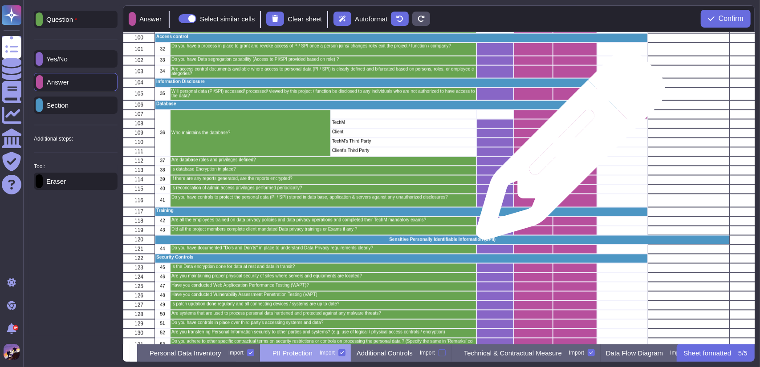
click at [567, 150] on div "grid" at bounding box center [575, 151] width 44 height 9
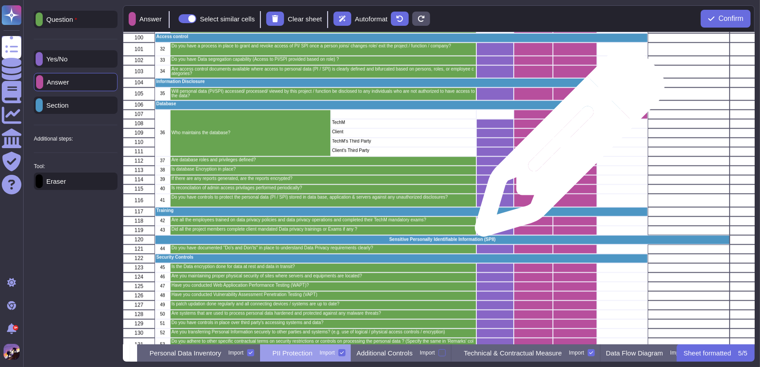
click at [566, 146] on div "grid" at bounding box center [575, 142] width 44 height 9
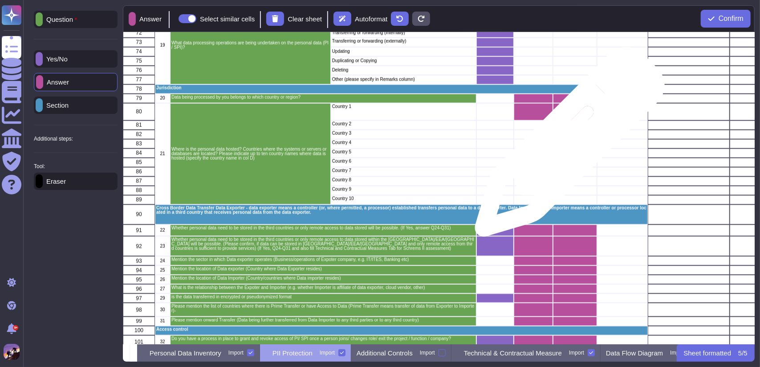
scroll to position [729, 0]
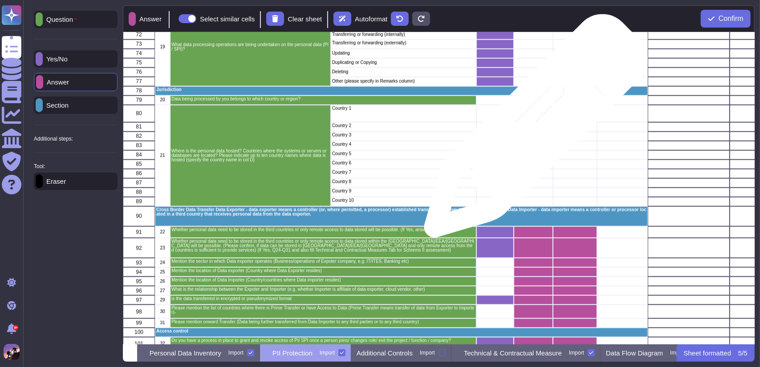
click at [532, 130] on div "grid" at bounding box center [533, 126] width 39 height 9
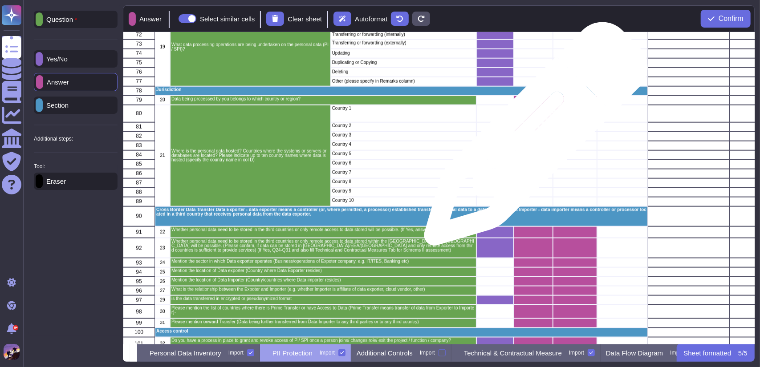
click at [532, 138] on div "grid" at bounding box center [533, 136] width 39 height 9
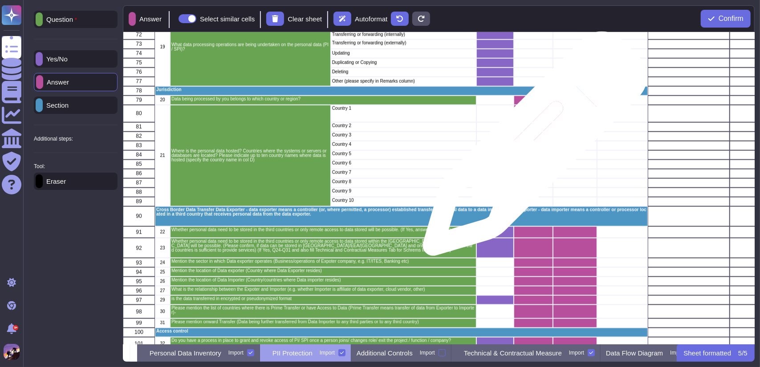
click at [532, 148] on div "grid" at bounding box center [533, 145] width 39 height 9
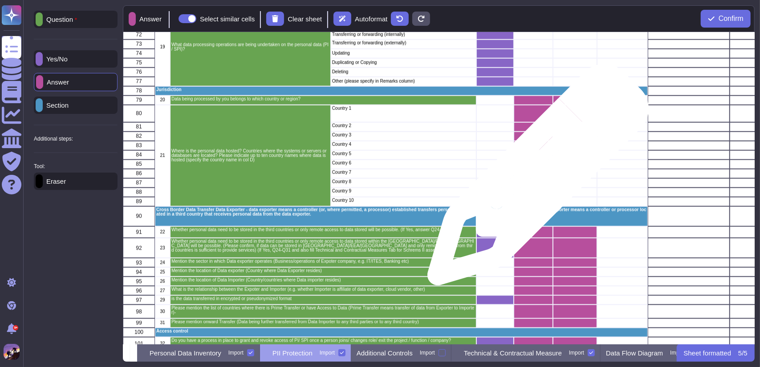
click at [535, 179] on div "grid" at bounding box center [533, 183] width 39 height 9
click at [534, 179] on div "grid" at bounding box center [533, 183] width 39 height 9
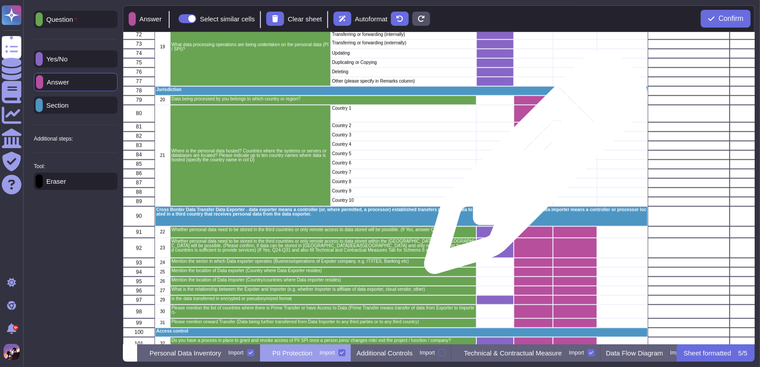
click at [532, 167] on div "grid" at bounding box center [533, 164] width 39 height 9
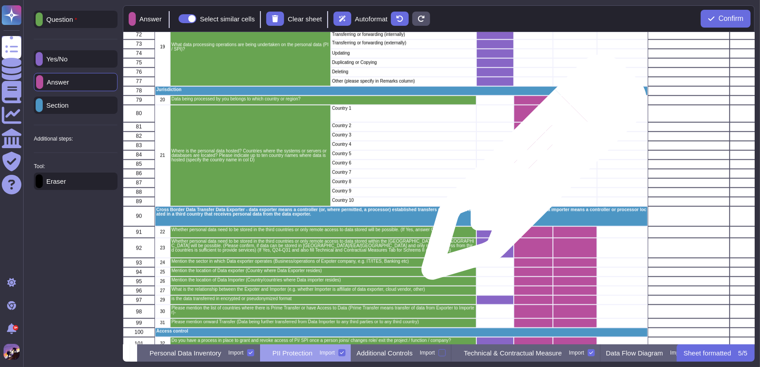
click at [531, 172] on div "grid" at bounding box center [533, 173] width 39 height 9
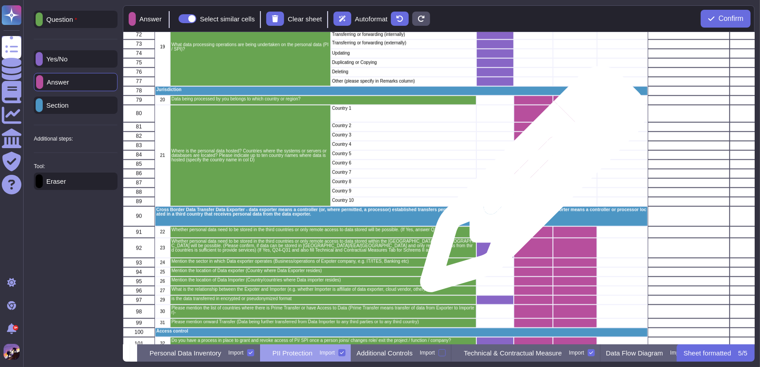
click at [530, 184] on div "grid" at bounding box center [533, 183] width 39 height 9
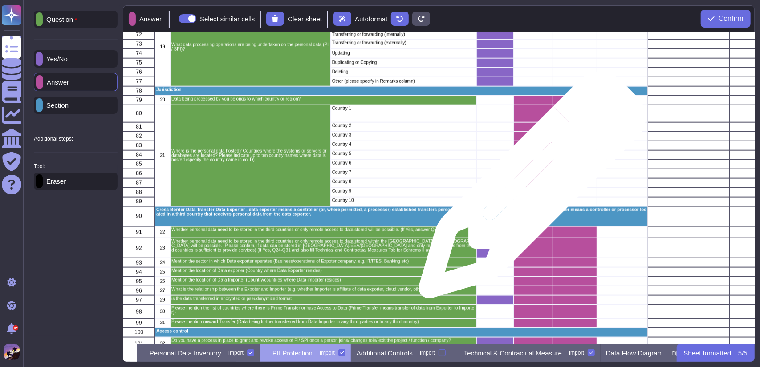
click at [529, 190] on div "grid" at bounding box center [533, 192] width 39 height 9
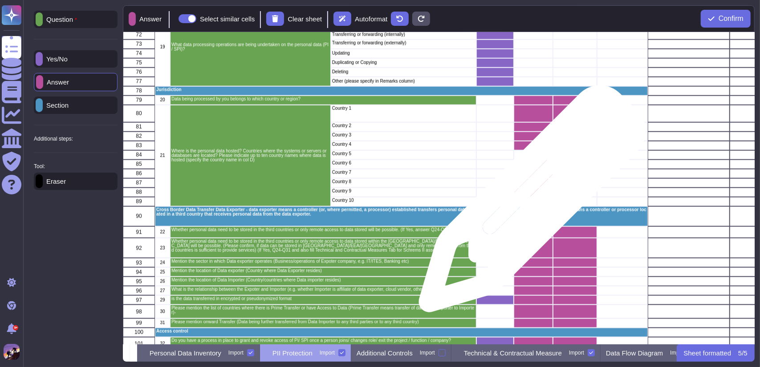
click at [529, 203] on div "grid" at bounding box center [533, 201] width 39 height 9
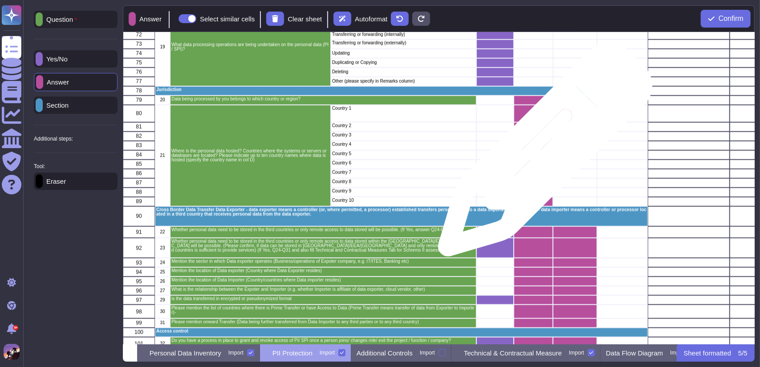
click at [542, 154] on div "grid" at bounding box center [533, 154] width 39 height 9
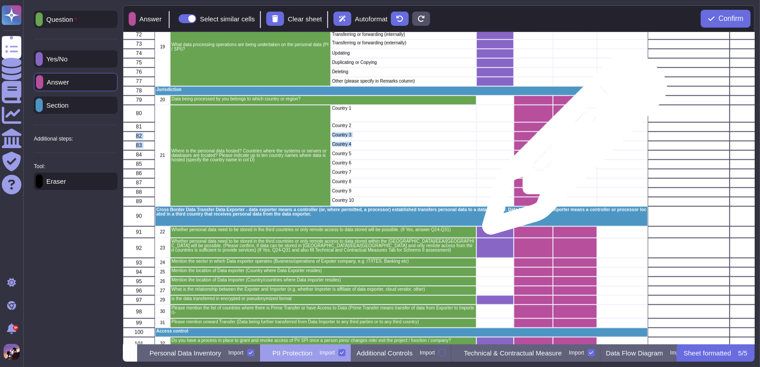
drag, startPoint x: 560, startPoint y: 128, endPoint x: 571, endPoint y: 143, distance: 18.5
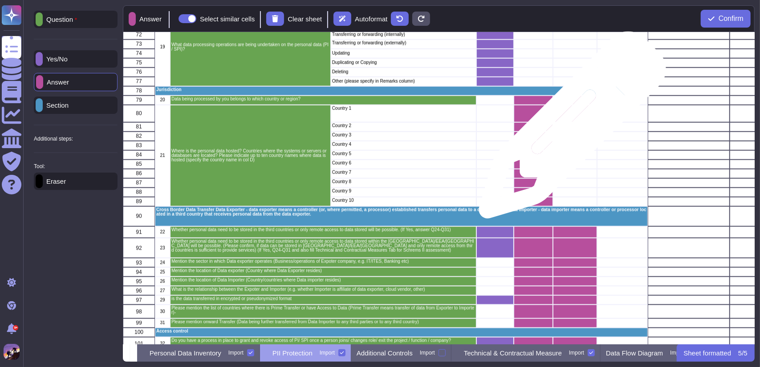
click at [569, 130] on div "grid" at bounding box center [575, 126] width 44 height 9
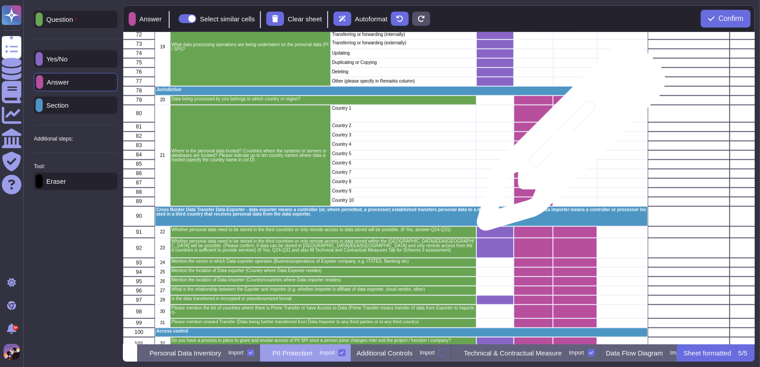
click at [568, 141] on div "grid" at bounding box center [575, 145] width 44 height 9
click at [569, 134] on div "grid" at bounding box center [575, 136] width 44 height 9
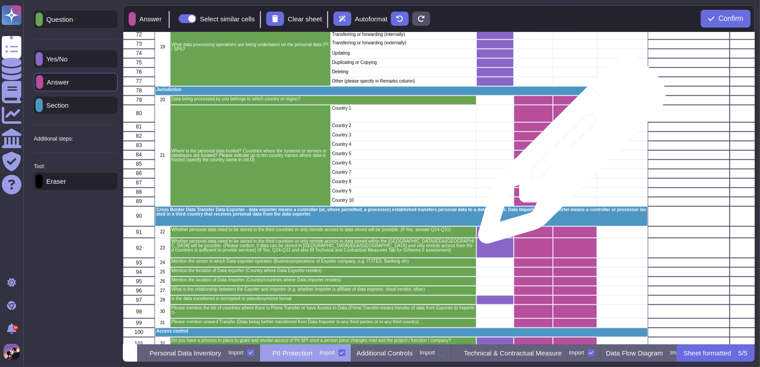
click at [568, 154] on div "grid" at bounding box center [575, 154] width 44 height 9
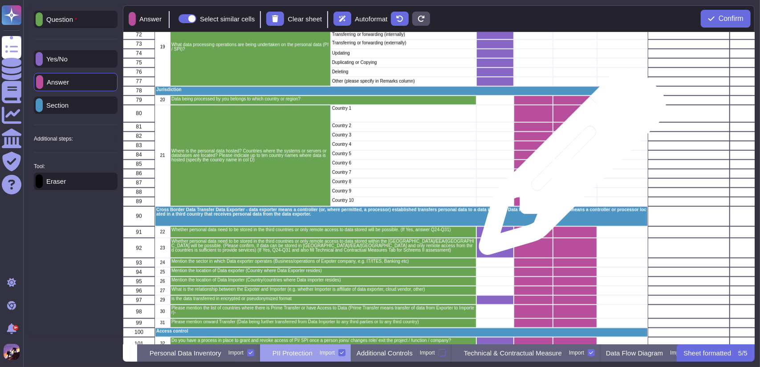
click at [569, 166] on div "grid" at bounding box center [575, 164] width 44 height 9
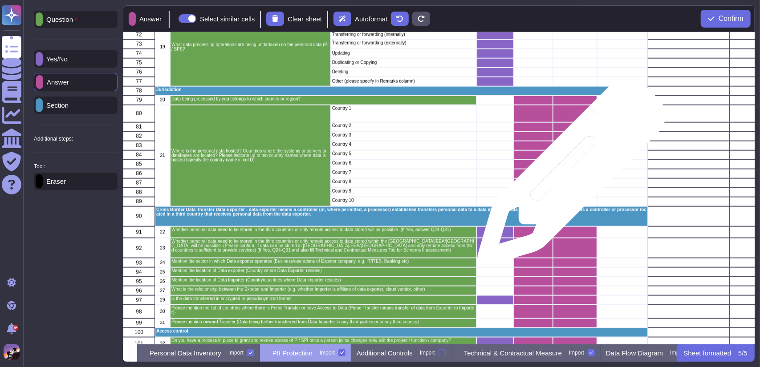
click at [568, 176] on div "grid" at bounding box center [575, 173] width 44 height 9
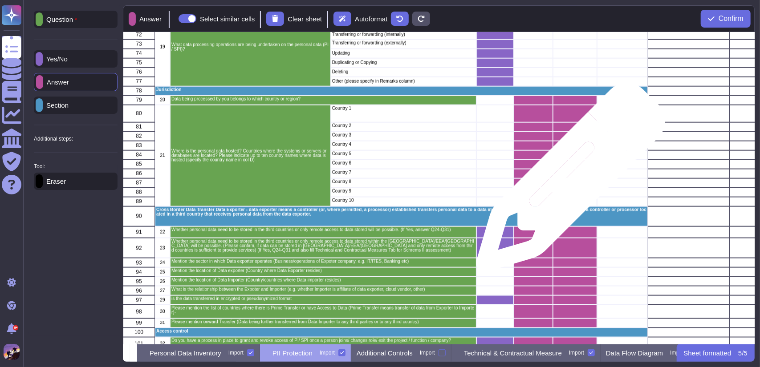
click at [567, 182] on div "grid" at bounding box center [575, 183] width 44 height 9
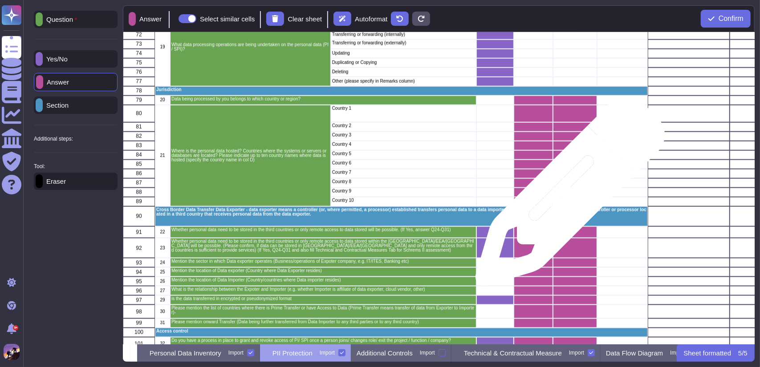
click at [567, 196] on div "grid" at bounding box center [575, 192] width 44 height 9
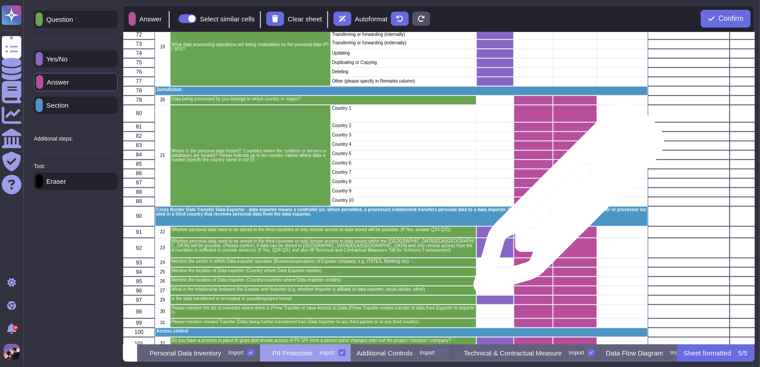
click at [565, 203] on div "grid" at bounding box center [575, 201] width 44 height 9
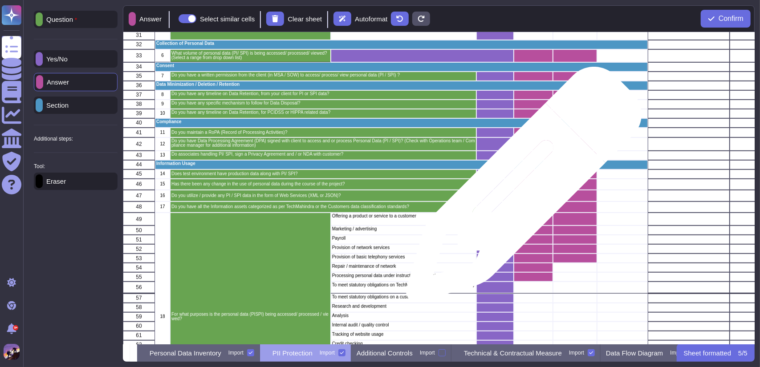
scroll to position [321, 0]
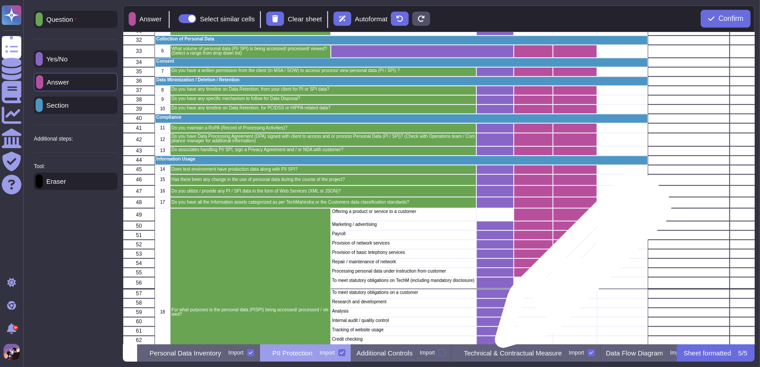
click at [580, 264] on div "grid" at bounding box center [575, 263] width 44 height 9
click at [580, 271] on div "grid" at bounding box center [575, 272] width 44 height 9
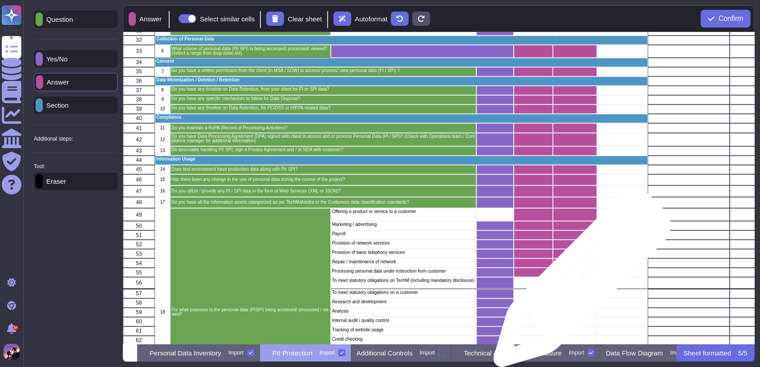
click at [579, 283] on div "grid" at bounding box center [575, 283] width 44 height 12
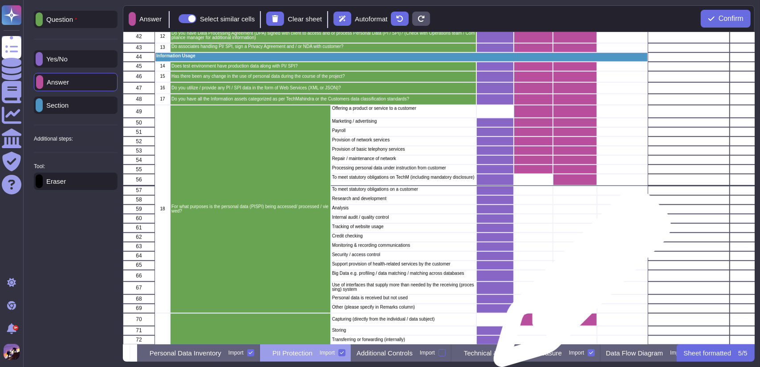
scroll to position [424, 0]
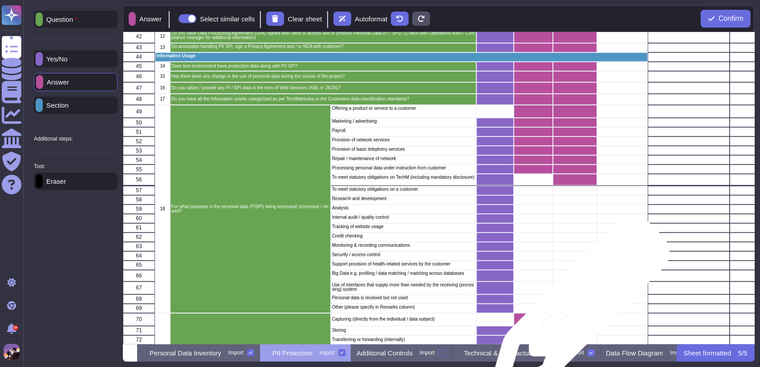
click at [576, 311] on div "grid" at bounding box center [575, 308] width 44 height 9
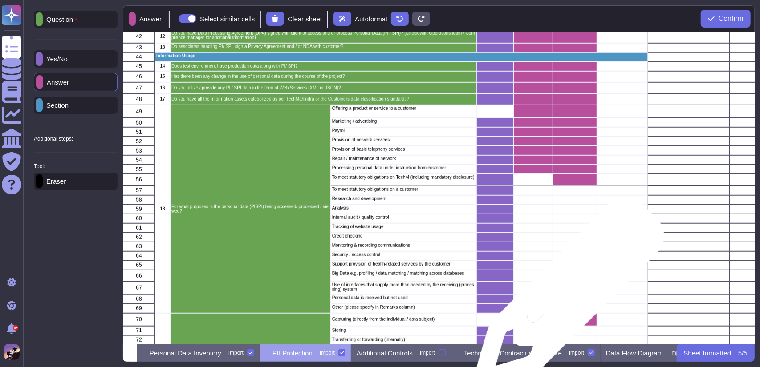
click at [565, 297] on div "grid" at bounding box center [575, 299] width 44 height 9
click at [566, 289] on div "grid" at bounding box center [575, 288] width 44 height 13
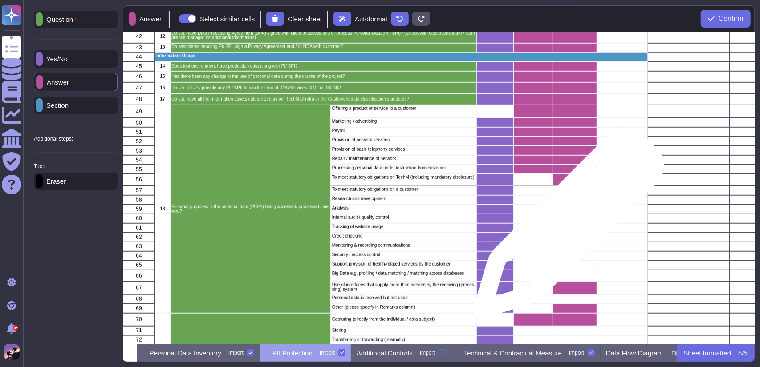
click at [565, 227] on div "grid" at bounding box center [575, 227] width 44 height 9
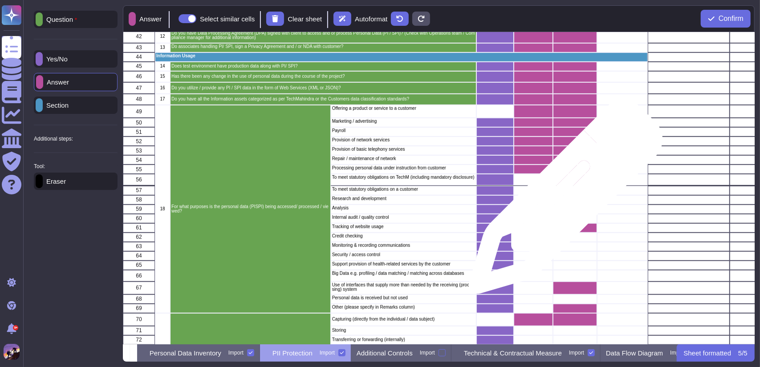
click at [562, 202] on div "grid" at bounding box center [575, 199] width 44 height 9
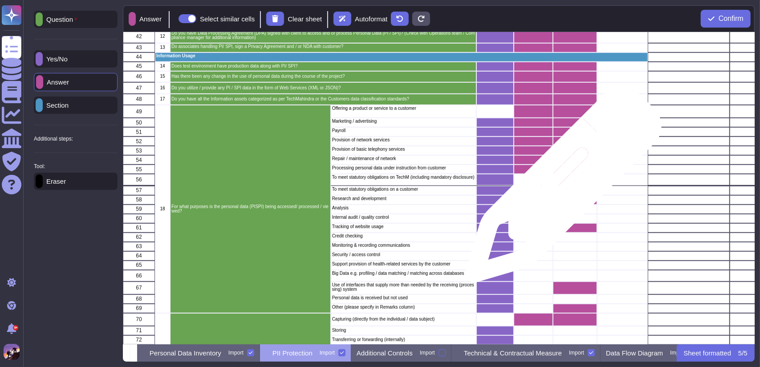
click at [560, 189] on div "grid" at bounding box center [575, 190] width 44 height 9
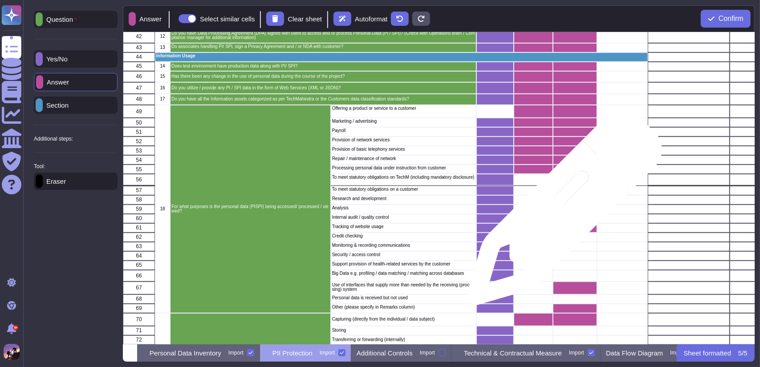
click at [561, 212] on div "grid" at bounding box center [575, 209] width 44 height 9
click at [561, 217] on div "grid" at bounding box center [575, 218] width 44 height 9
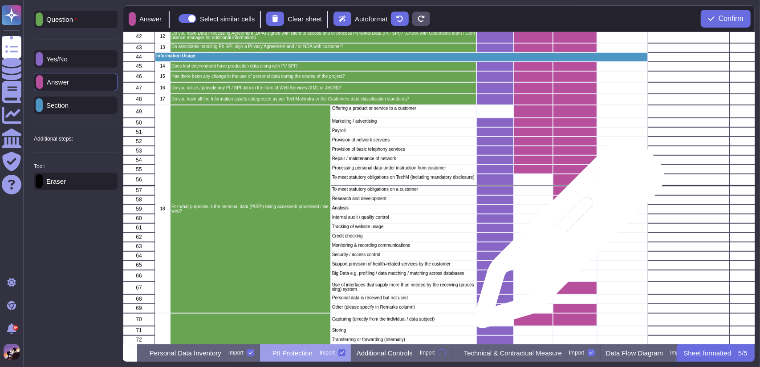
click at [565, 238] on div "grid" at bounding box center [575, 237] width 44 height 9
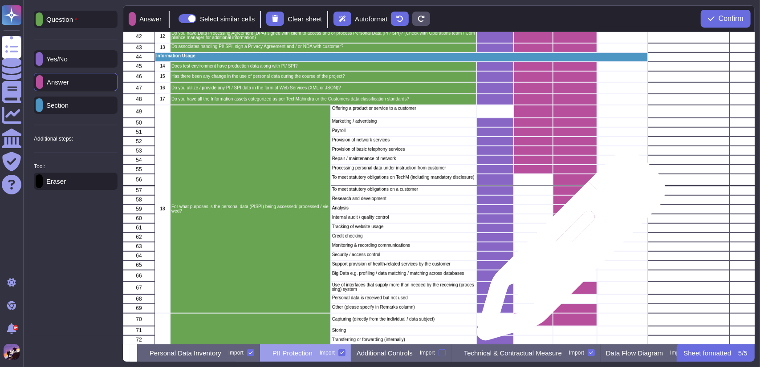
click at [568, 252] on div "grid" at bounding box center [575, 256] width 44 height 9
click at [566, 249] on div "grid" at bounding box center [575, 246] width 44 height 9
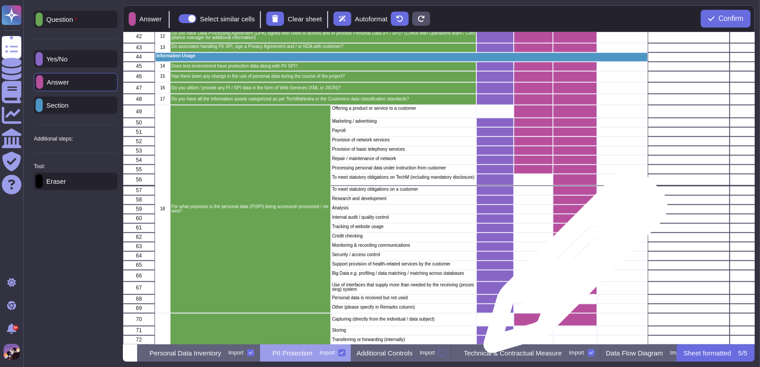
click at [572, 266] on div "grid" at bounding box center [575, 265] width 44 height 9
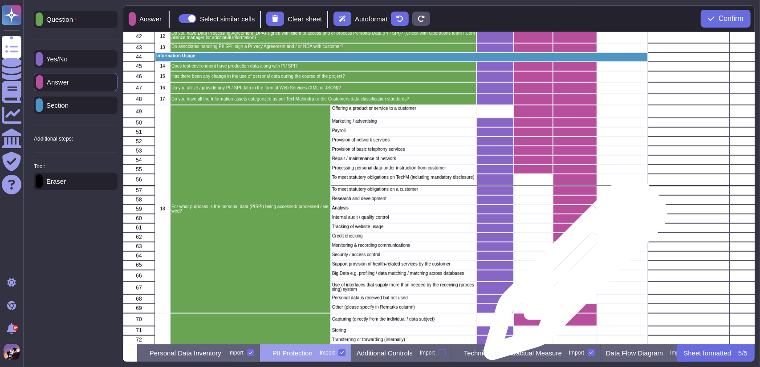
click at [572, 273] on div "grid" at bounding box center [575, 276] width 44 height 12
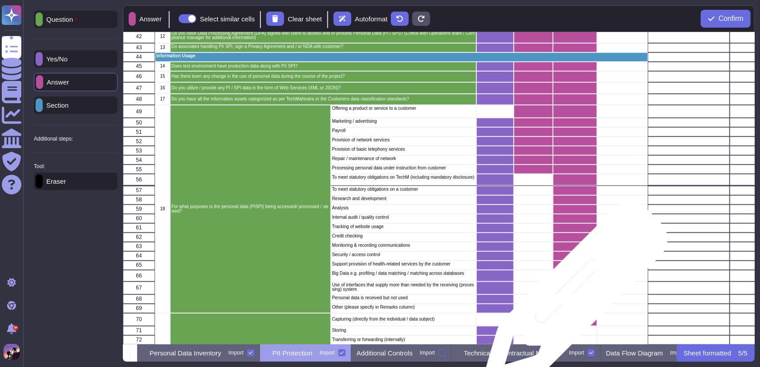
click at [572, 299] on div "grid" at bounding box center [575, 299] width 44 height 9
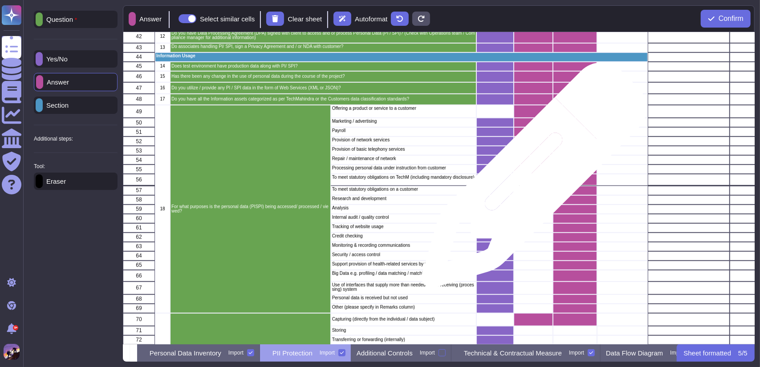
click at [531, 180] on div "grid" at bounding box center [533, 180] width 39 height 12
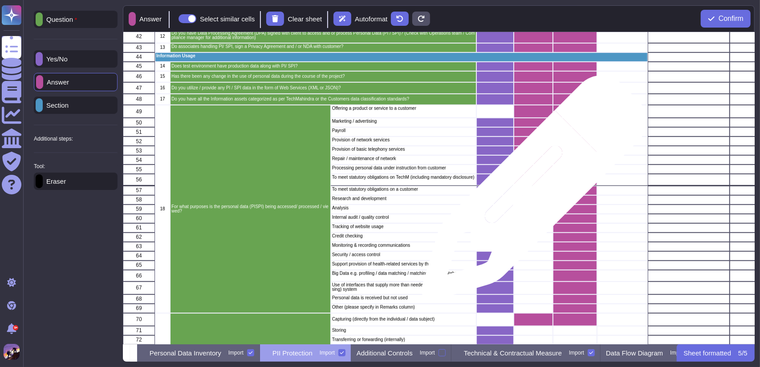
click at [531, 193] on div "grid" at bounding box center [533, 190] width 39 height 9
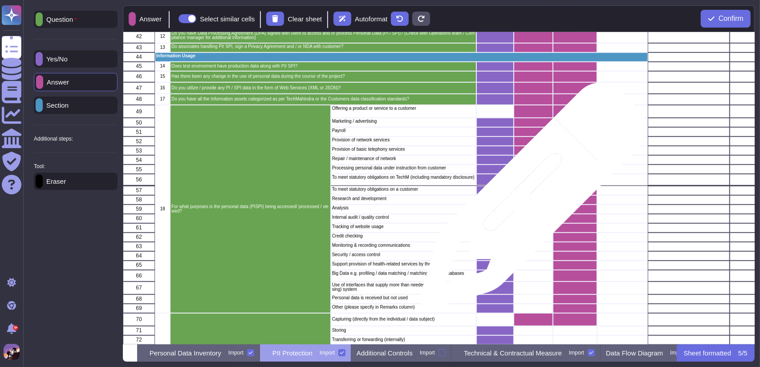
click at [530, 200] on div "grid" at bounding box center [533, 199] width 39 height 9
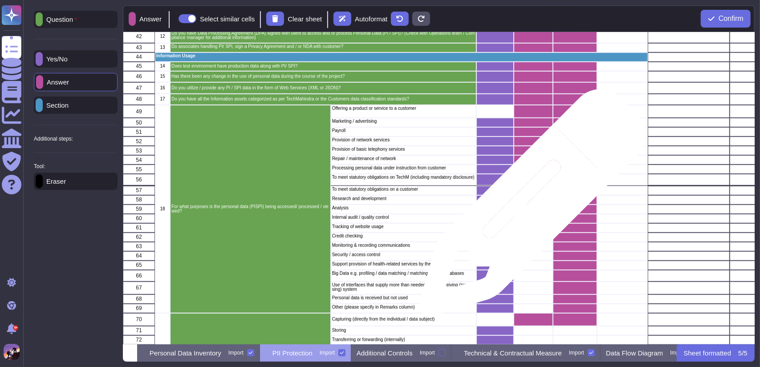
click at [529, 207] on div "grid" at bounding box center [533, 209] width 39 height 9
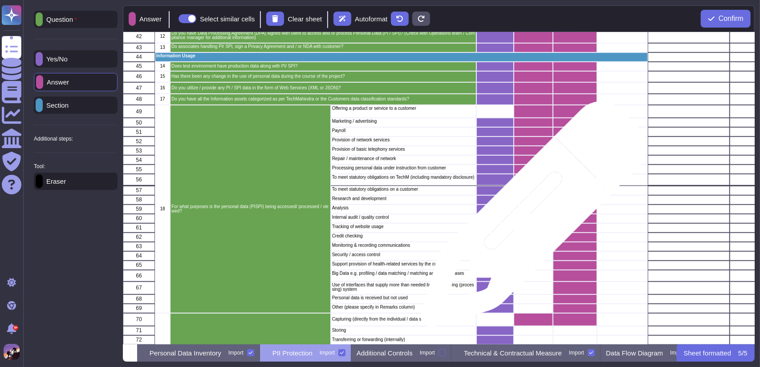
click at [530, 219] on div "grid" at bounding box center [533, 218] width 39 height 9
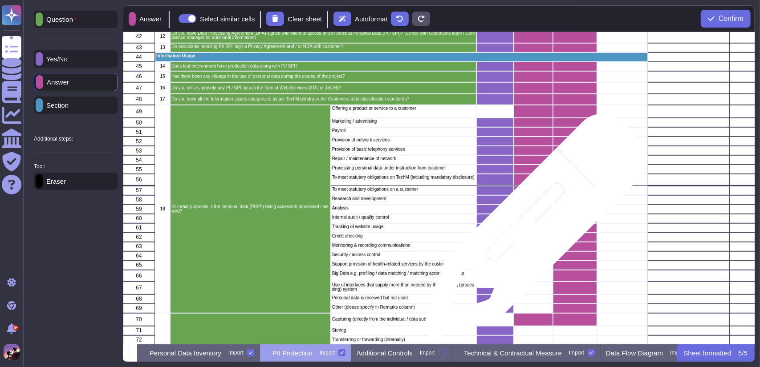
click at [532, 230] on div "grid" at bounding box center [533, 227] width 39 height 9
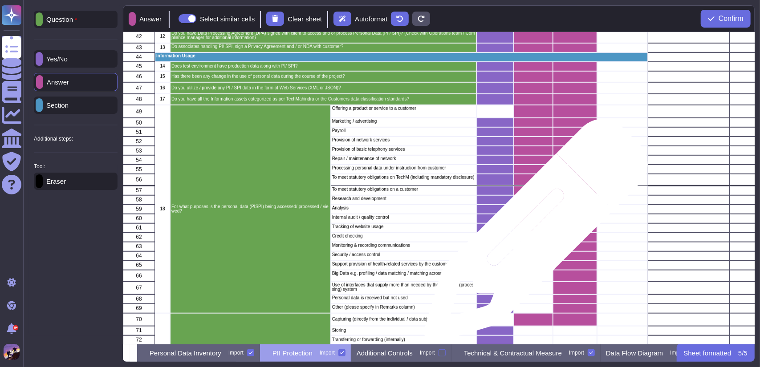
click at [532, 235] on div "grid" at bounding box center [533, 237] width 39 height 9
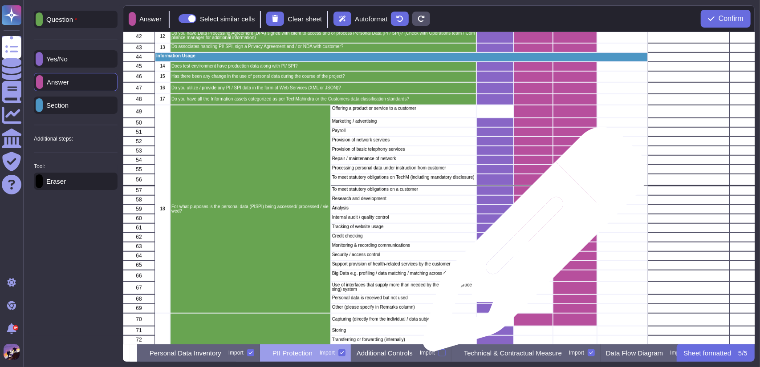
click at [532, 244] on div "grid" at bounding box center [533, 246] width 39 height 9
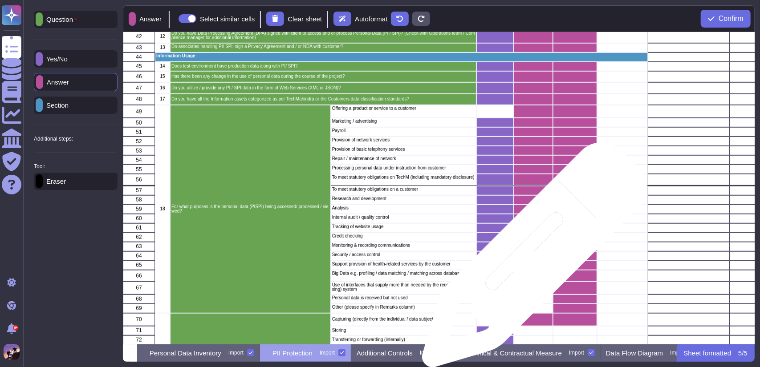
click at [531, 260] on div "grid" at bounding box center [533, 256] width 39 height 9
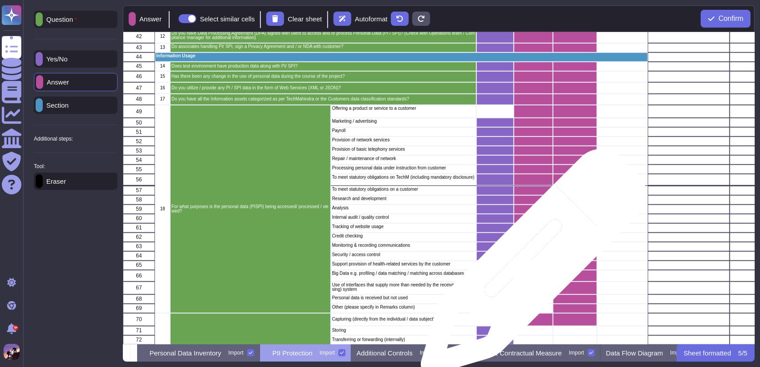
click at [530, 267] on div "grid" at bounding box center [533, 265] width 39 height 9
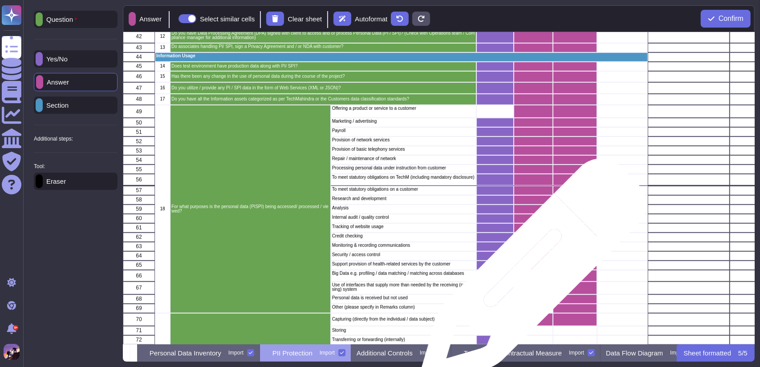
click at [530, 276] on div "grid" at bounding box center [533, 276] width 39 height 12
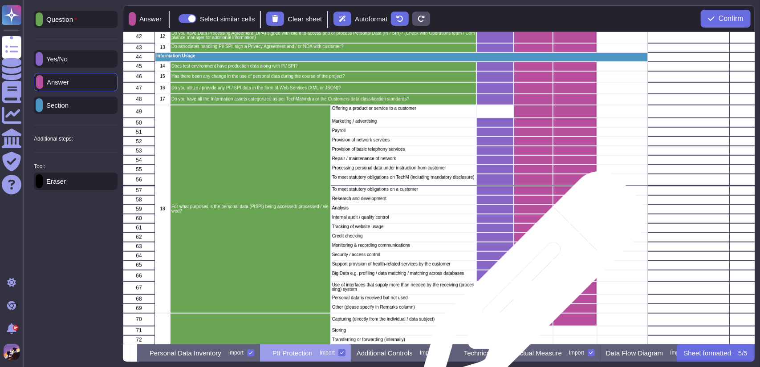
click at [528, 290] on div "grid" at bounding box center [533, 288] width 39 height 13
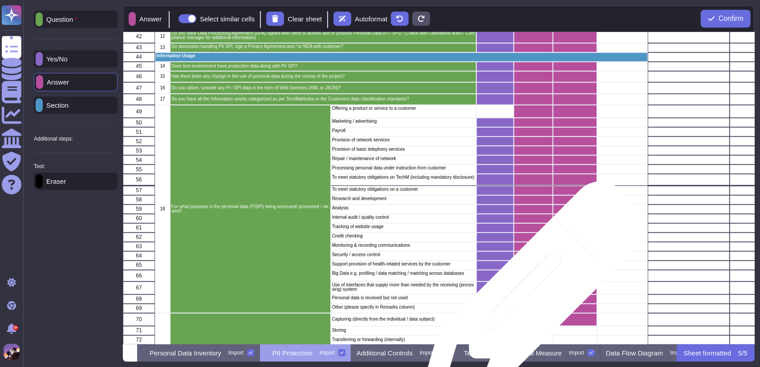
click at [529, 300] on div "grid" at bounding box center [533, 299] width 39 height 9
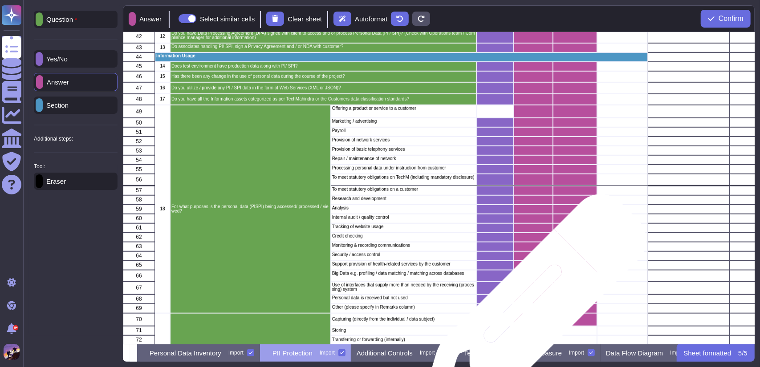
click at [530, 312] on div "grid" at bounding box center [533, 308] width 39 height 9
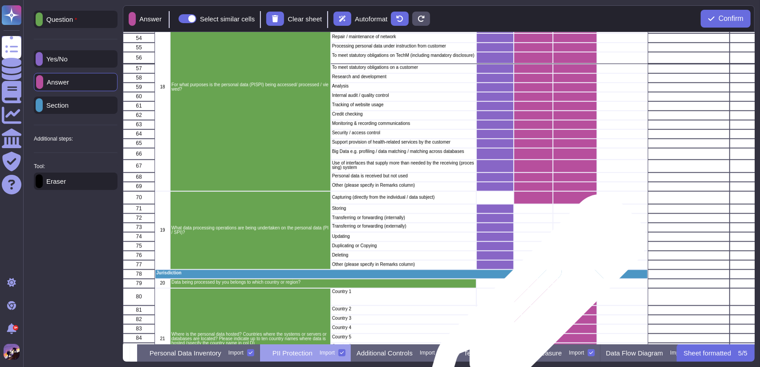
scroll to position [548, 0]
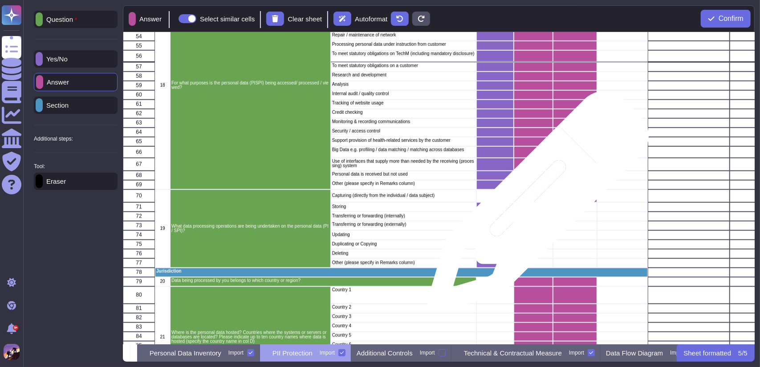
click at [535, 207] on div "grid" at bounding box center [533, 207] width 39 height 9
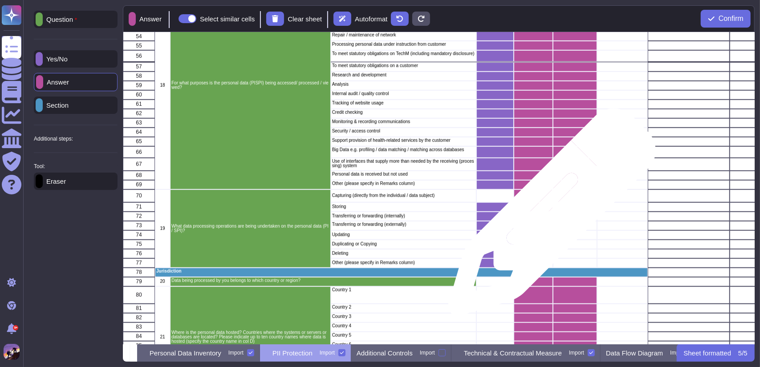
click at [548, 217] on div "grid" at bounding box center [533, 216] width 39 height 9
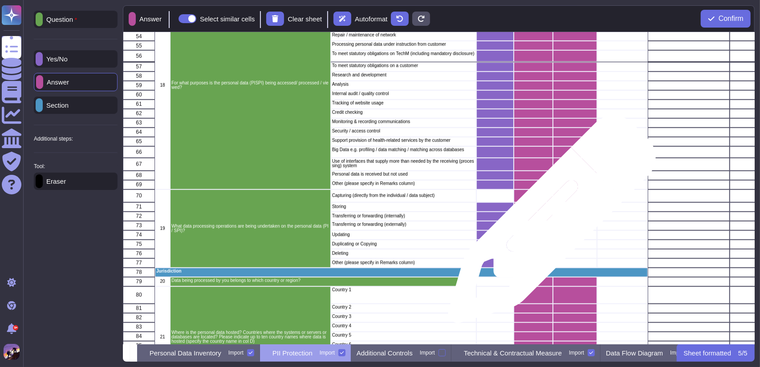
click at [548, 224] on div "grid" at bounding box center [533, 225] width 39 height 9
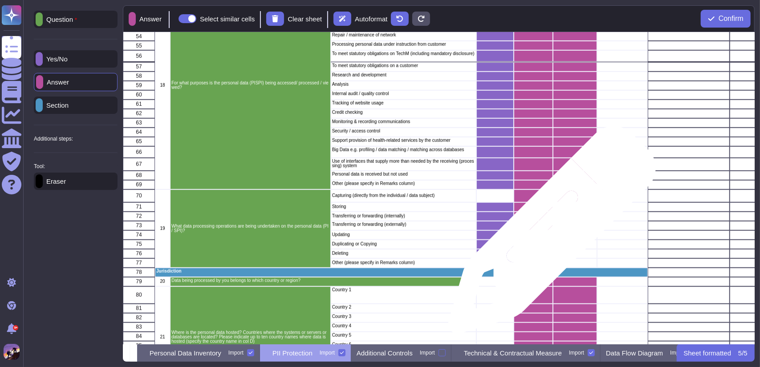
click at [548, 235] on div "grid" at bounding box center [533, 235] width 39 height 9
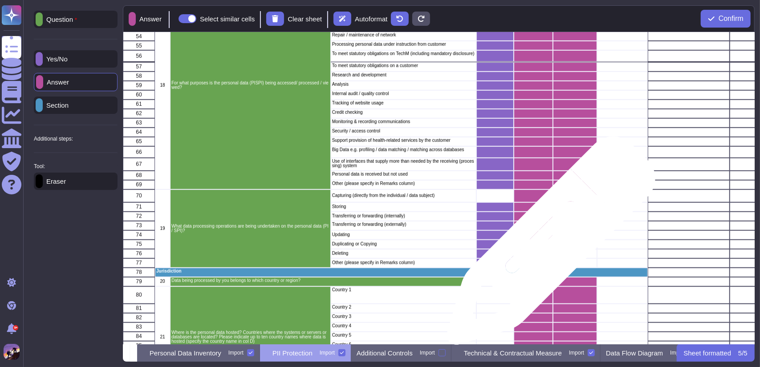
click at [548, 245] on div "grid" at bounding box center [533, 244] width 39 height 9
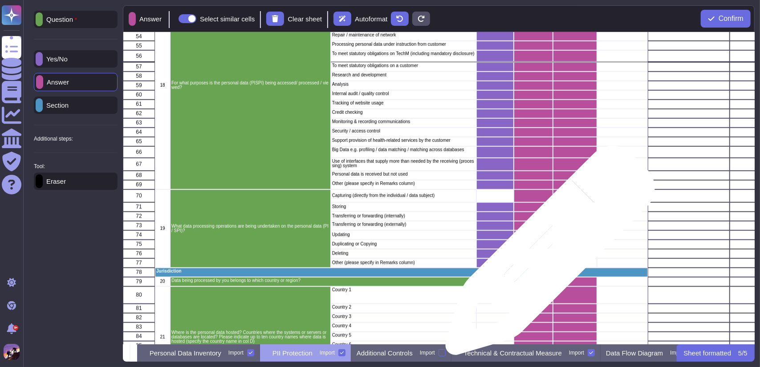
click at [547, 255] on div "grid" at bounding box center [533, 253] width 39 height 9
click at [546, 259] on div "grid" at bounding box center [533, 263] width 39 height 9
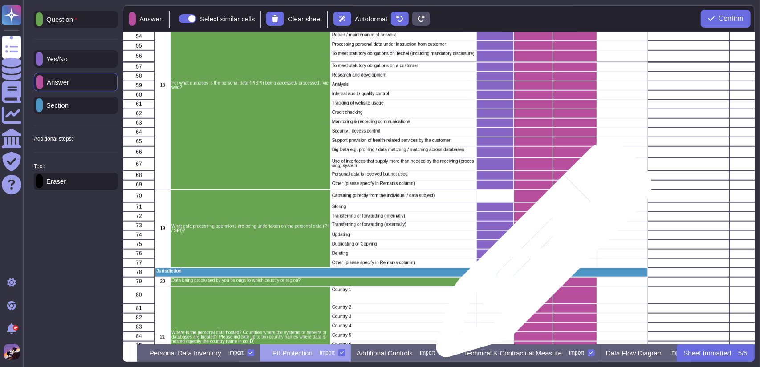
click at [540, 254] on div "grid" at bounding box center [533, 253] width 39 height 9
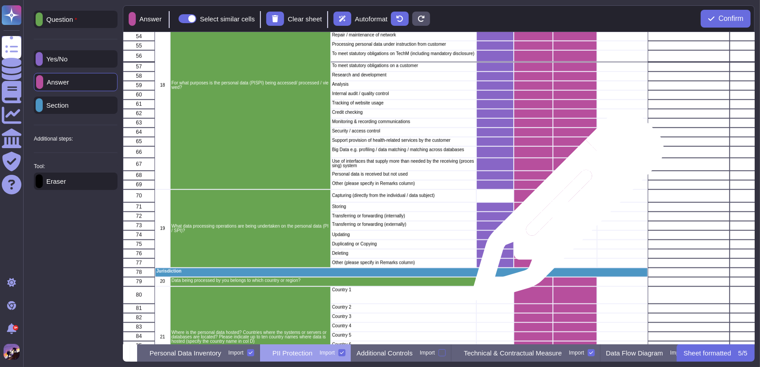
click at [564, 211] on div "grid" at bounding box center [575, 207] width 44 height 9
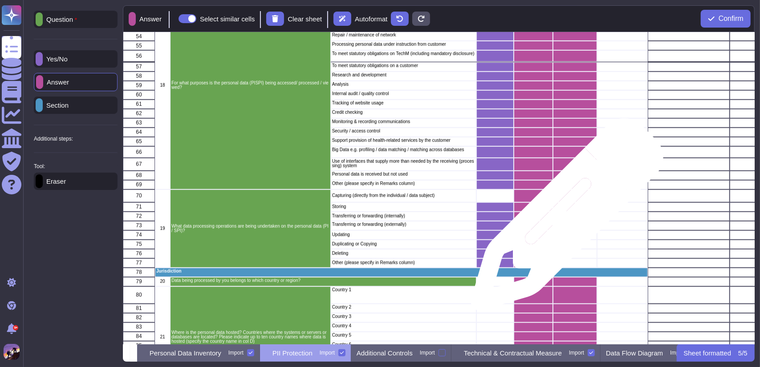
click at [564, 219] on div "grid" at bounding box center [575, 216] width 44 height 9
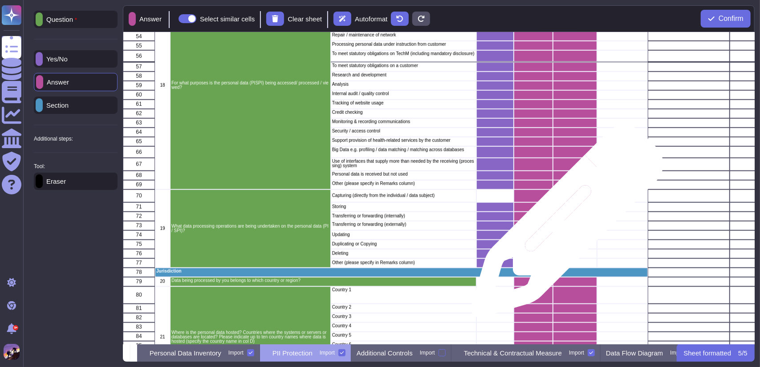
click at [564, 226] on div "grid" at bounding box center [575, 225] width 44 height 9
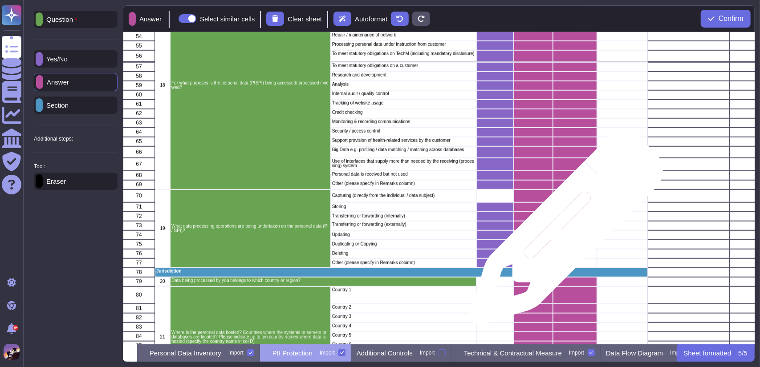
click at [563, 233] on div "grid" at bounding box center [575, 235] width 44 height 9
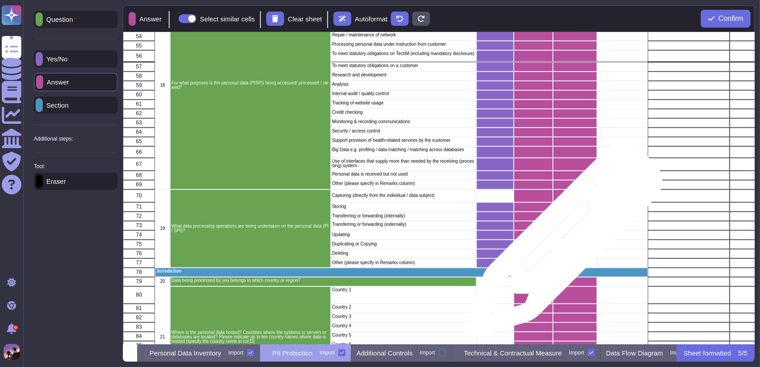
click at [562, 244] on div "grid" at bounding box center [575, 244] width 44 height 9
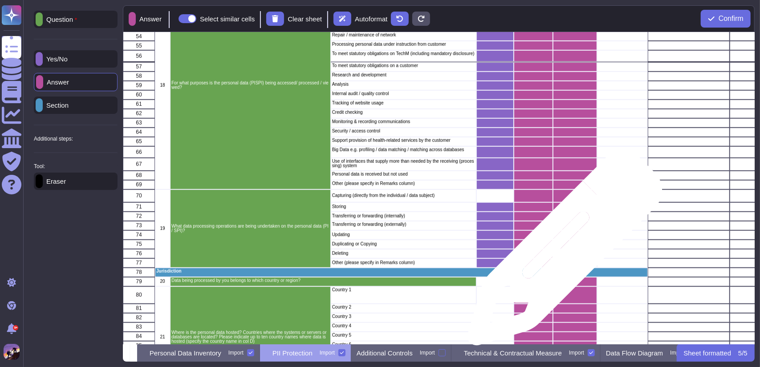
click at [561, 253] on div "grid" at bounding box center [575, 253] width 44 height 9
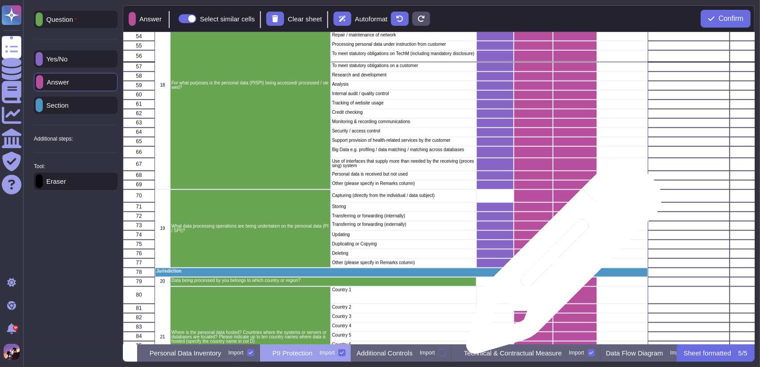
click at [560, 261] on div "grid" at bounding box center [575, 263] width 44 height 9
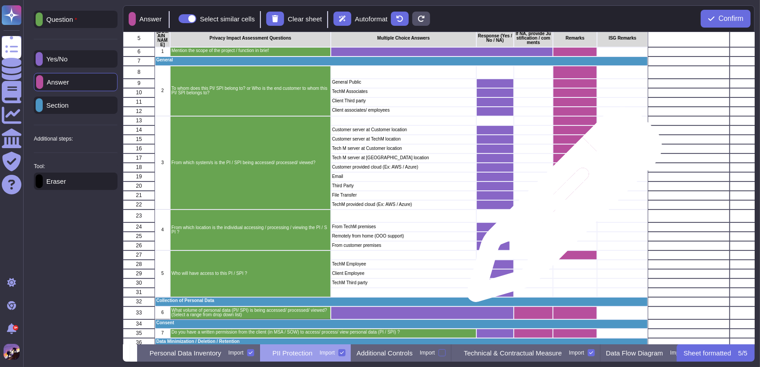
scroll to position [20, 0]
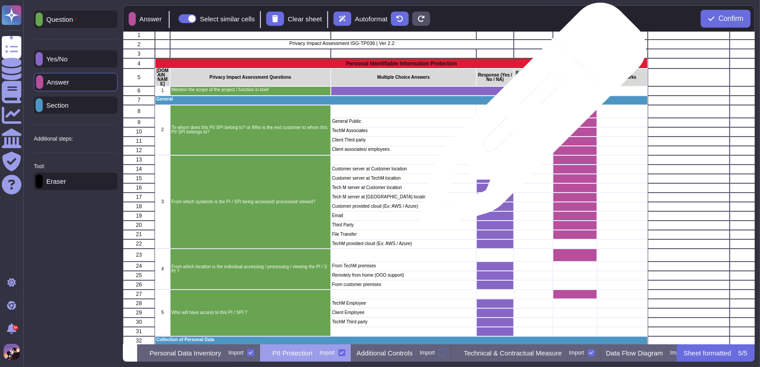
click at [529, 121] on div "grid" at bounding box center [533, 122] width 39 height 9
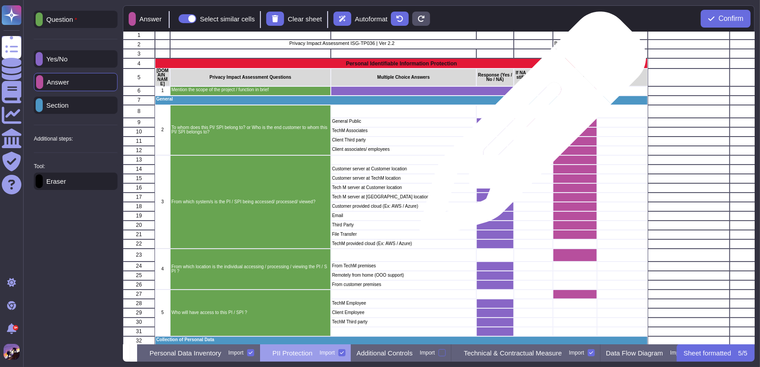
click at [529, 130] on div "grid" at bounding box center [533, 131] width 39 height 9
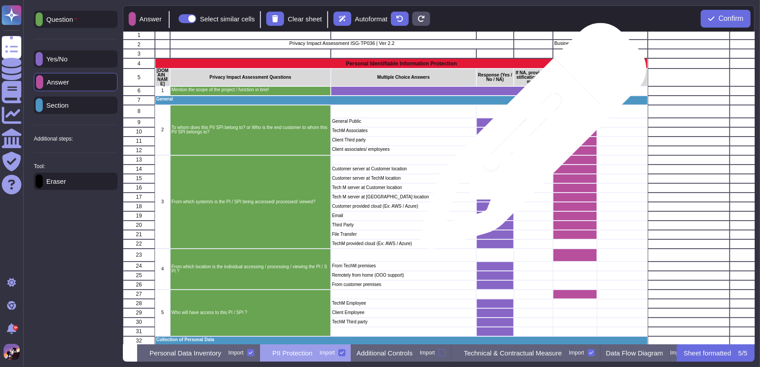
click at [530, 141] on div "grid" at bounding box center [533, 141] width 39 height 9
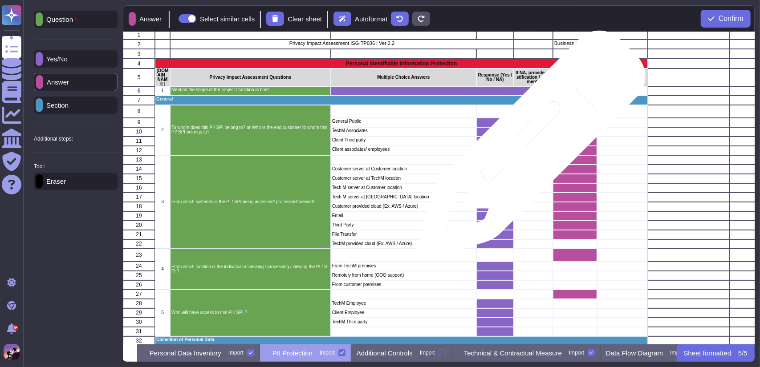
click at [528, 149] on div "grid" at bounding box center [533, 150] width 39 height 9
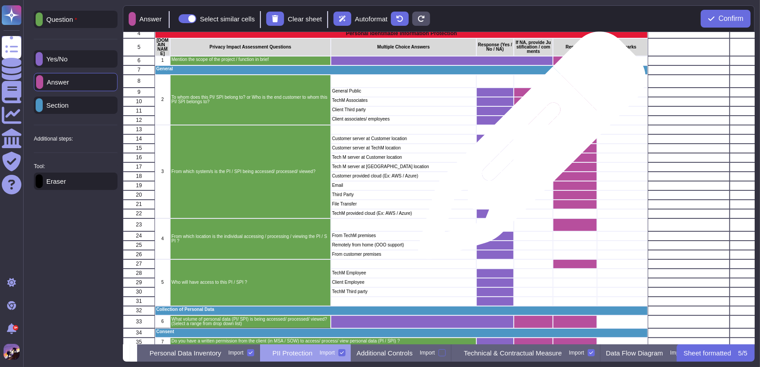
scroll to position [51, 0]
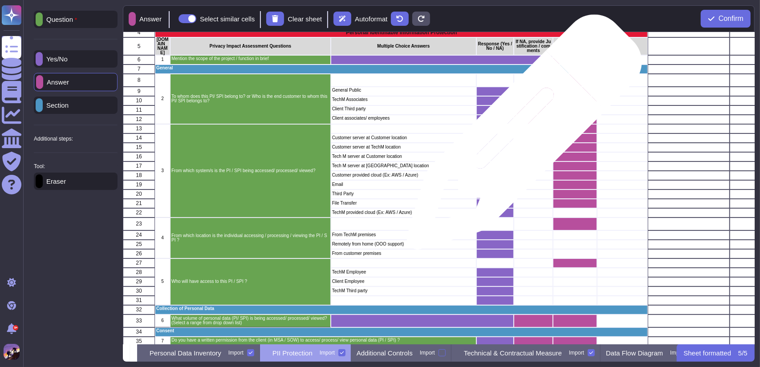
click at [521, 137] on div "grid" at bounding box center [533, 138] width 39 height 9
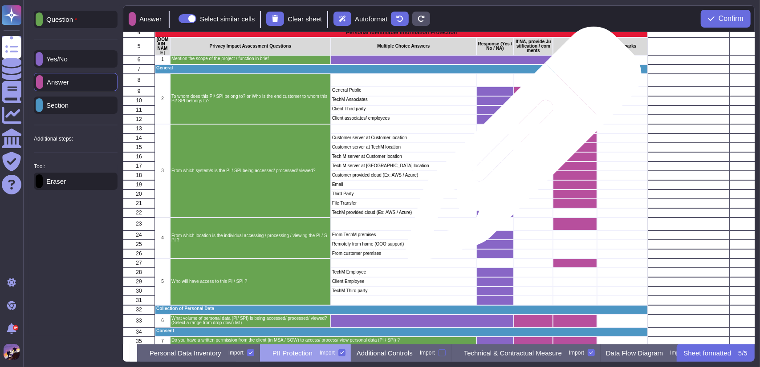
click at [520, 149] on div "grid" at bounding box center [533, 147] width 39 height 9
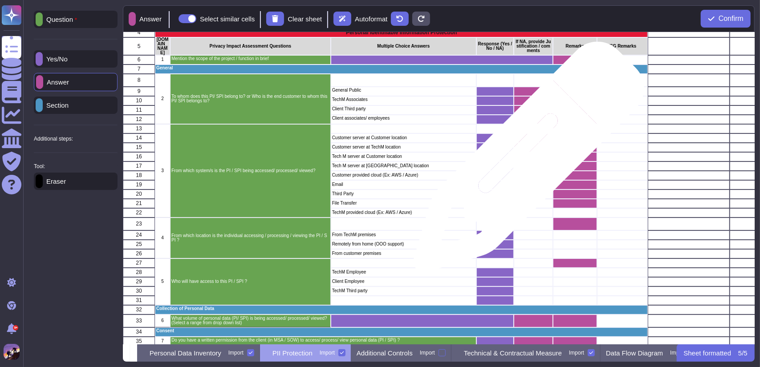
click at [525, 162] on div "grid" at bounding box center [533, 166] width 39 height 9
click at [524, 158] on div "grid" at bounding box center [533, 156] width 39 height 9
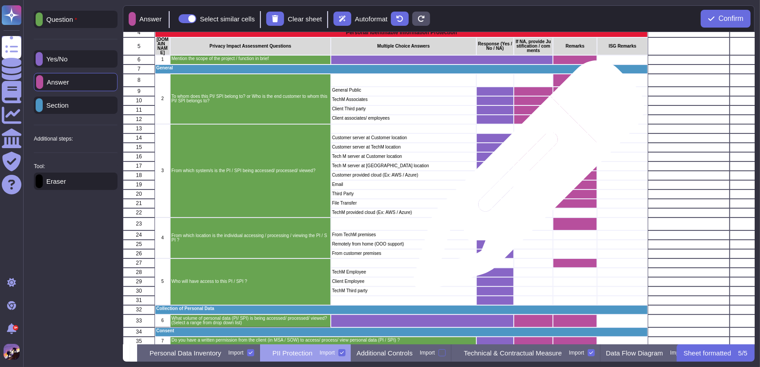
click at [525, 180] on div "grid" at bounding box center [533, 184] width 39 height 9
click at [525, 178] on div "grid" at bounding box center [533, 175] width 39 height 9
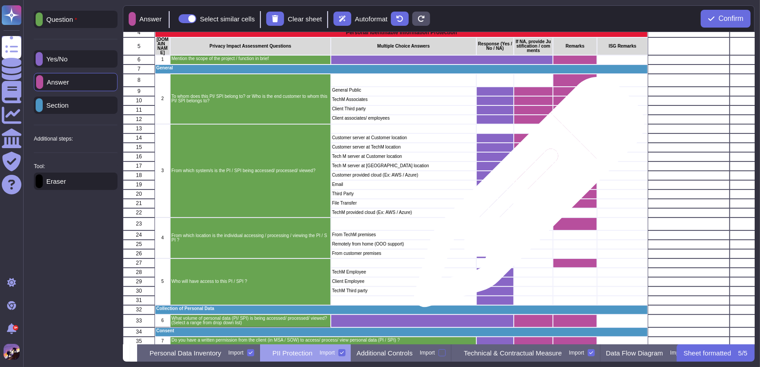
click at [526, 197] on div "grid" at bounding box center [533, 194] width 39 height 9
click at [525, 200] on div "grid" at bounding box center [533, 203] width 39 height 9
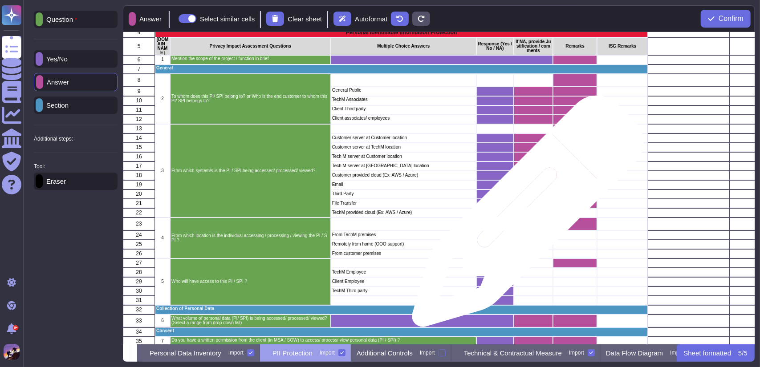
click at [524, 216] on div "grid" at bounding box center [533, 212] width 39 height 9
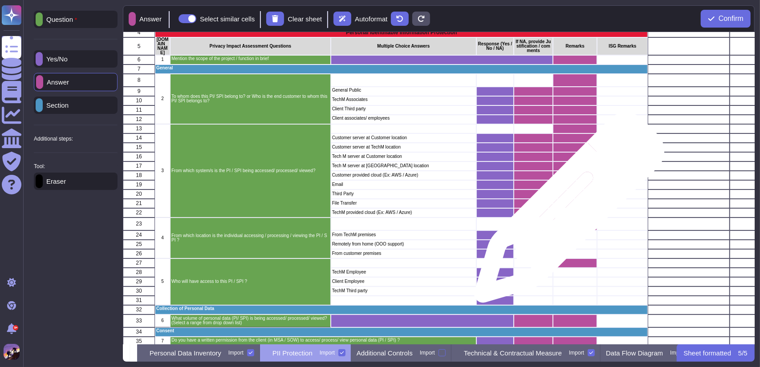
click at [566, 212] on div "grid" at bounding box center [575, 212] width 44 height 9
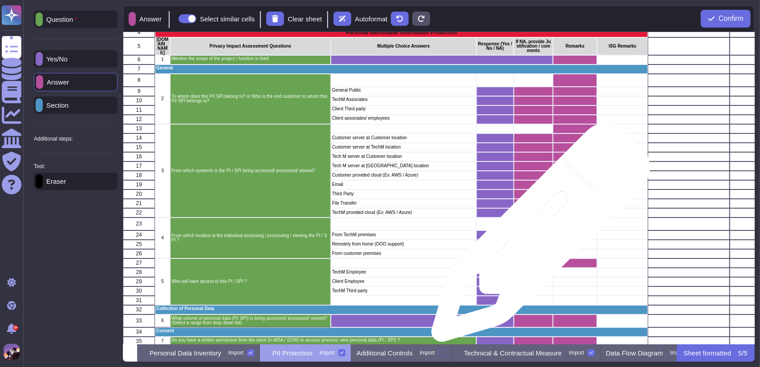
click at [537, 237] on div "grid" at bounding box center [533, 235] width 39 height 9
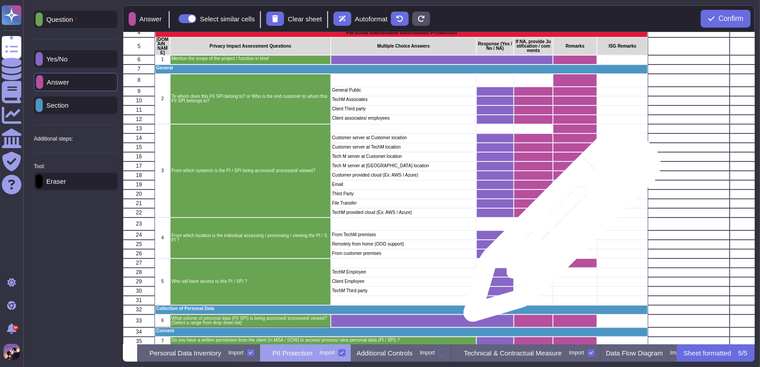
click at [559, 228] on div "grid" at bounding box center [575, 224] width 44 height 13
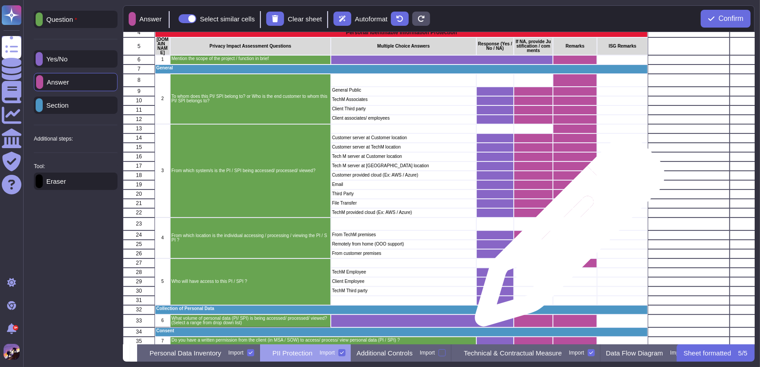
click at [566, 236] on div "grid" at bounding box center [575, 235] width 44 height 9
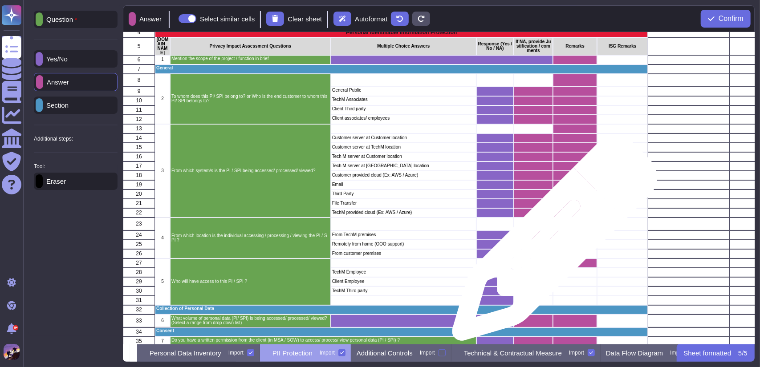
click at [551, 243] on div "grid" at bounding box center [533, 244] width 39 height 9
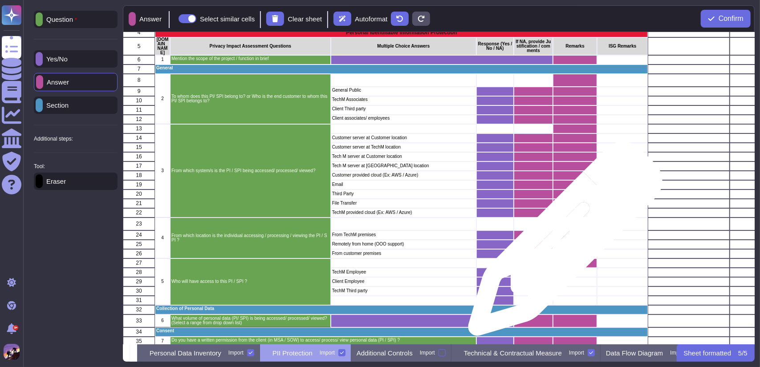
click at [562, 243] on div "grid" at bounding box center [575, 244] width 44 height 9
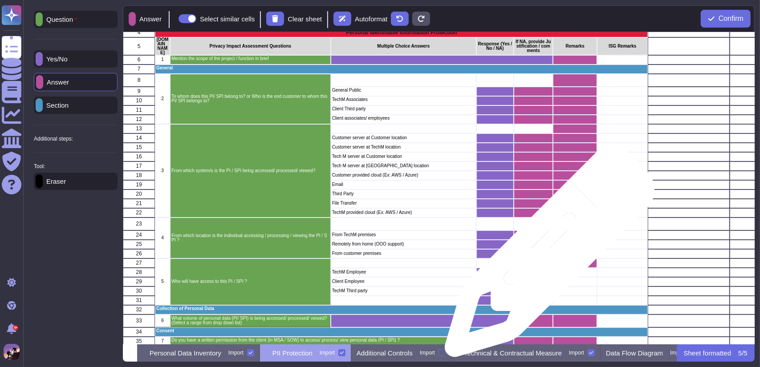
click at [546, 257] on div "grid" at bounding box center [533, 253] width 39 height 9
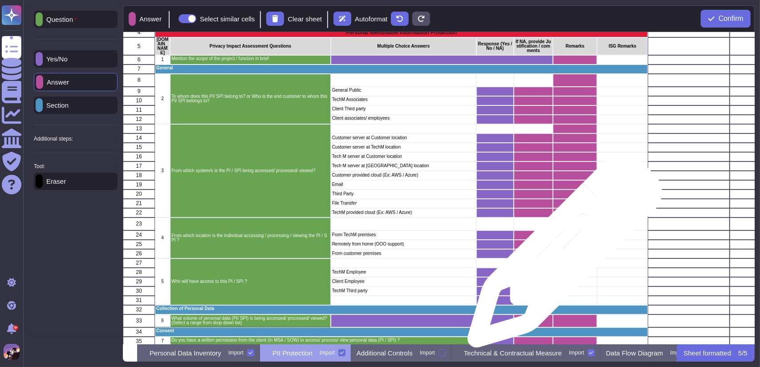
click at [561, 255] on div "grid" at bounding box center [575, 253] width 44 height 9
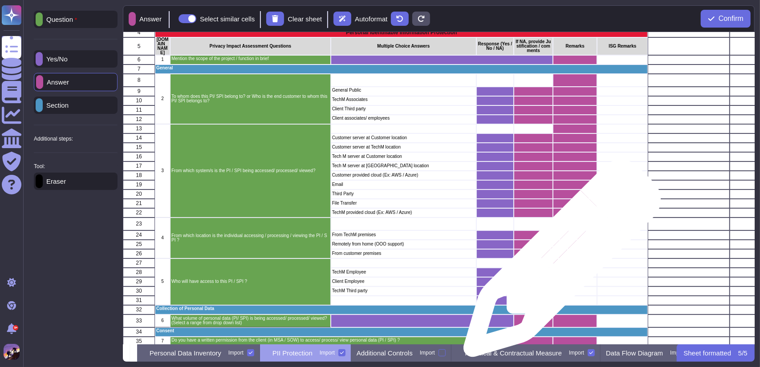
click at [559, 263] on div "grid" at bounding box center [575, 263] width 44 height 9
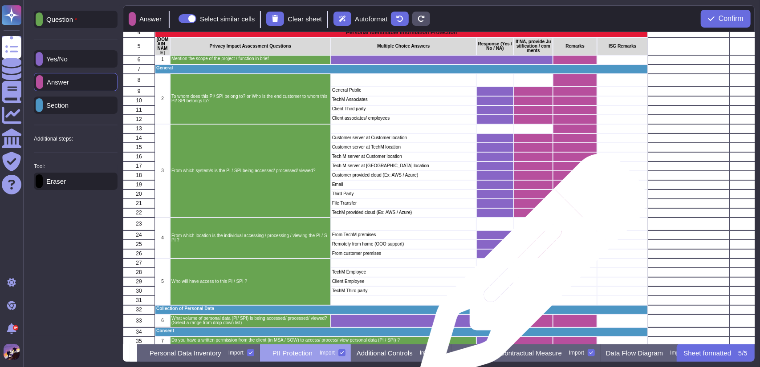
click at [530, 272] on div "grid" at bounding box center [533, 272] width 39 height 9
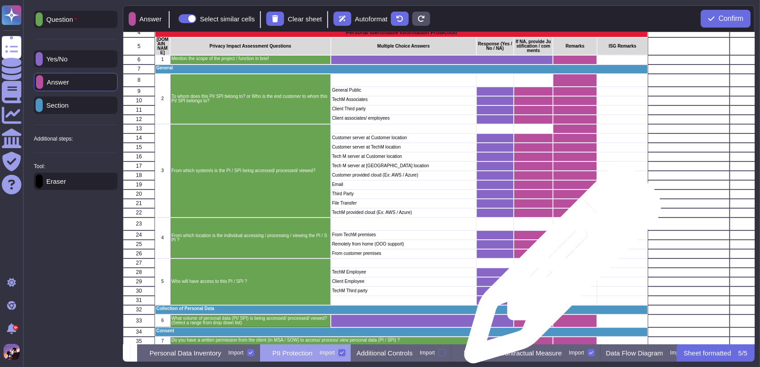
click at [559, 270] on div "grid" at bounding box center [575, 272] width 44 height 9
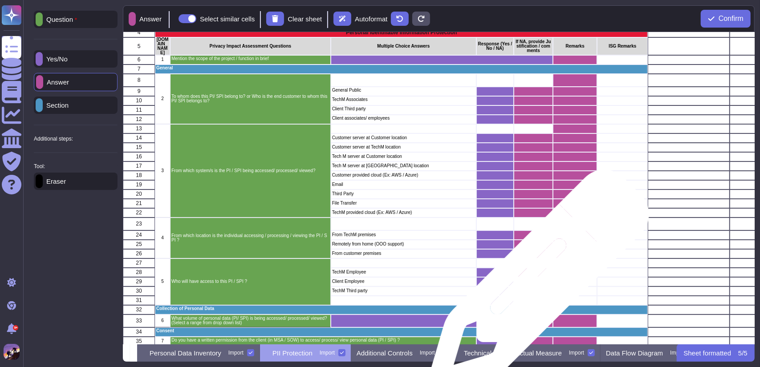
click at [535, 285] on div "grid" at bounding box center [533, 281] width 39 height 9
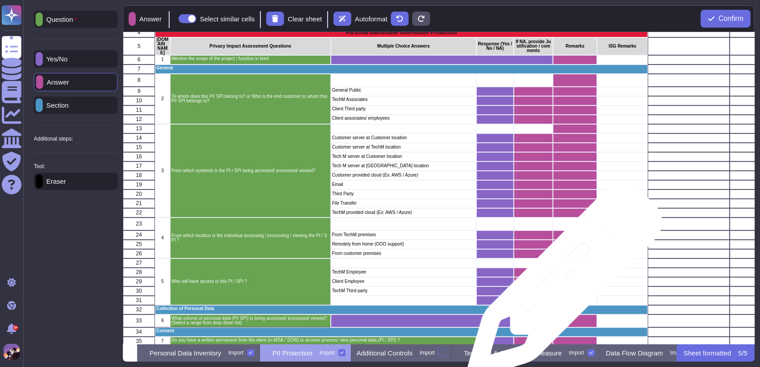
click at [561, 285] on div "grid" at bounding box center [575, 281] width 44 height 9
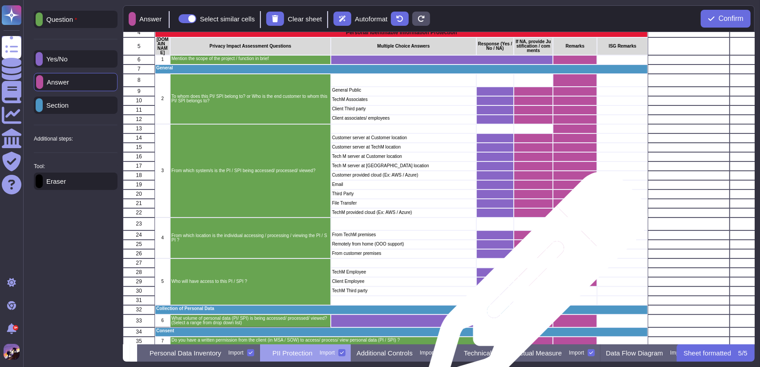
click at [532, 288] on div "grid" at bounding box center [533, 291] width 39 height 9
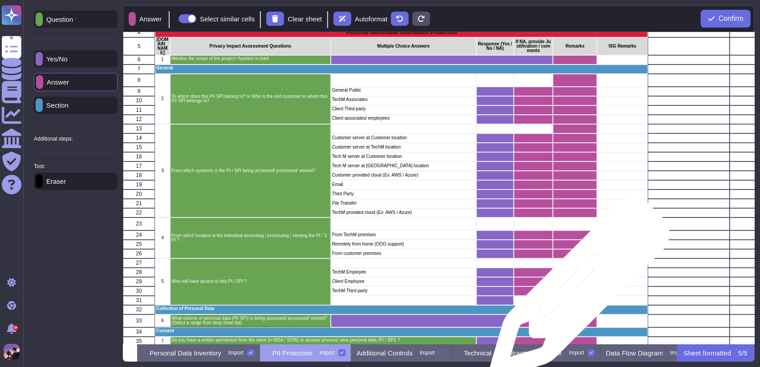
click at [576, 292] on div "grid" at bounding box center [575, 291] width 44 height 9
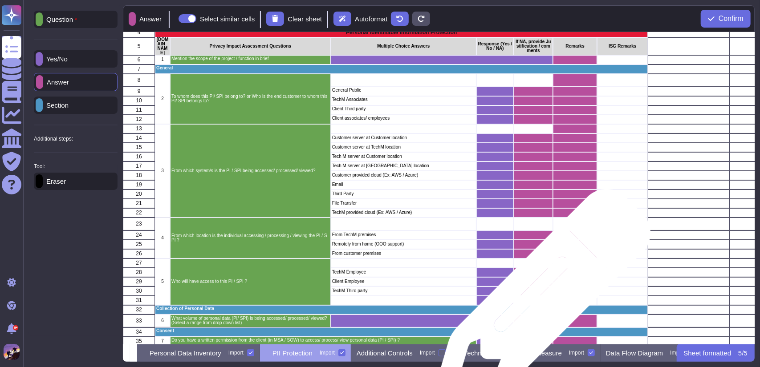
click at [538, 303] on div "grid" at bounding box center [533, 300] width 39 height 9
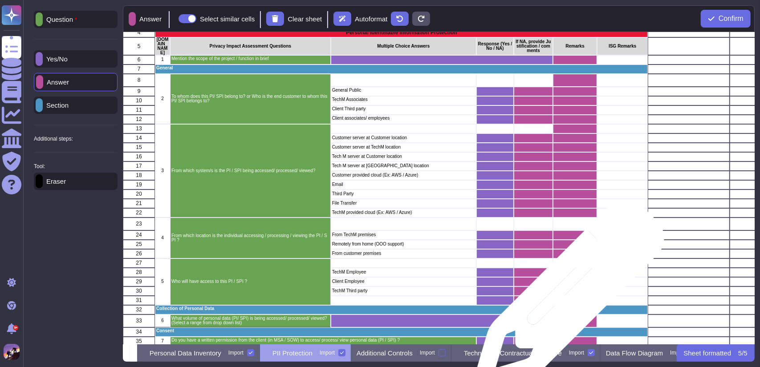
click at [565, 300] on div "grid" at bounding box center [575, 300] width 44 height 9
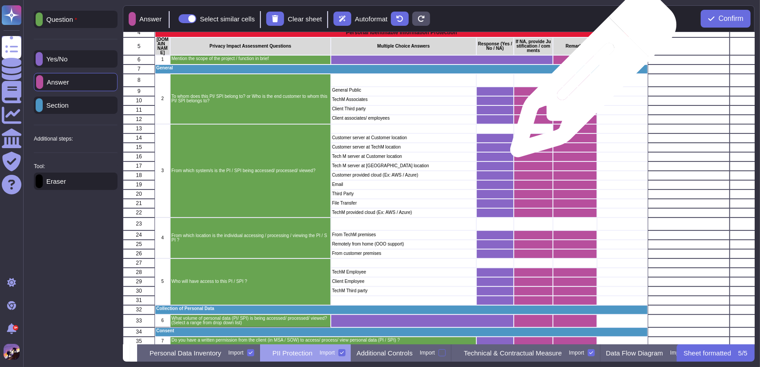
click at [590, 79] on div "grid" at bounding box center [575, 80] width 44 height 13
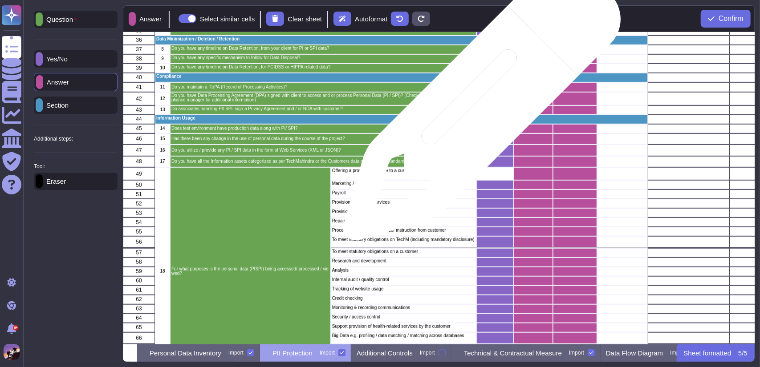
scroll to position [367, 0]
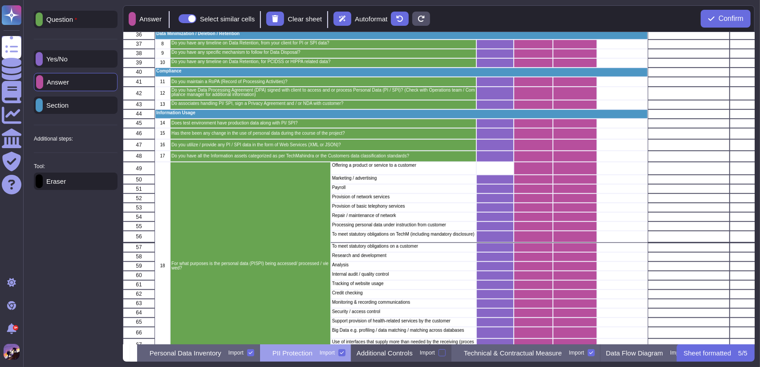
click at [413, 350] on p "Additional Controls" at bounding box center [385, 353] width 56 height 7
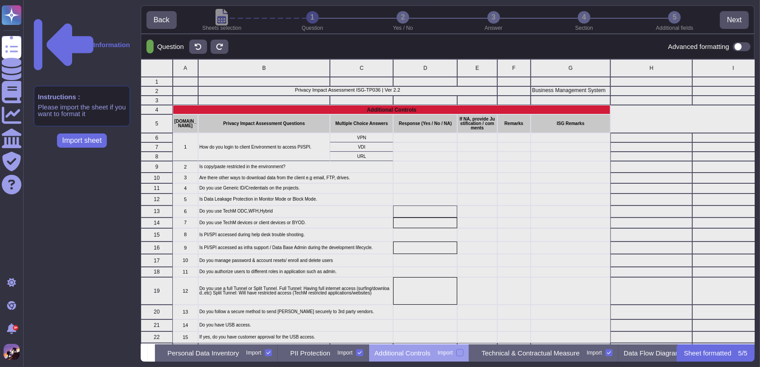
scroll to position [278, 607]
click at [555, 345] on div "Technical & Contractual Measure Import" at bounding box center [537, 353] width 149 height 18
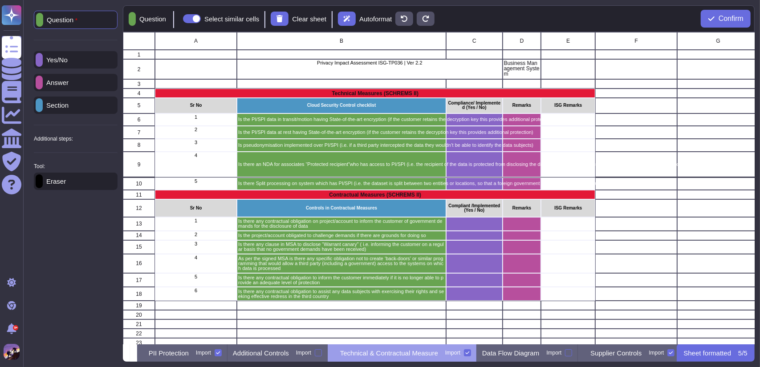
scroll to position [0, 126]
click at [537, 356] on p "Data Flow Diagram" at bounding box center [508, 353] width 57 height 7
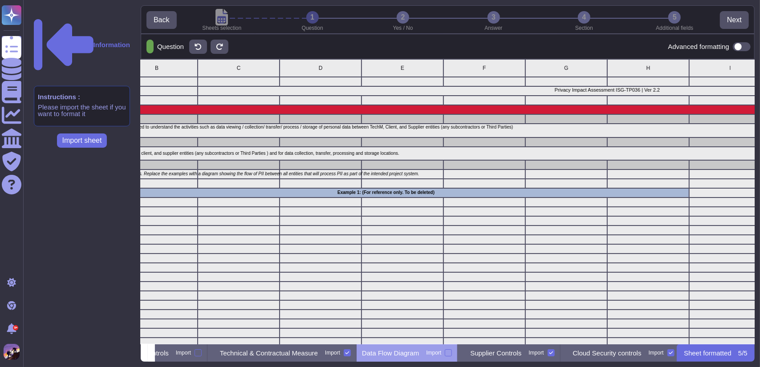
scroll to position [0, 0]
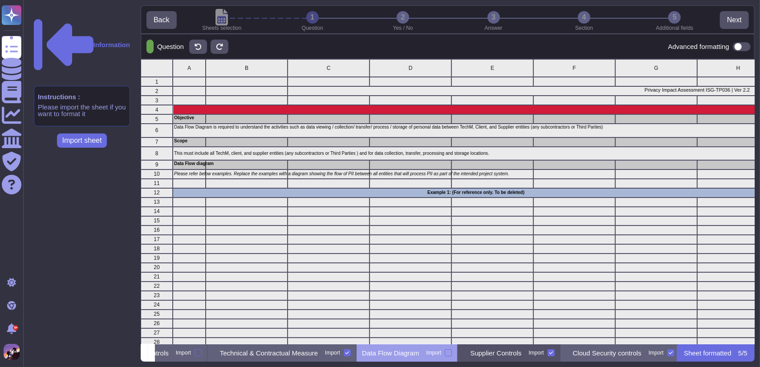
click at [548, 347] on div "Supplier Controls Import" at bounding box center [509, 353] width 102 height 18
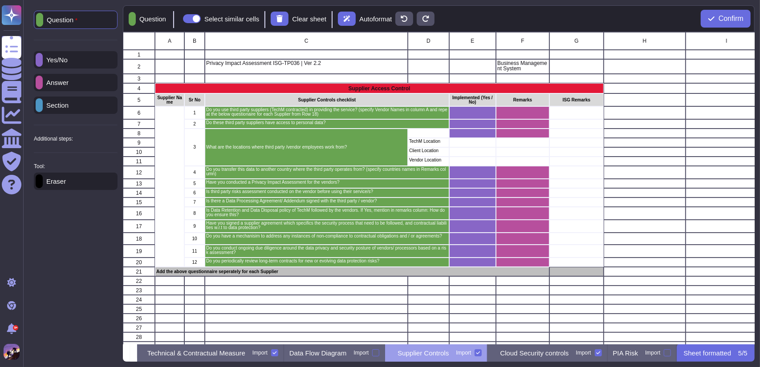
scroll to position [0, 328]
click at [535, 350] on p "Cloud Security controls" at bounding box center [534, 353] width 69 height 7
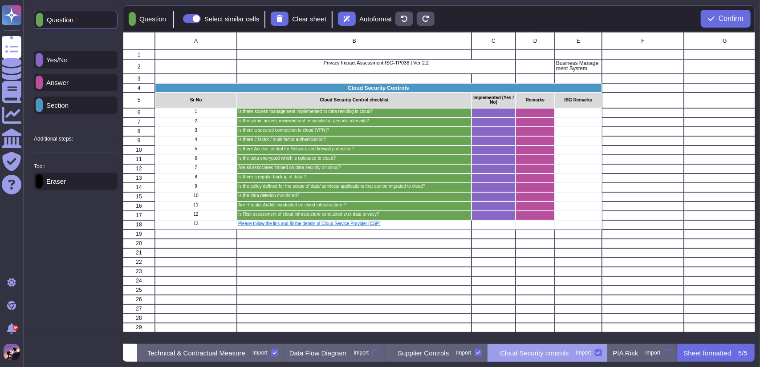
scroll to position [0, 351]
click at [629, 352] on p "PIA Risk" at bounding box center [625, 353] width 25 height 7
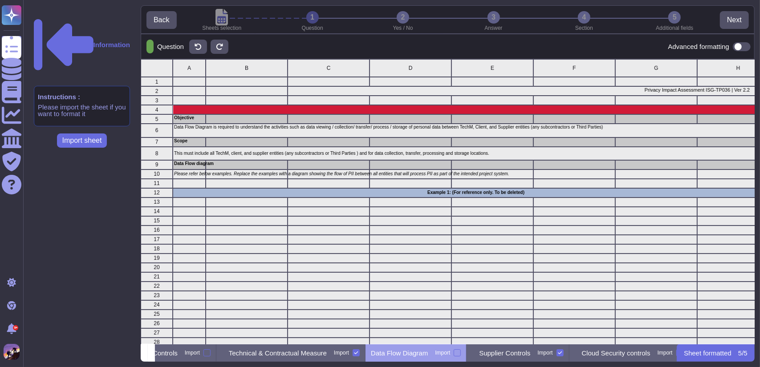
scroll to position [0, 262]
click at [606, 358] on div "Cloud Security controls Import" at bounding box center [620, 353] width 120 height 18
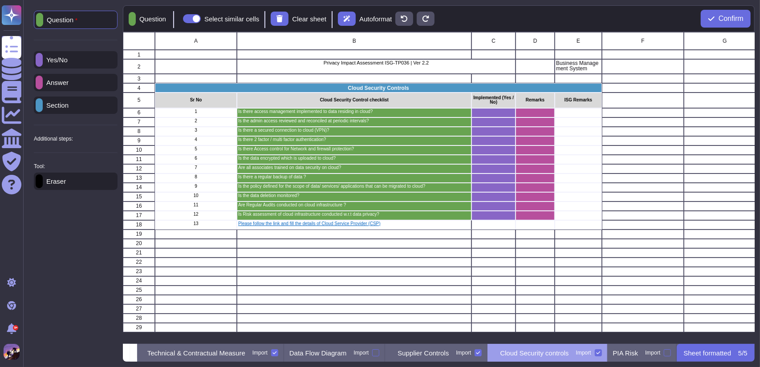
scroll to position [0, 328]
click at [638, 352] on p "PIA Risk" at bounding box center [625, 353] width 25 height 7
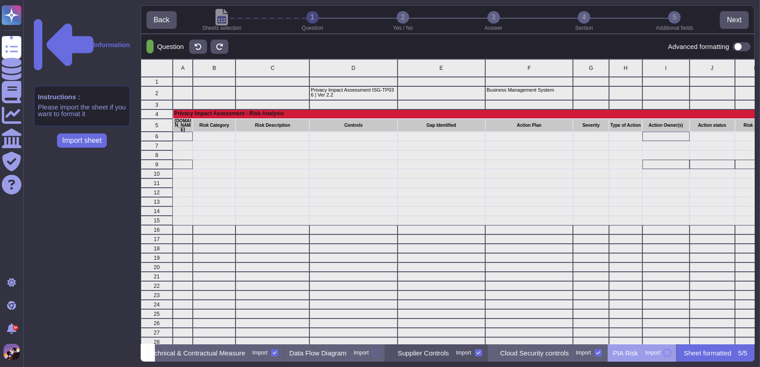
scroll to position [0, 0]
click at [148, 355] on button at bounding box center [144, 353] width 7 height 18
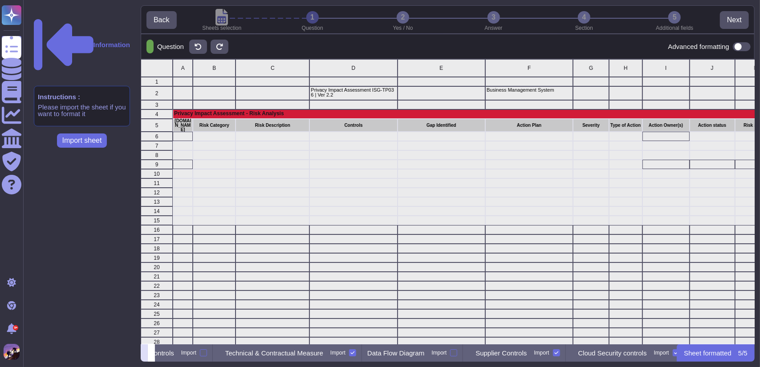
click at [148, 355] on button at bounding box center [144, 353] width 7 height 18
click at [416, 356] on p "Additional Controls" at bounding box center [402, 353] width 56 height 7
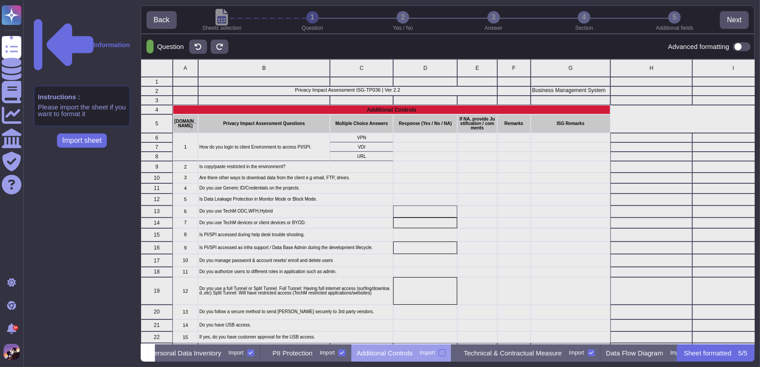
click at [446, 356] on div at bounding box center [441, 352] width 7 height 7
click at [0, 0] on input "Import" at bounding box center [0, 0] width 0 height 0
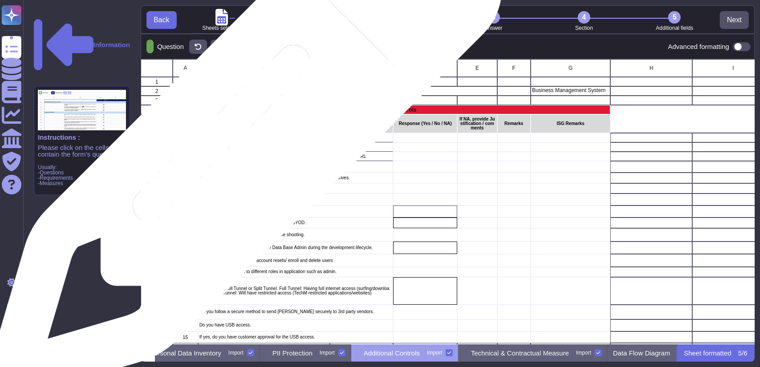
click at [242, 146] on p "How do you login to client Environment to access PI/SPI." at bounding box center [264, 147] width 130 height 4
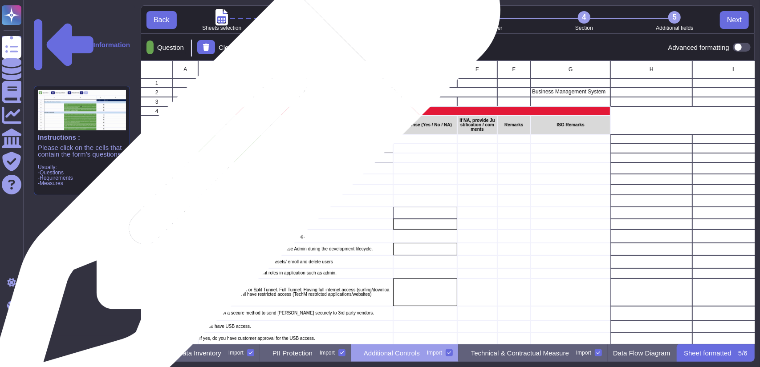
click at [239, 169] on p "Is copy/paste restricted in the environment?" at bounding box center [295, 168] width 193 height 4
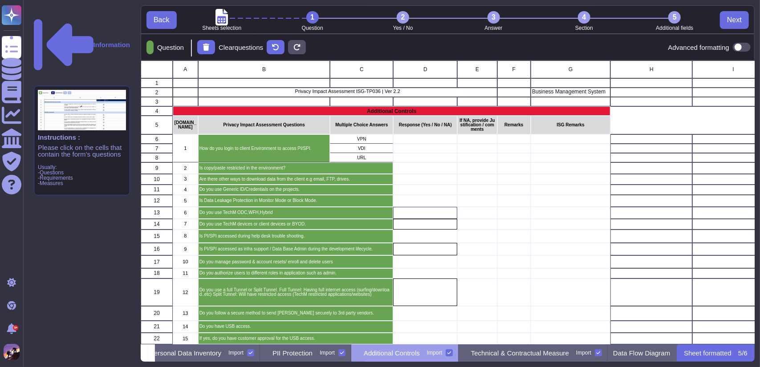
click at [736, 46] on span at bounding box center [742, 47] width 18 height 9
click at [729, 47] on input "checkbox" at bounding box center [729, 47] width 0 height 0
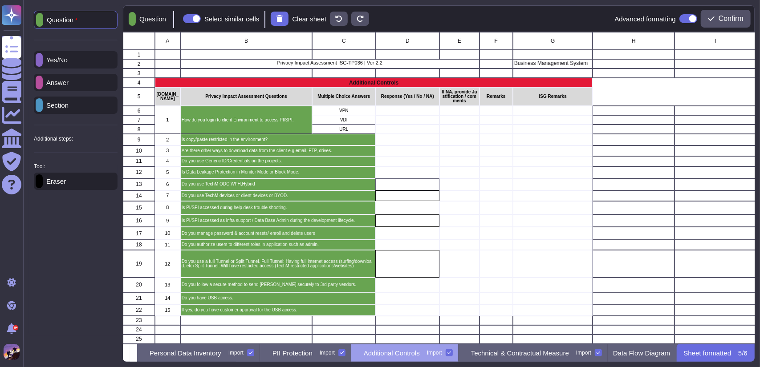
scroll to position [305, 625]
click at [63, 62] on p "Yes/No" at bounding box center [55, 60] width 25 height 7
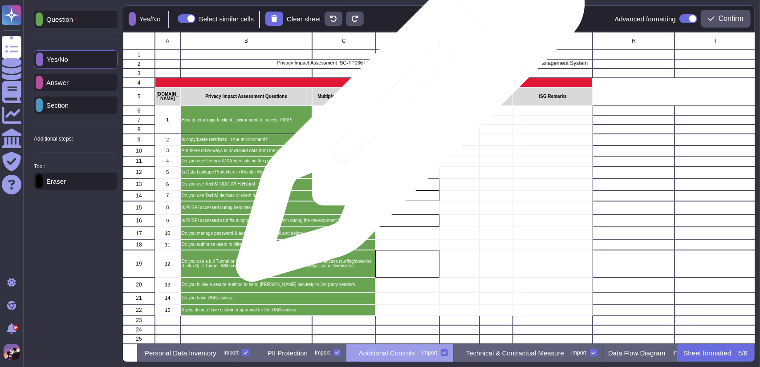
click at [407, 112] on div "grid" at bounding box center [407, 110] width 64 height 9
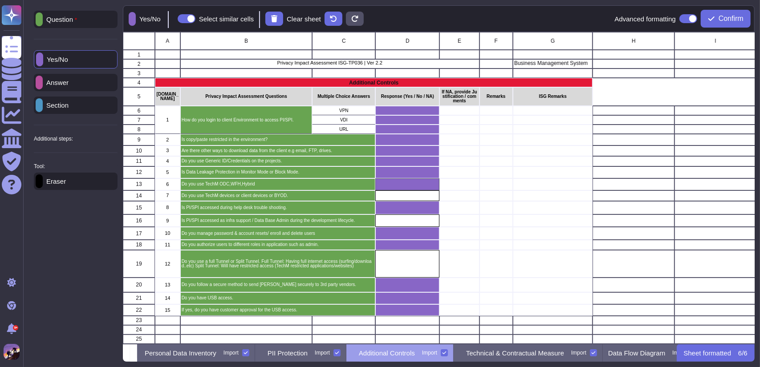
click at [68, 81] on p "Answer" at bounding box center [56, 82] width 26 height 7
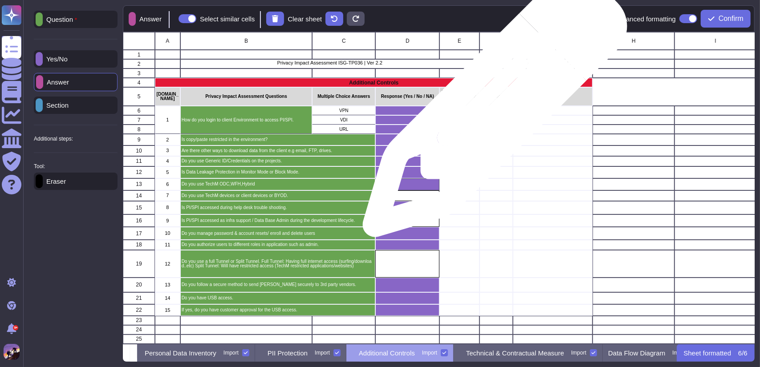
click at [491, 110] on div "grid" at bounding box center [495, 110] width 33 height 9
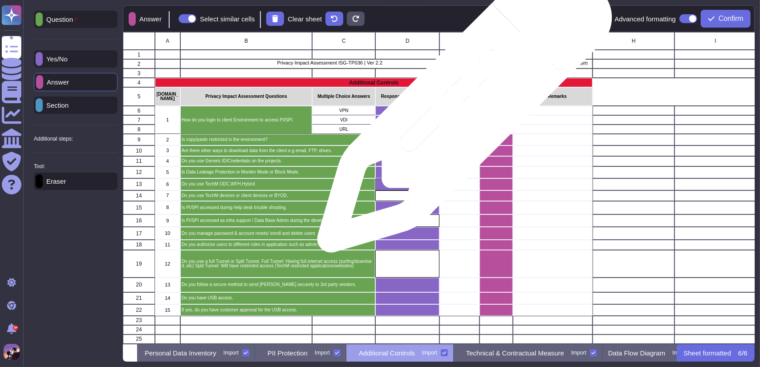
click at [461, 110] on div "grid" at bounding box center [459, 110] width 40 height 9
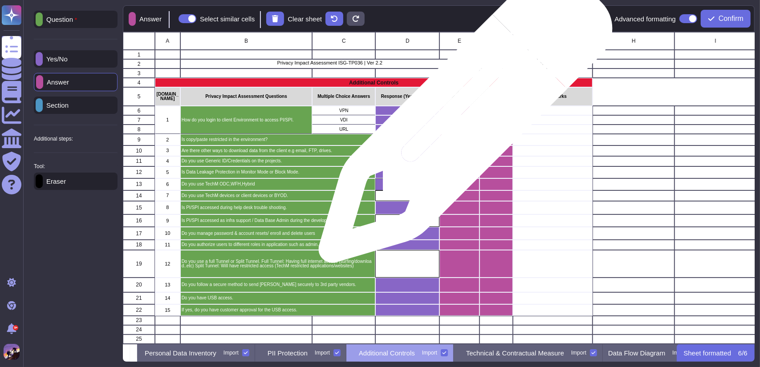
click at [462, 121] on div "grid" at bounding box center [459, 119] width 40 height 9
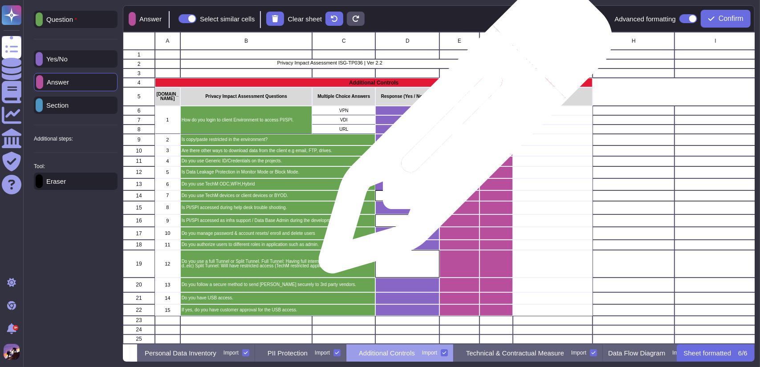
click at [462, 131] on div "grid" at bounding box center [459, 129] width 40 height 9
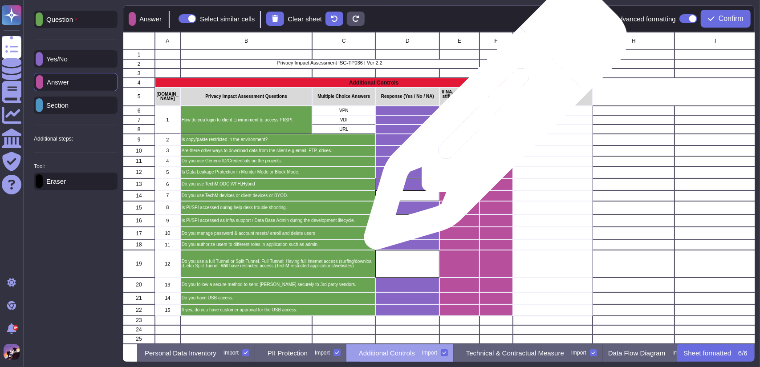
click at [492, 122] on div "grid" at bounding box center [495, 119] width 33 height 9
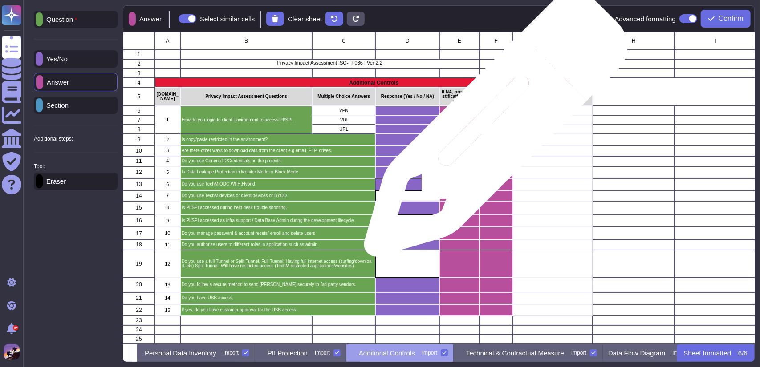
click at [492, 130] on div "grid" at bounding box center [495, 129] width 33 height 9
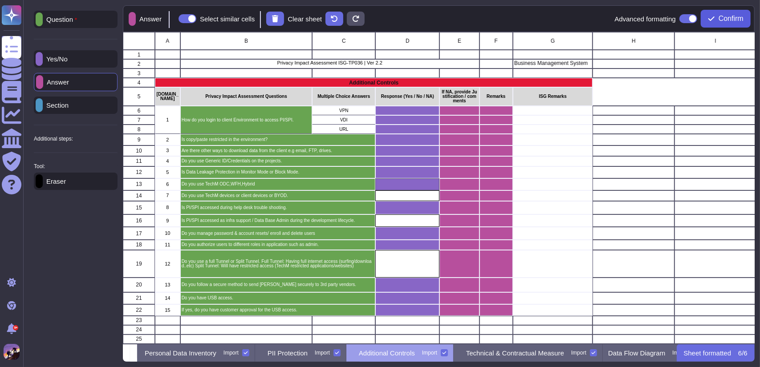
click at [706, 11] on button "Confirm" at bounding box center [726, 19] width 50 height 18
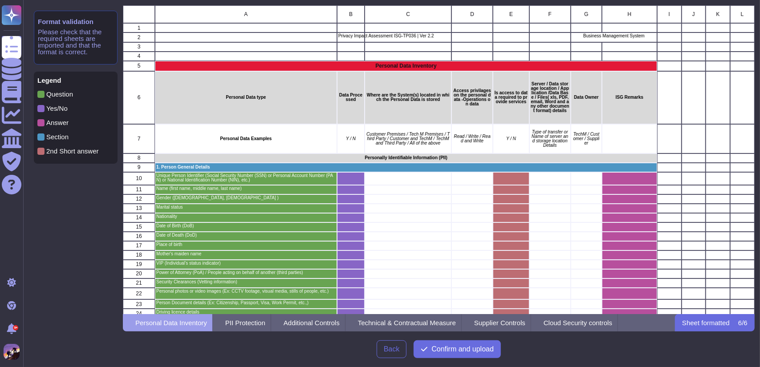
scroll to position [302, 625]
click at [461, 349] on span "Confirm and upload" at bounding box center [462, 349] width 62 height 7
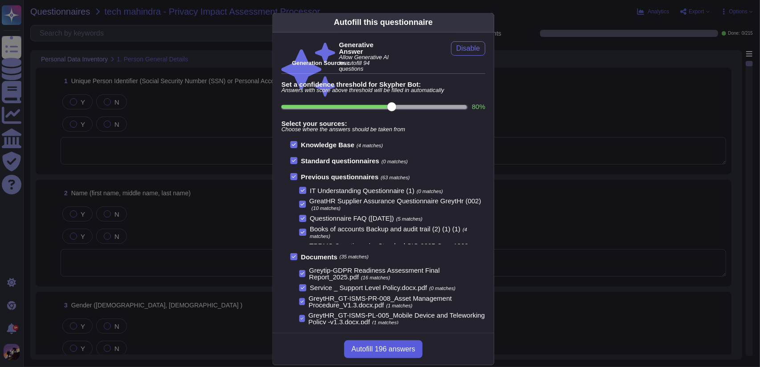
click at [402, 346] on span "Autofill 196 answers" at bounding box center [383, 349] width 64 height 7
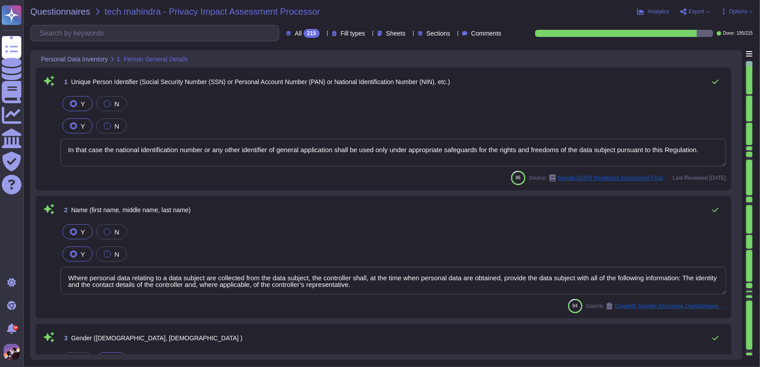
type textarea "In that case the national identification number or any other identifier of gene…"
type textarea "Where personal data relating to a data subject are collected from the data subj…"
type textarea "Where personal data have not been obtained from the data subject, the controlle…"
type textarea "Status information addressed specifically to a child."
type textarea "The company is incorporated in [GEOGRAPHIC_DATA]."
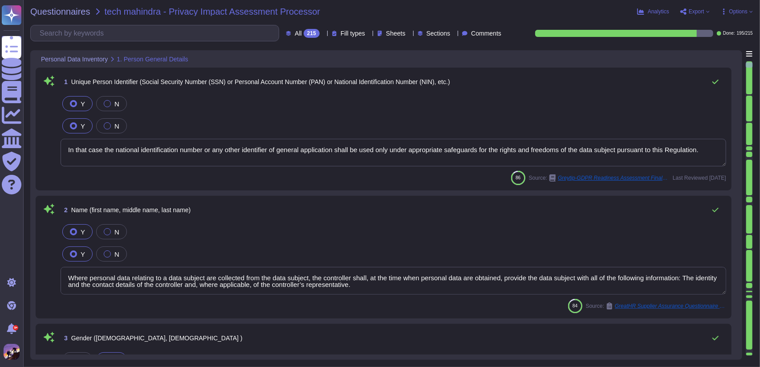
type textarea "All the users and stake holders are communicated about the planned Release and …"
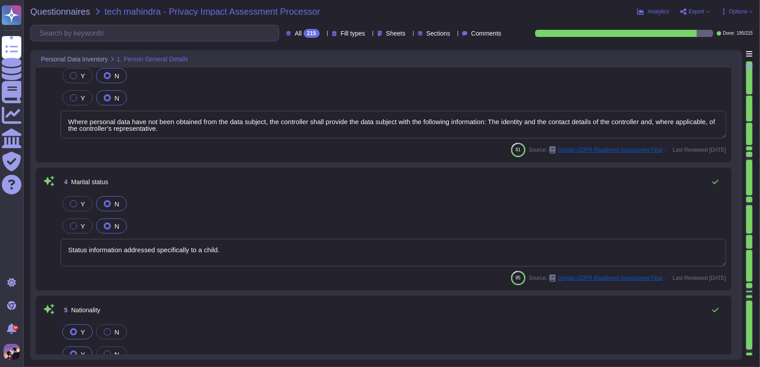
type textarea "It shall apply from [DATE]."
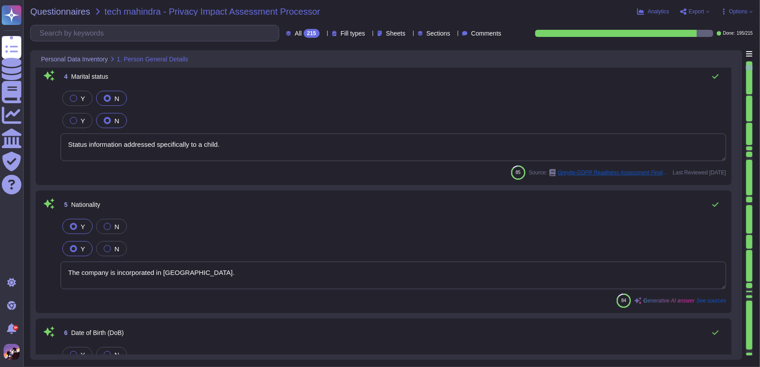
type textarea "The country of origin or incorporation of the company is [GEOGRAPHIC_DATA]."
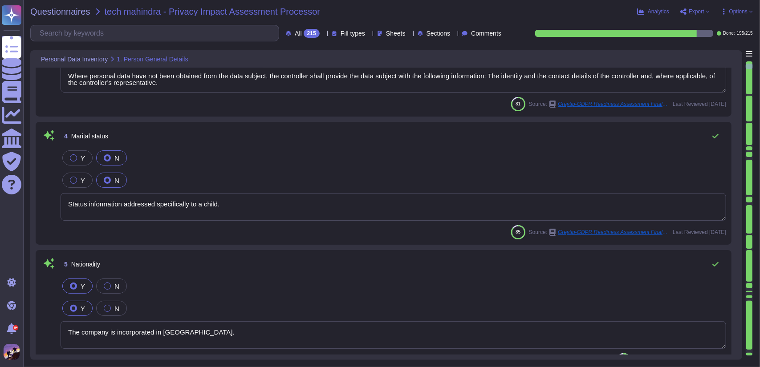
scroll to position [323, 0]
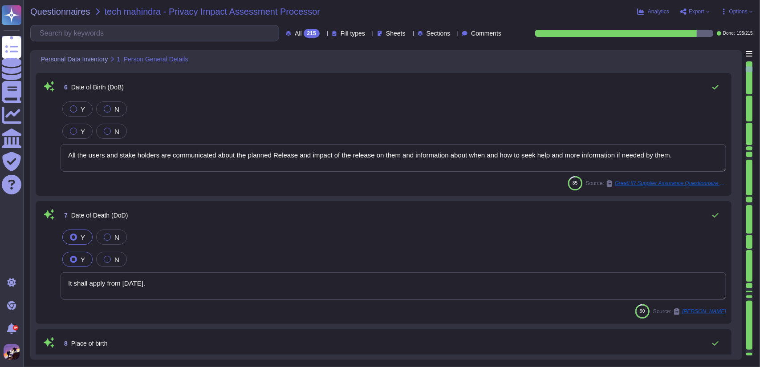
type textarea "The holding or parent company of GreytHR is Greytip Software Pvt. Ltd."
type textarea "need to be clarify"
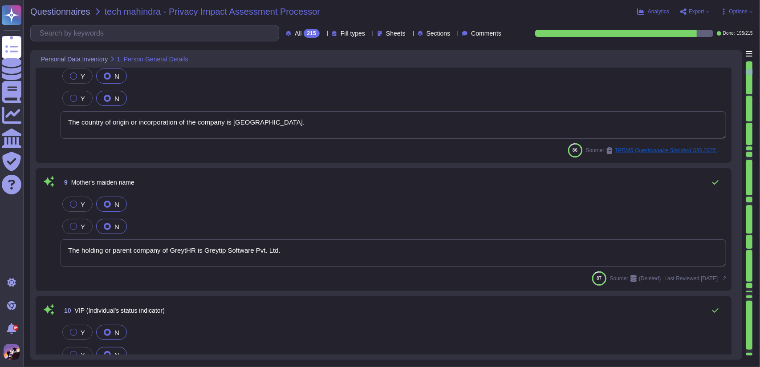
type textarea "The data protection officer may act for such associations and other bodies repr…"
type textarea "GreytHR conducts thorough background security investigations (BGV) for all empl…"
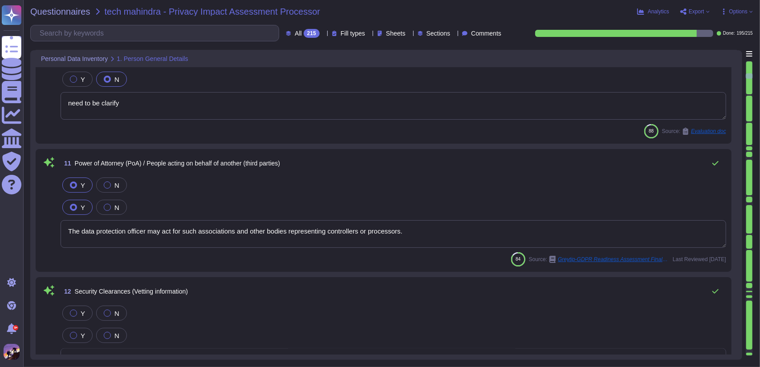
type textarea "Taking photographs and videos is encouraged as long as nothing is touched to do…"
type textarea "Information That You Provide to Us"
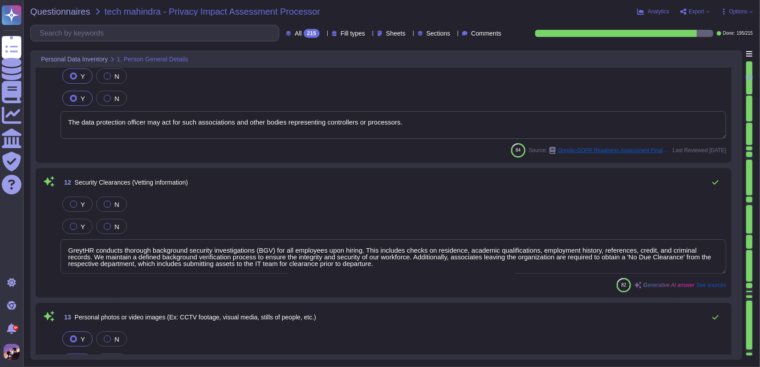
type textarea "Information That You Provide to Us"
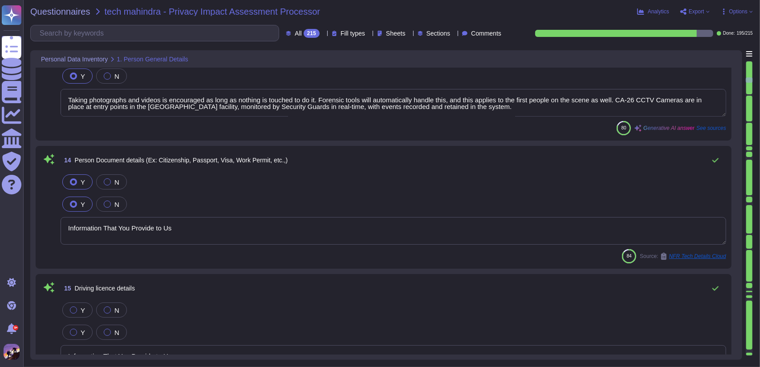
type textarea "Information That You Provide to Us"
type textarea "Where personal data relating to a data subject are collected from the data subj…"
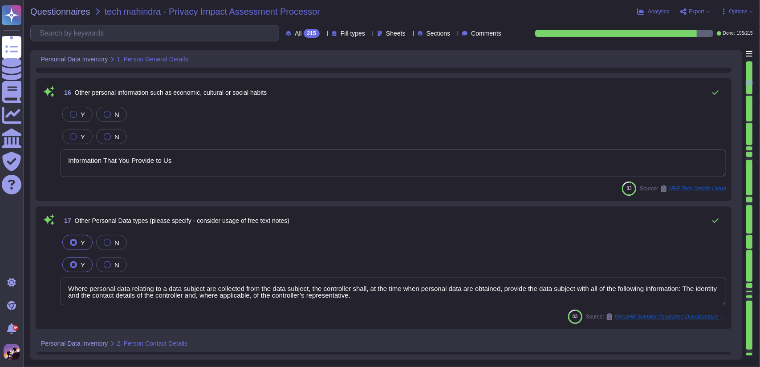
type textarea "Name: V [PERSON_NAME] Email Address: [PERSON_NAME][EMAIL_ADDRESS][DOMAIN_NAME]"
type textarea "Grape Garden [STREET_ADDRESS]"
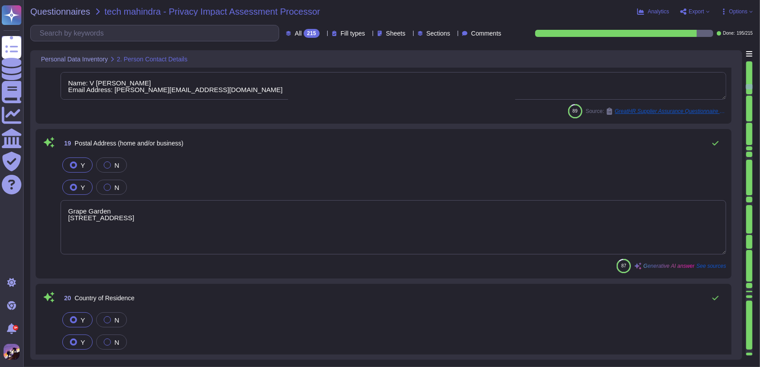
type textarea "The country of origin or incorporation of the company is [GEOGRAPHIC_DATA]."
type textarea "Name: V [PERSON_NAME] Email Address: [PERSON_NAME][EMAIL_ADDRESS][DOMAIN_NAME]"
type textarea "The GreytHR application is a cloud-based HR and payroll management software tha…"
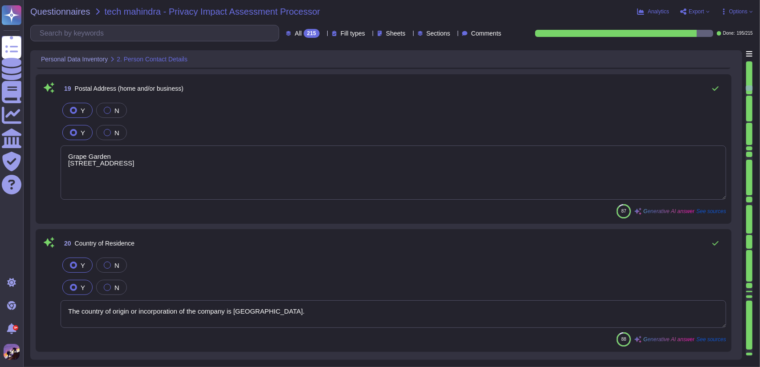
type textarea "The Communications IRT member makes a list of such interested parties and defin…"
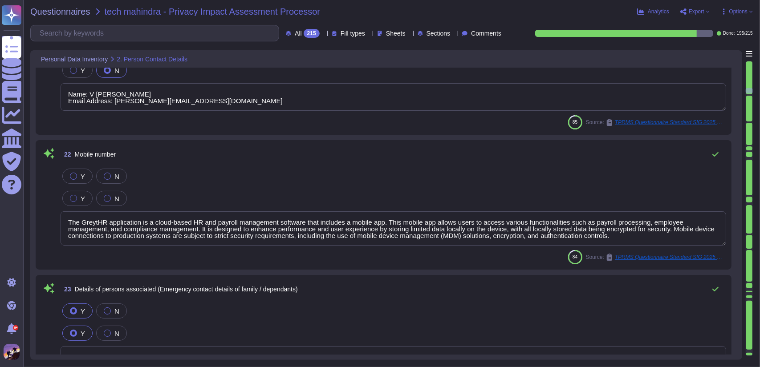
type textarea "Interested parties who have not been alerted by the IRT may call to obtain info…"
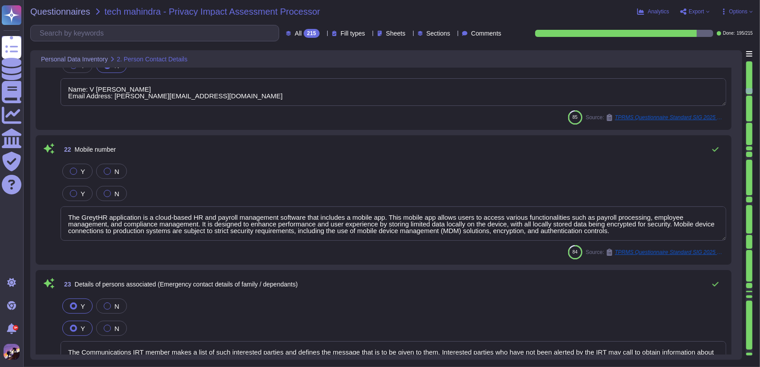
scroll to position [0, 0]
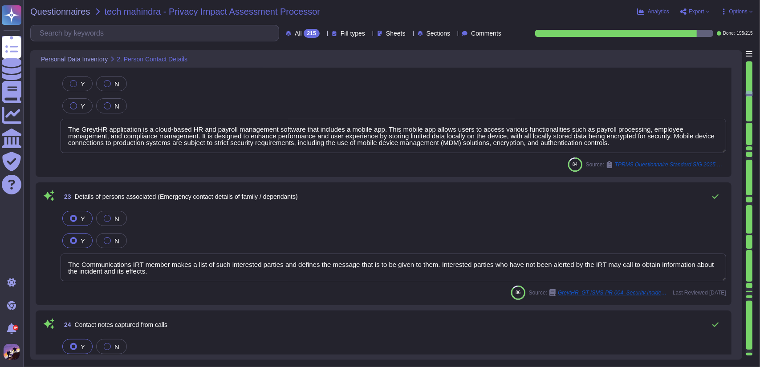
type textarea "To provide customer support, and to analyse and improve our interactions with C…"
type textarea "CA-31 On a monthly basis, the Facility Manager sends the list of personnel havi…"
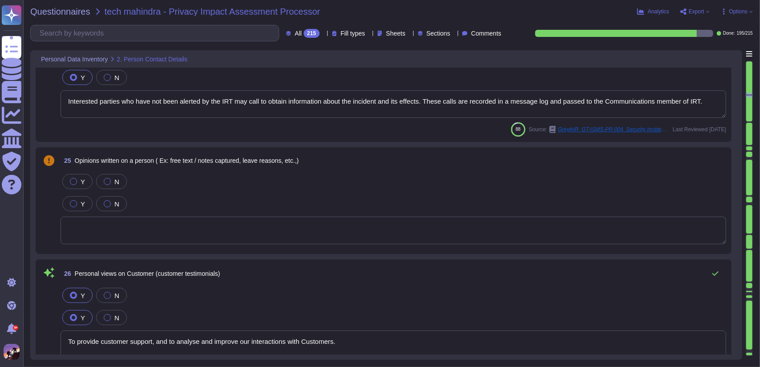
type textarea "Name: V [PERSON_NAME] Email Address: [PERSON_NAME][EMAIL_ADDRESS][DOMAIN_NAME]"
type textarea "When you sign up for an account to access our Services, we ask for information …"
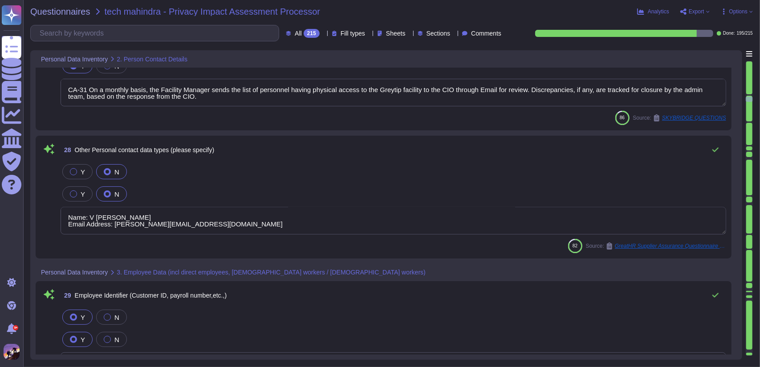
type textarea "Candidates for recruitment are sourced either by the Recruitment Manager or thr…"
type textarea "Article 97: Commission reports Article is comprehensible"
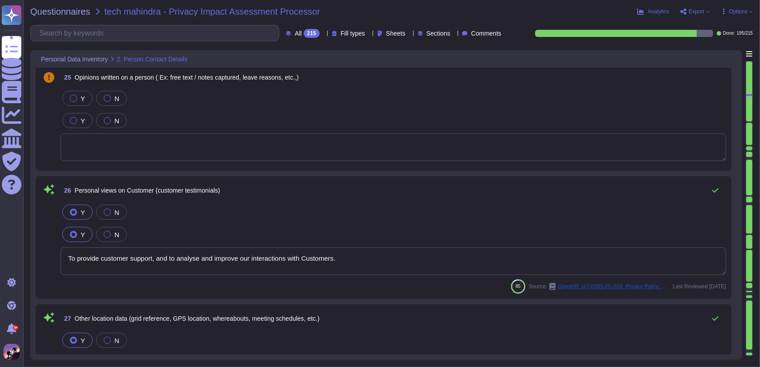
type textarea "The Communications IRT member makes a list of such interested parties and defin…"
type textarea "Interested parties who have not been alerted by the IRT may call to obtain info…"
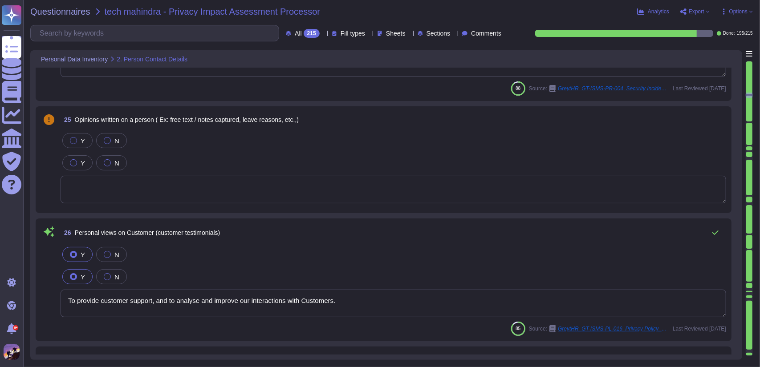
scroll to position [2923, 0]
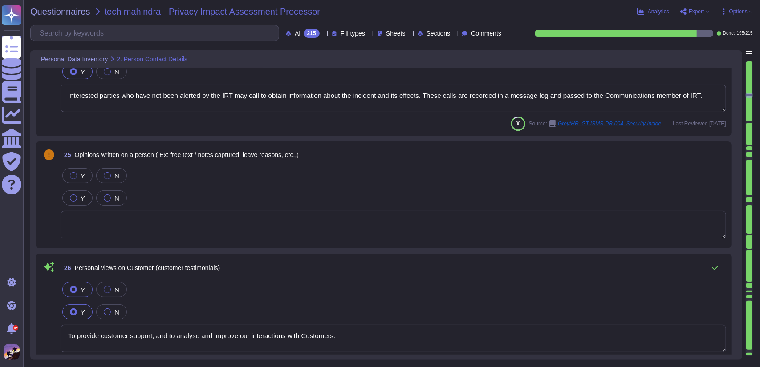
click at [288, 221] on textarea at bounding box center [393, 225] width 665 height 28
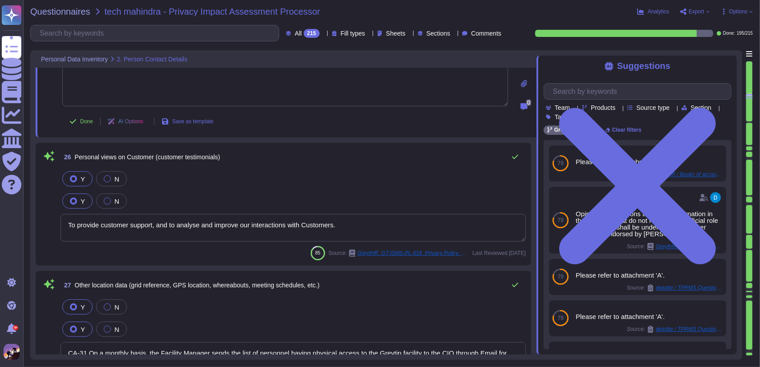
type textarea "When you sign up for an account to access our Services, we ask for information …"
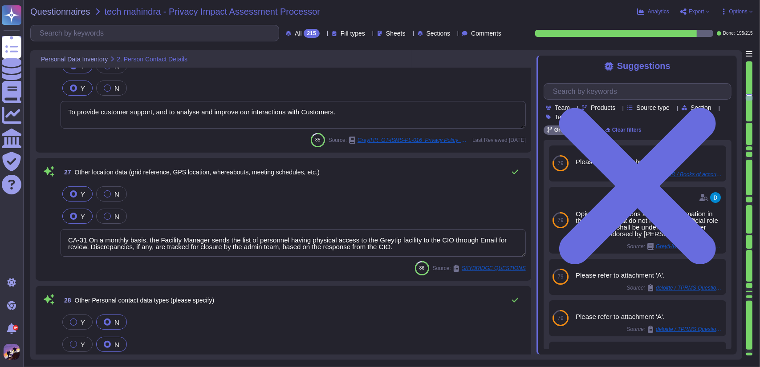
type textarea "Candidates for recruitment are sourced either by the Recruitment Manager or thr…"
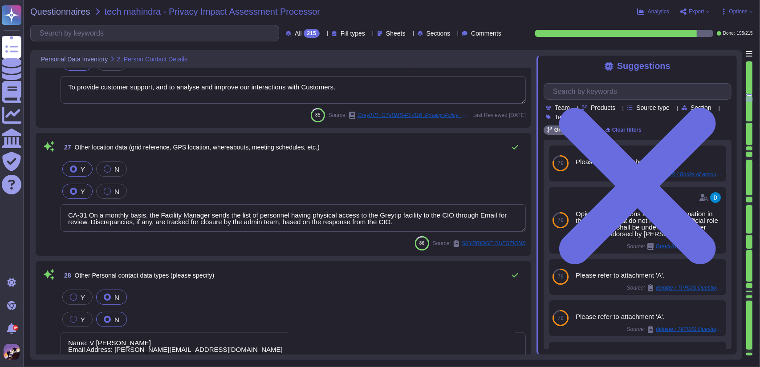
type textarea "Article 97: Commission reports Article is comprehensible"
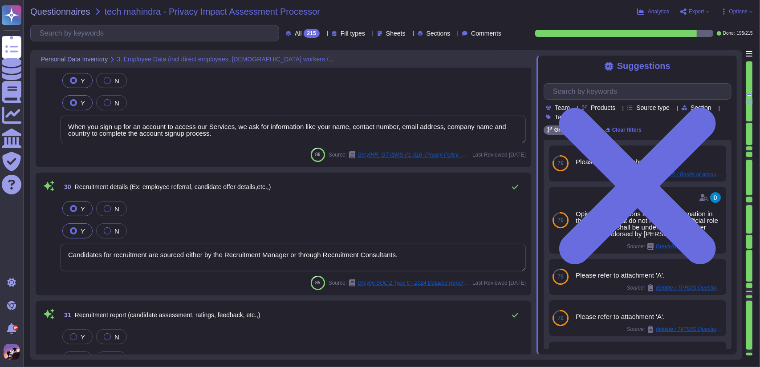
type textarea "The company conducts a comprehensive background security investigation (BGV) fo…"
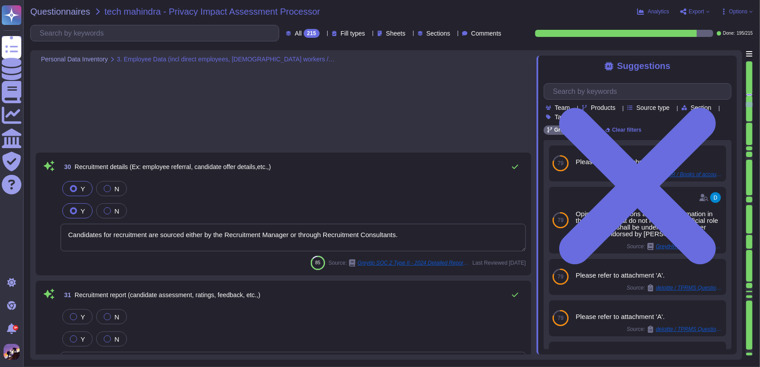
type textarea "The GreytHR application and its database are managed by Greytip. The GitLab adm…"
type textarea "GRM Technologies Professionals have vast experience in providing a full range o…"
type textarea "Due to confidentiality, we are unable to share HR-related documents, including …"
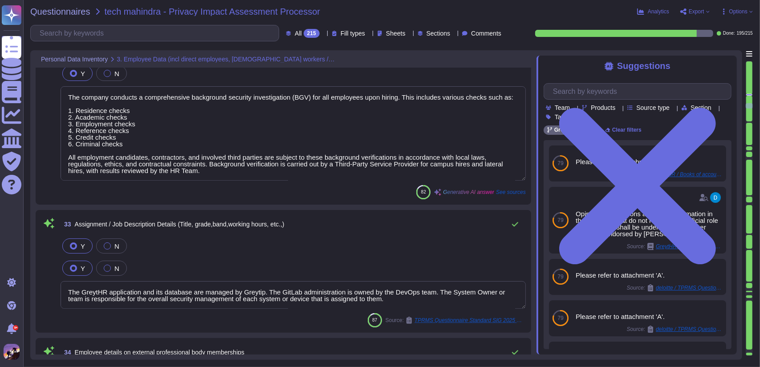
type textarea "The database setup includes the following components: 1. Database Type: Postgre…"
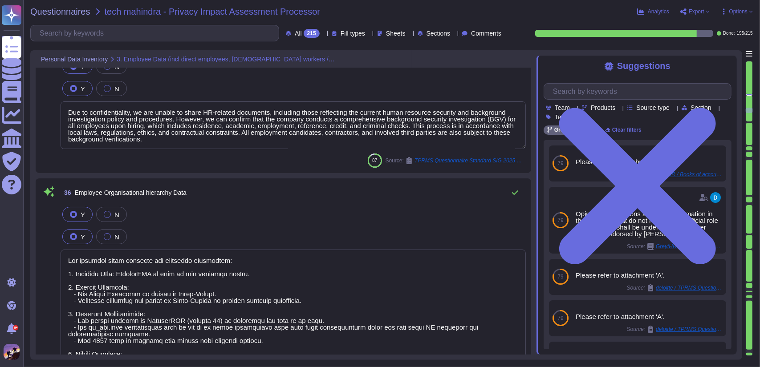
type textarea "When the assets are provided to an individual for daily use, that individual is…"
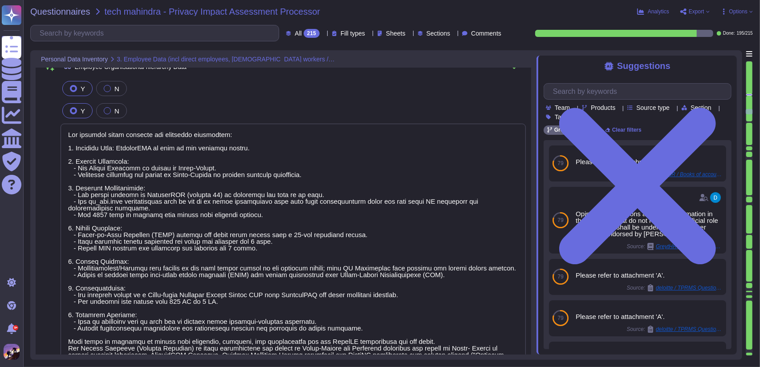
type textarea "Due to confidentiality, we are unable to share HR-related documents, including …"
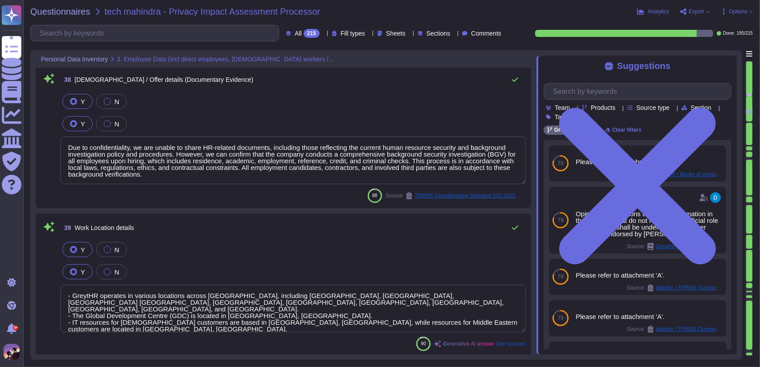
type textarea "- GreytHR operates in various locations across [GEOGRAPHIC_DATA], including [GE…"
type textarea "GreytHR automates all people operations including employee information manageme…"
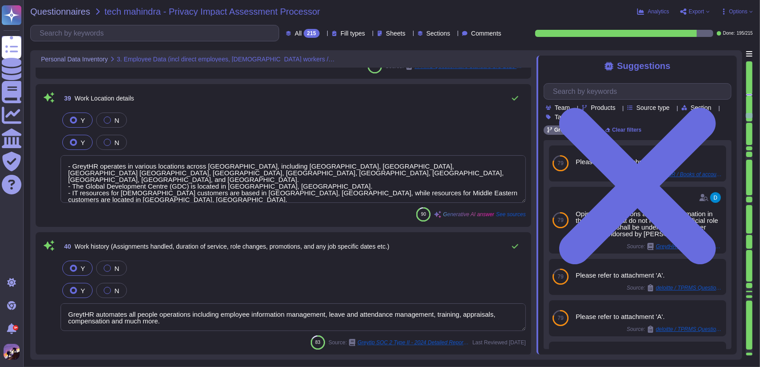
type textarea "Training records are maintained and available upon request. Evidence of trainin…"
type textarea "78 and 79 on his or her behalf, and to exercise the right to receive compensati…"
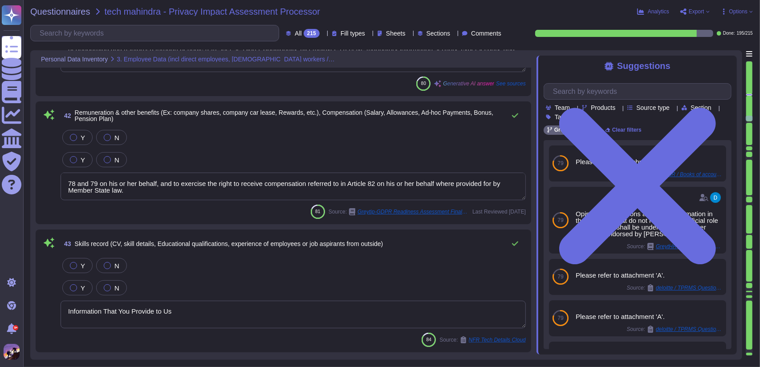
type textarea "Information That You Provide to Us"
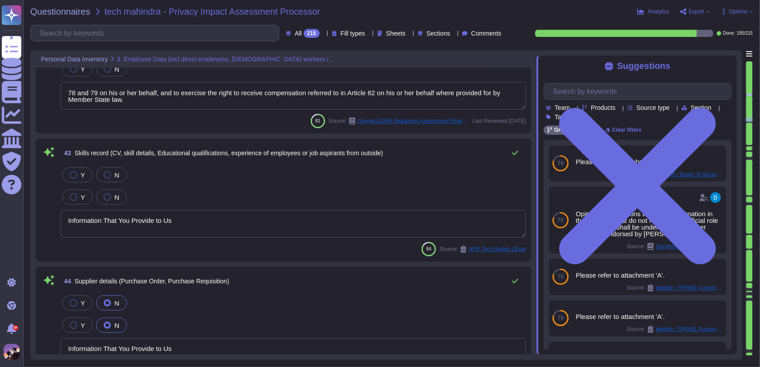
type textarea "Information That You Provide to Us"
type textarea "The record/data category includes standard personal information necessary for p…"
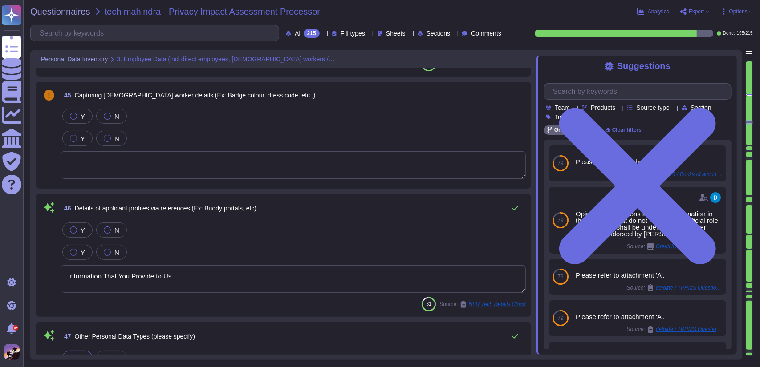
type textarea "When you sign up for an account to access our Services, we ask for information …"
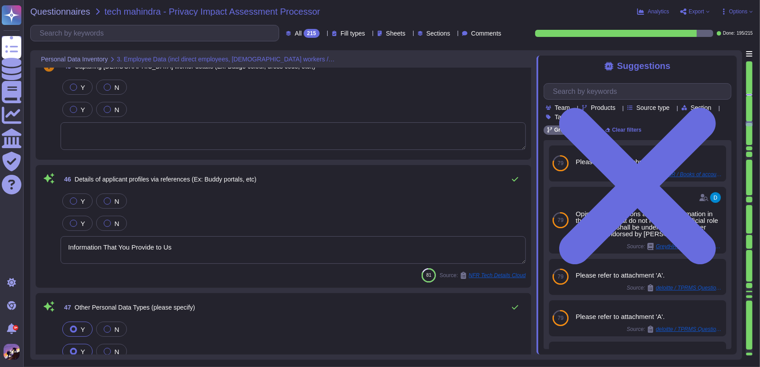
type textarea "Information from Browsers, Devices and Servers: When you use our cloud-based ap…"
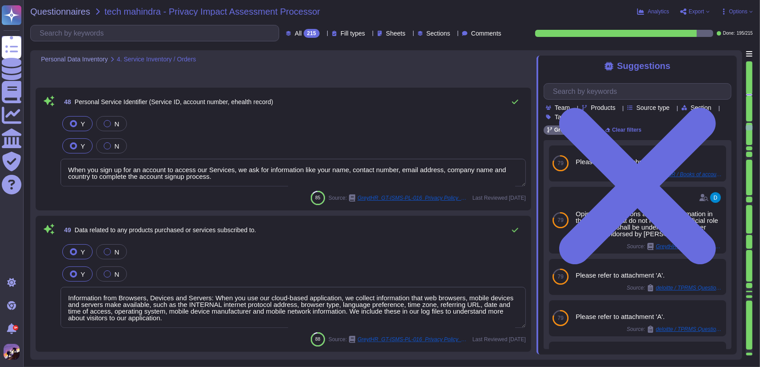
type textarea "We track all client complaints and escalations through our structured support p…"
type textarea "Information from Browsers, Devices and Servers: When you use our cloud-based ap…"
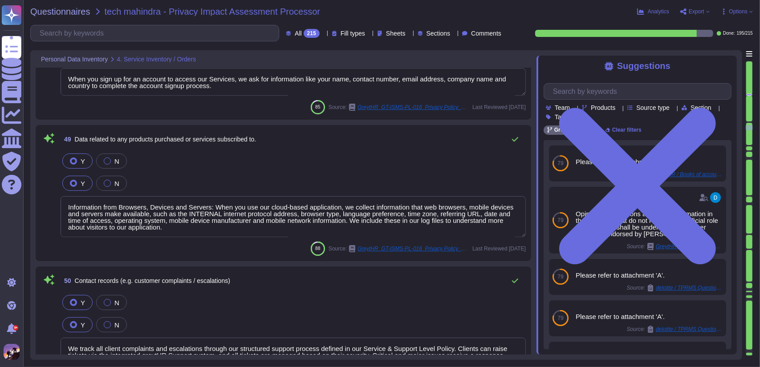
type textarea "Confidential: (Any document that contains PII and GTPI that is circulated withi…"
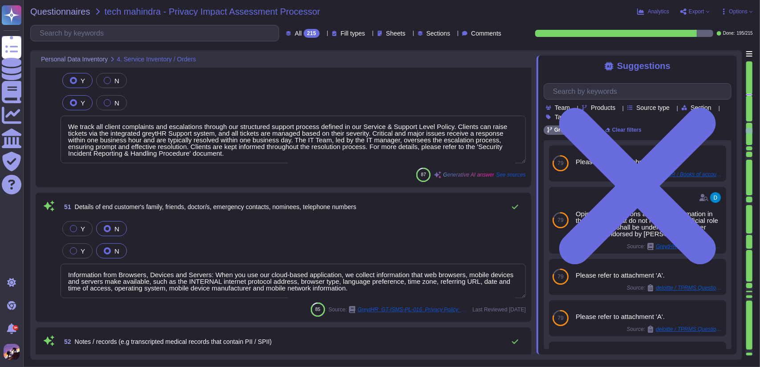
type textarea "Greytip addresses client complaints and issues through a structured support pro…"
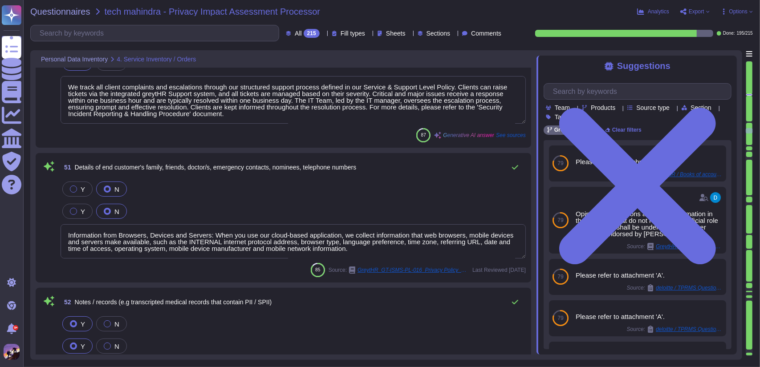
type textarea "INTERNAL sell any personal information."
type textarea "Please refer to attachment 'A'."
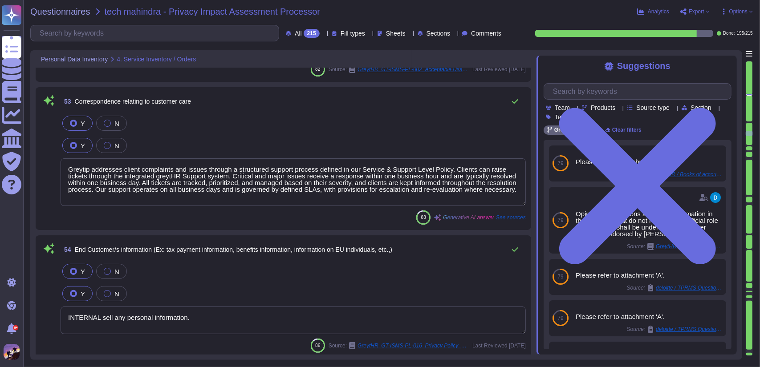
type textarea "During the assessment, it was observed that the GreytHR application, after proc…"
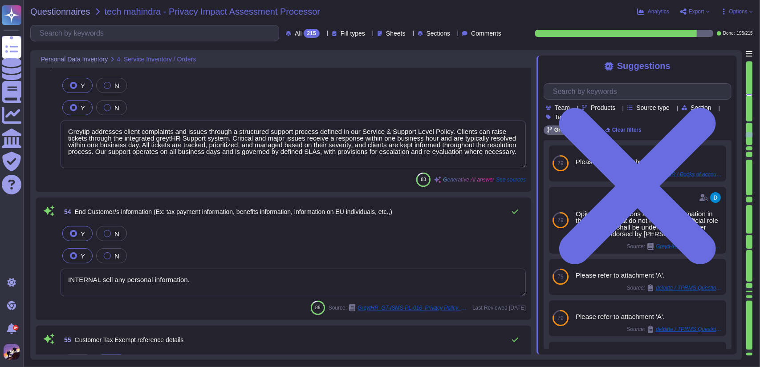
type textarea "The record/data category includes standard personal information necessary for p…"
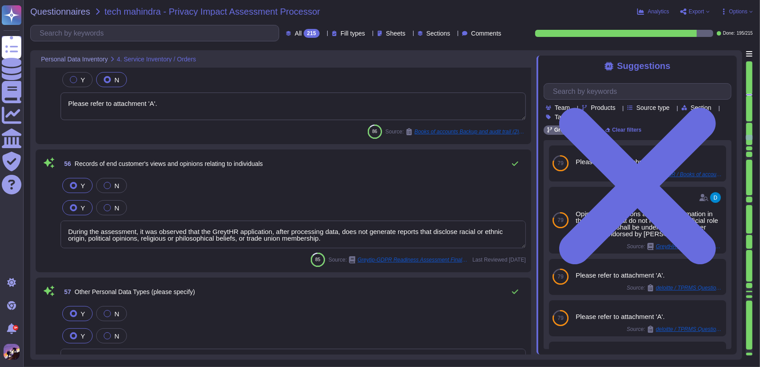
type textarea "Call records and call history details are recorded in a message log and passed …"
type textarea "Visiting potentially dangerous websites that can compromise the safety of our n…"
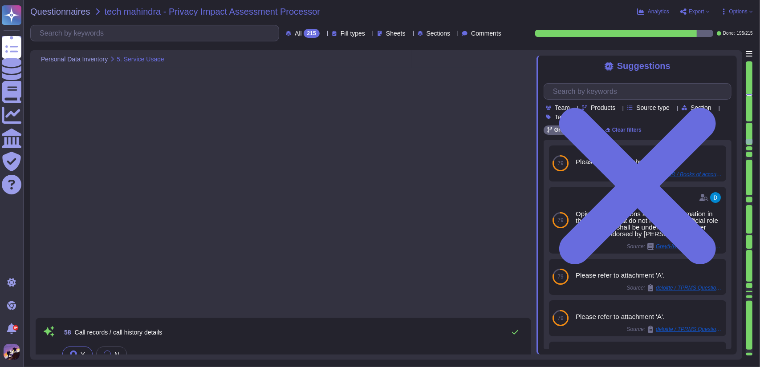
type textarea "We maintain comprehensive audit logs that capture user activities and system ev…"
type textarea "Screenshot showing audit logs are maintained to track user activities"
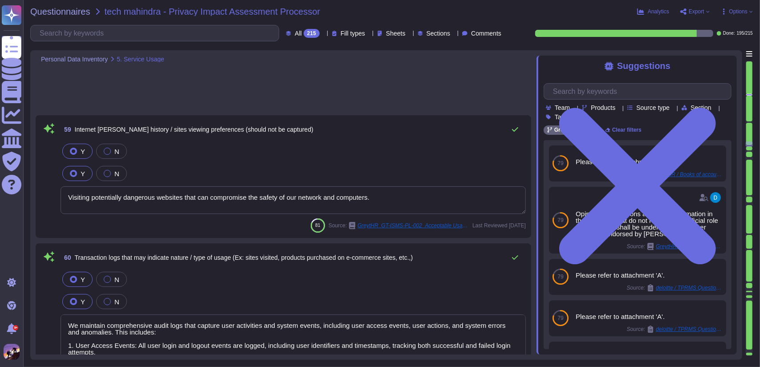
type textarea "Where a controller or processor has, in accordance with paragraph paid full com…"
type textarea "Yes, we use temporary and permanent cookies to identify users of our Services a…"
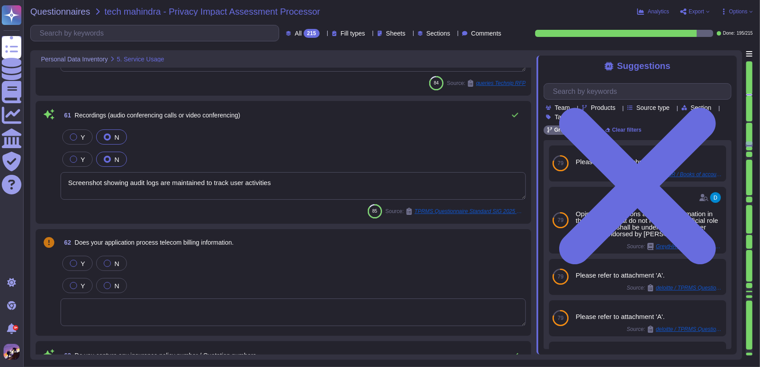
type textarea "We utilize AWS(Amazon Web Services)/GCP(Google Cloud Platform) as our third-par…"
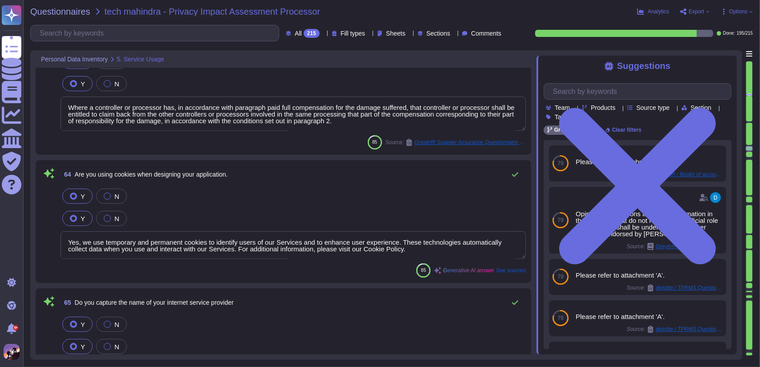
type textarea "Due to confidential reasons, we are unable to share the IP address. Access is c…"
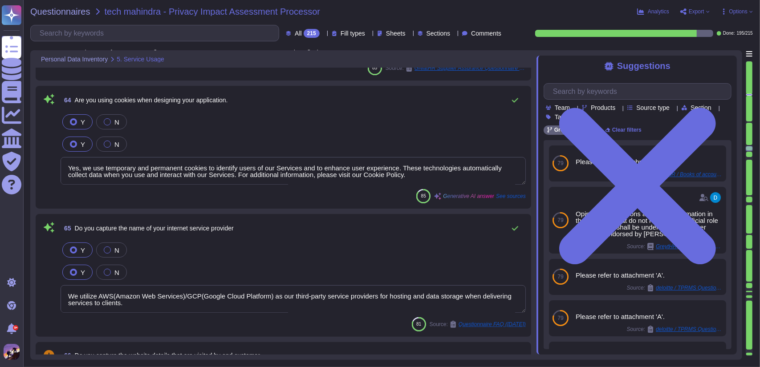
type textarea "The record/data category includes standard personal information necessary for p…"
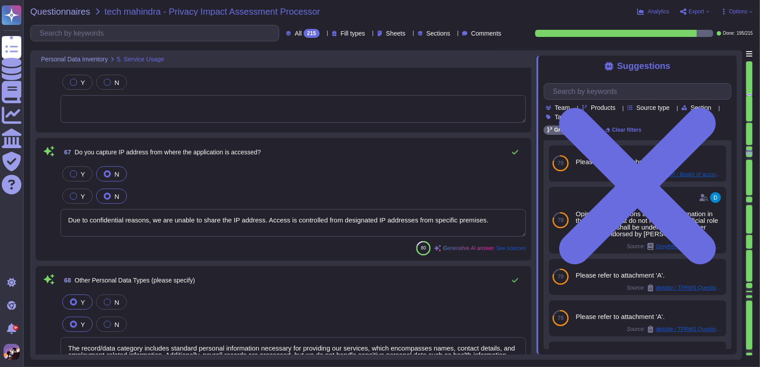
type textarea "Yes, we capture and log all user login and logout events, including user identi…"
type textarea "Yes, all passwords are stored in encrypted format using strong hashing algorith…"
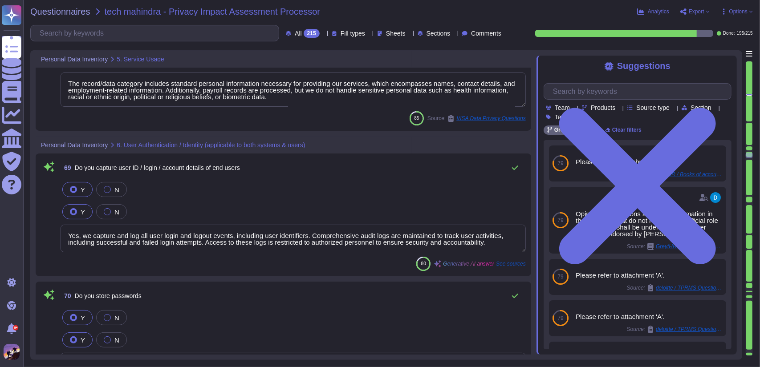
type textarea "Identity management involves the establishment, documentation, approval, commun…"
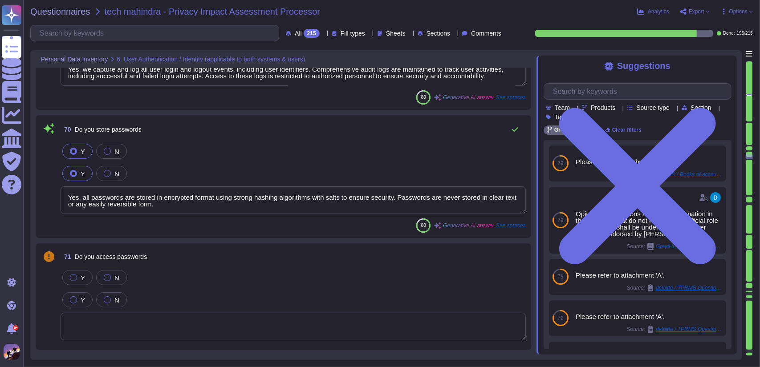
scroll to position [0, 0]
click at [261, 321] on textarea at bounding box center [293, 326] width 465 height 28
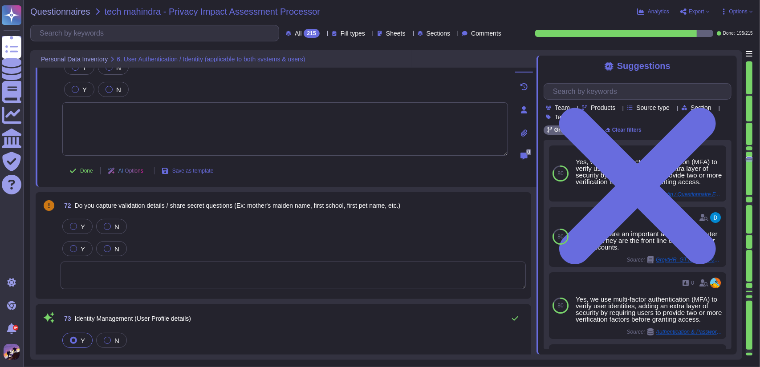
type textarea "The record/data category includes standard personal information necessary for p…"
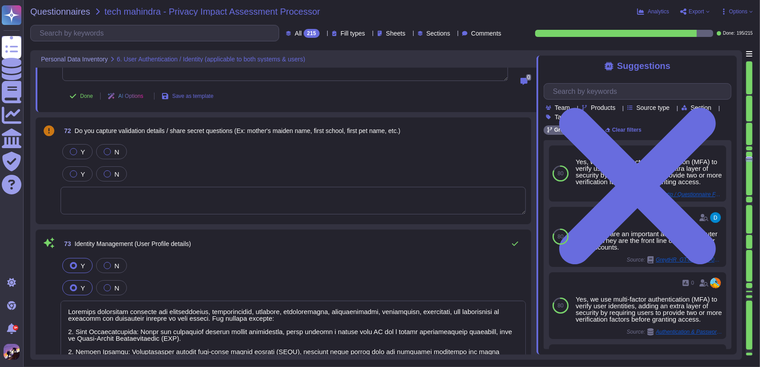
scroll to position [9345, 0]
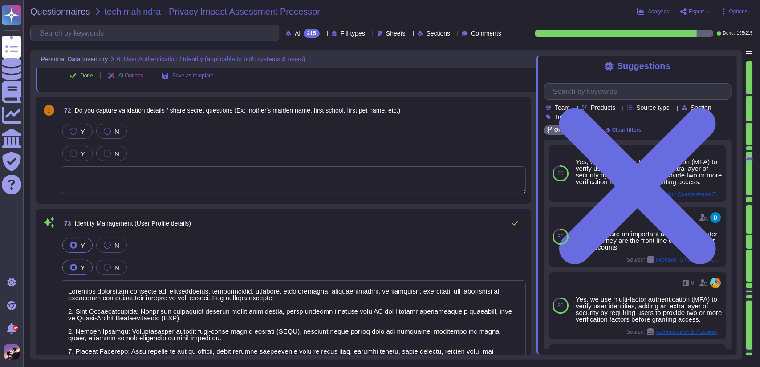
click at [180, 197] on div "72 Do you capture validation details / share secret questions (Ex: mother's mai…" at bounding box center [283, 150] width 495 height 107
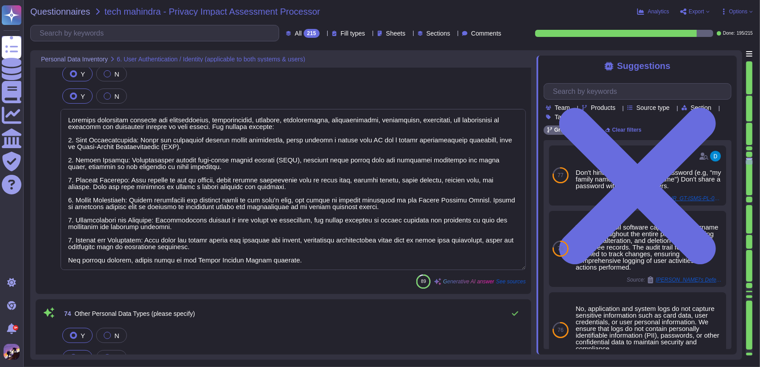
type textarea "We have documented policies and procedures in place governing changes in employ…"
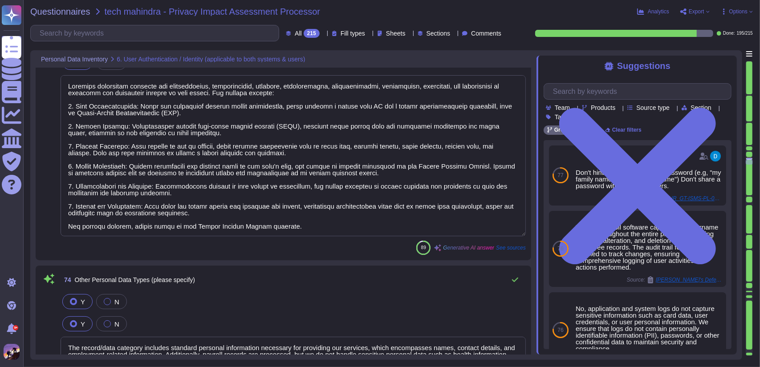
type textarea "Please refer to attachment 'A'."
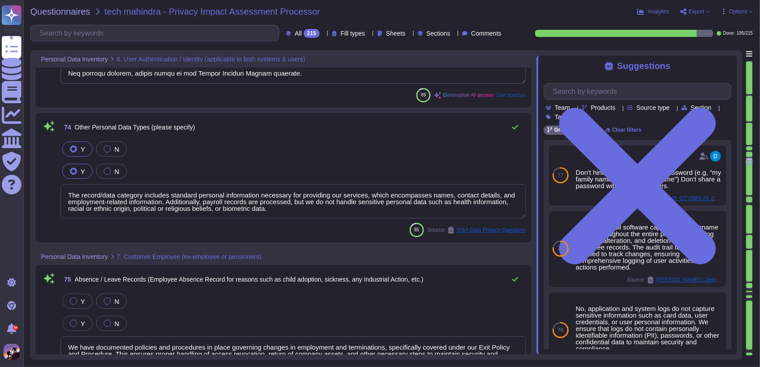
type textarea "The HR department can log a support ticket through the integrated greytHR Suppo…"
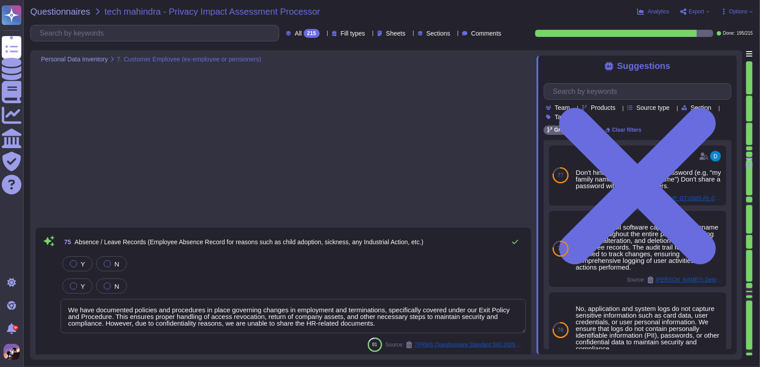
type textarea "Client offboarding happens due to various reasons"
type textarea "Payroll records are retained as per the guidelines outlined in our Data Retenti…"
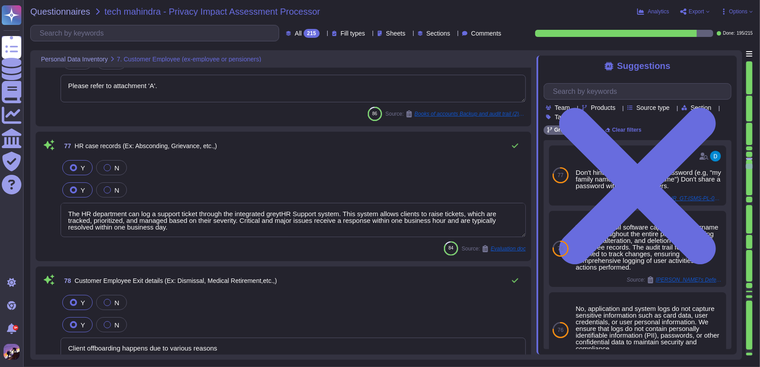
type textarea "Record user access to specific modules within the SaaS platform to monitor the …"
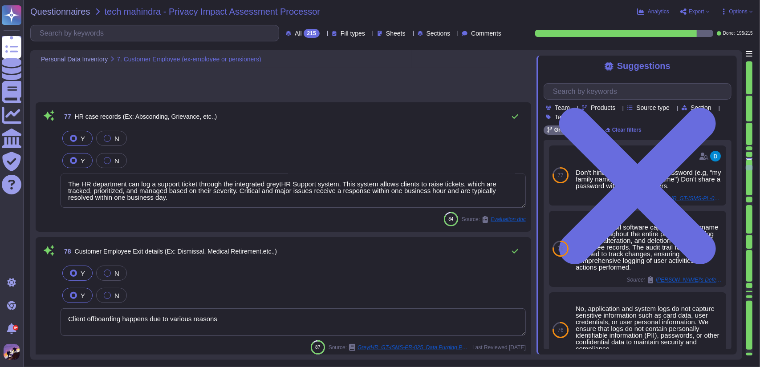
type textarea "Information That You Provide to Us"
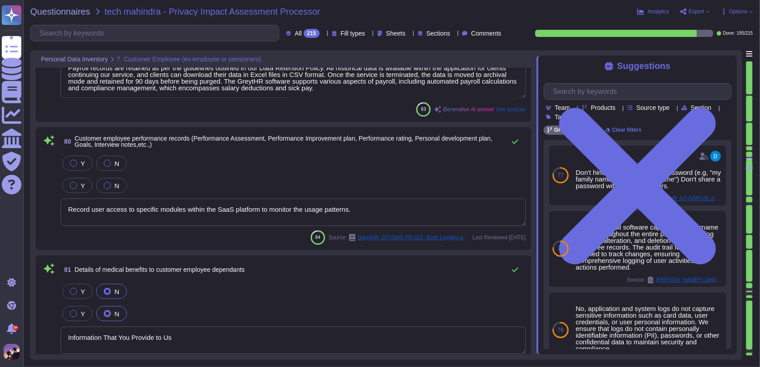
type textarea "Information That You Provide to Us"
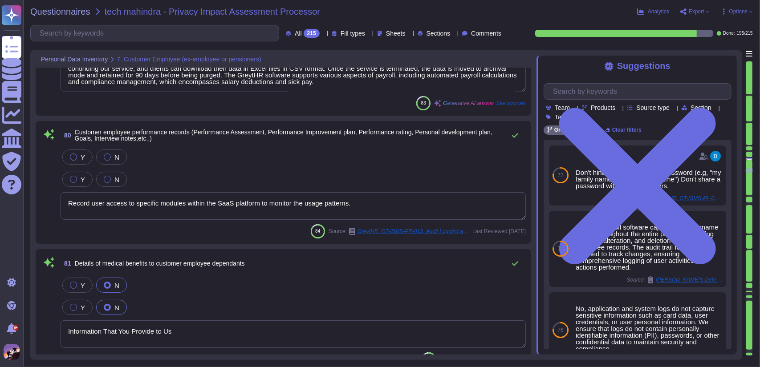
type textarea "Information That You Provide to Us"
type textarea "CA-31 On a monthly basis, the Facility Manager sends the list of personnel havi…"
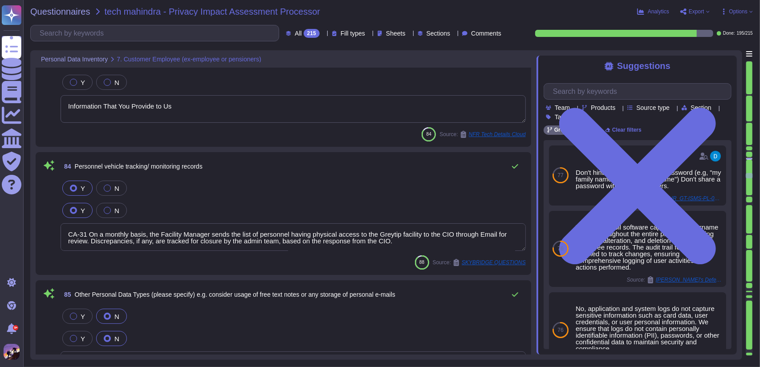
type textarea "The record/data category includes standard personal information necessary for p…"
type textarea "Processing of personal data revealing racial or ethnic origin, political opinio…"
type textarea "Please refer to attachment 'A'."
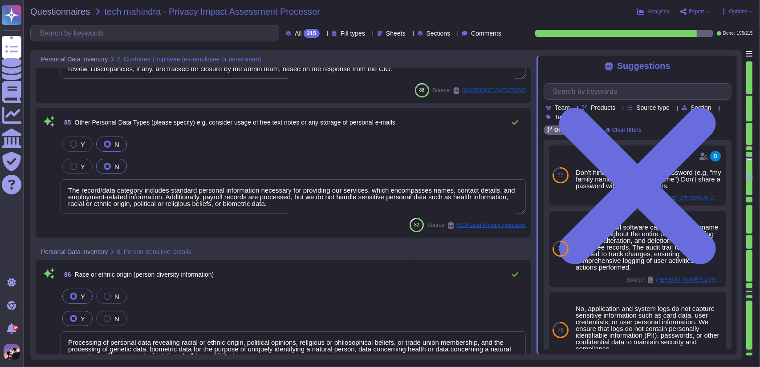
type textarea "Please refer to attachment 'A'."
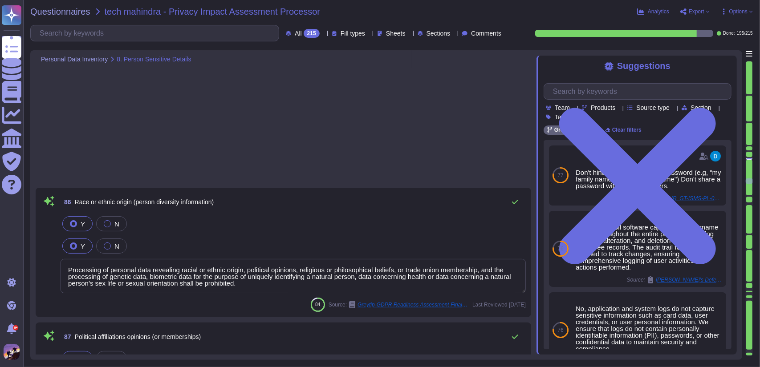
type textarea "Processing of personal data revealing racial or ethnic origin, political opinio…"
type textarea "The binding corporate rules referred to in paragraph 1 shall specify at least: …"
type textarea "Information That You Provide to Us"
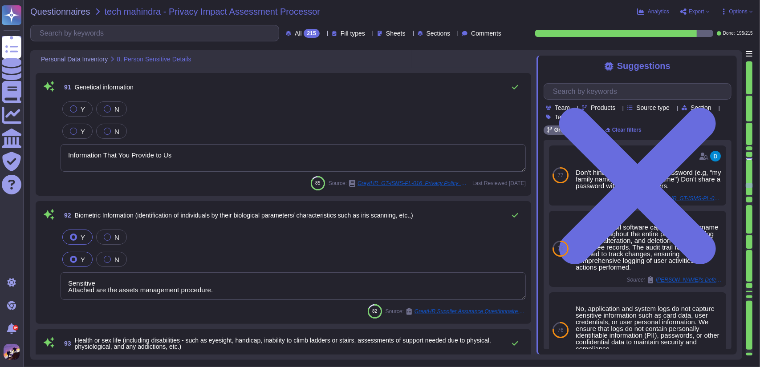
type textarea "Sensitive Attached are the assets management procedure."
type textarea "Status information addressed specifically to a child."
type textarea "Administrative fines may be imposed depending on the circumstances of each indi…"
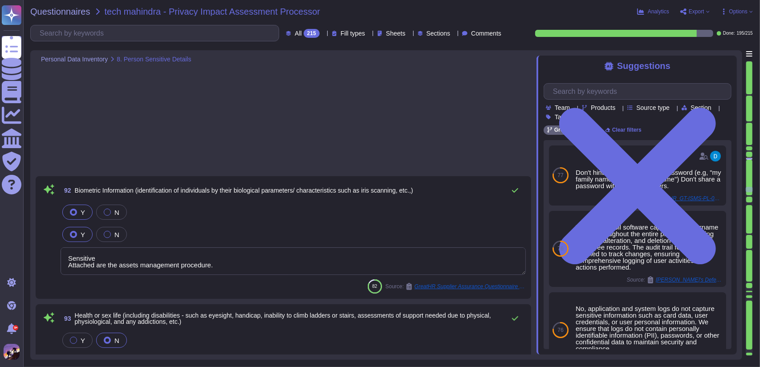
type textarea "Where those proceedings are pending at first instance, any court other than the…"
type textarea "If a criminal offence is committed action may be taken to assist in the prosecu…"
type textarea "Please refer to attachment 'A'."
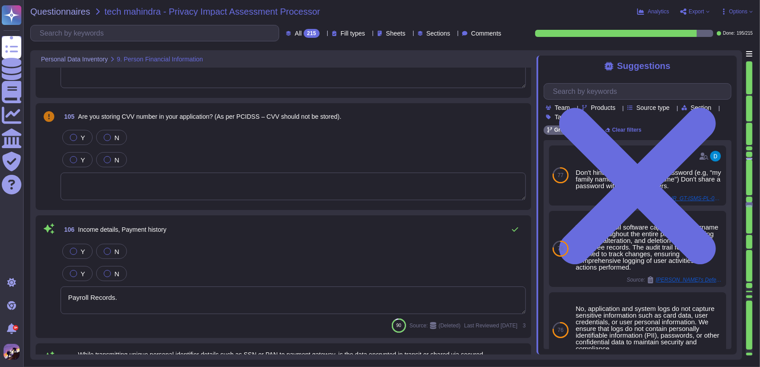
scroll to position [13823, 0]
click at [200, 195] on div at bounding box center [293, 185] width 465 height 28
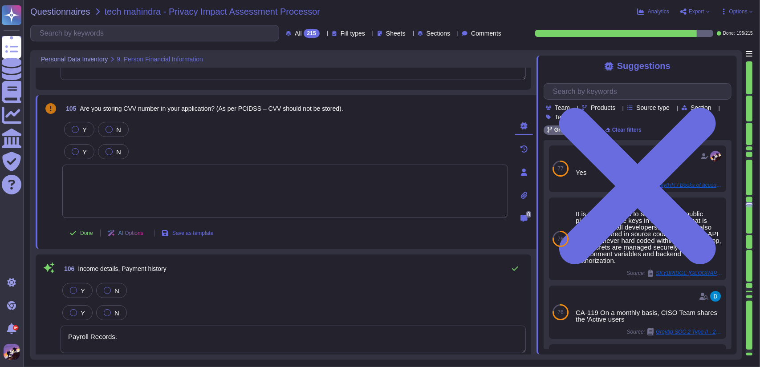
click at [686, 10] on icon at bounding box center [683, 11] width 7 height 7
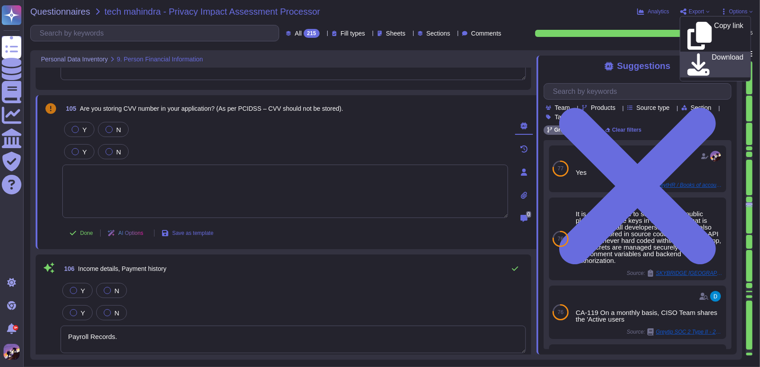
click at [712, 54] on p "Download" at bounding box center [728, 65] width 32 height 22
